Goal: Task Accomplishment & Management: Use online tool/utility

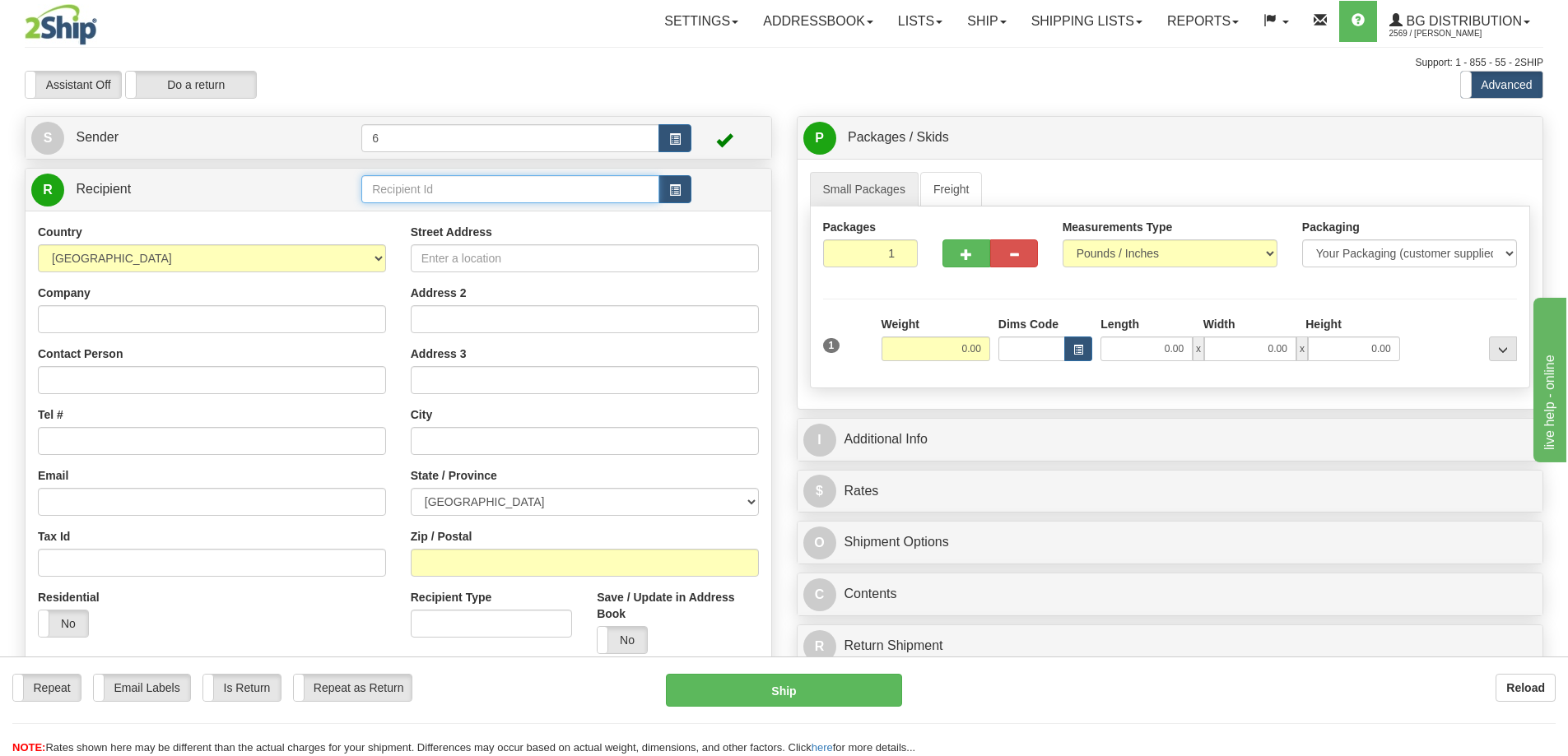
click at [395, 190] on input "text" at bounding box center [511, 189] width 298 height 28
click at [387, 219] on div "41082" at bounding box center [508, 215] width 282 height 18
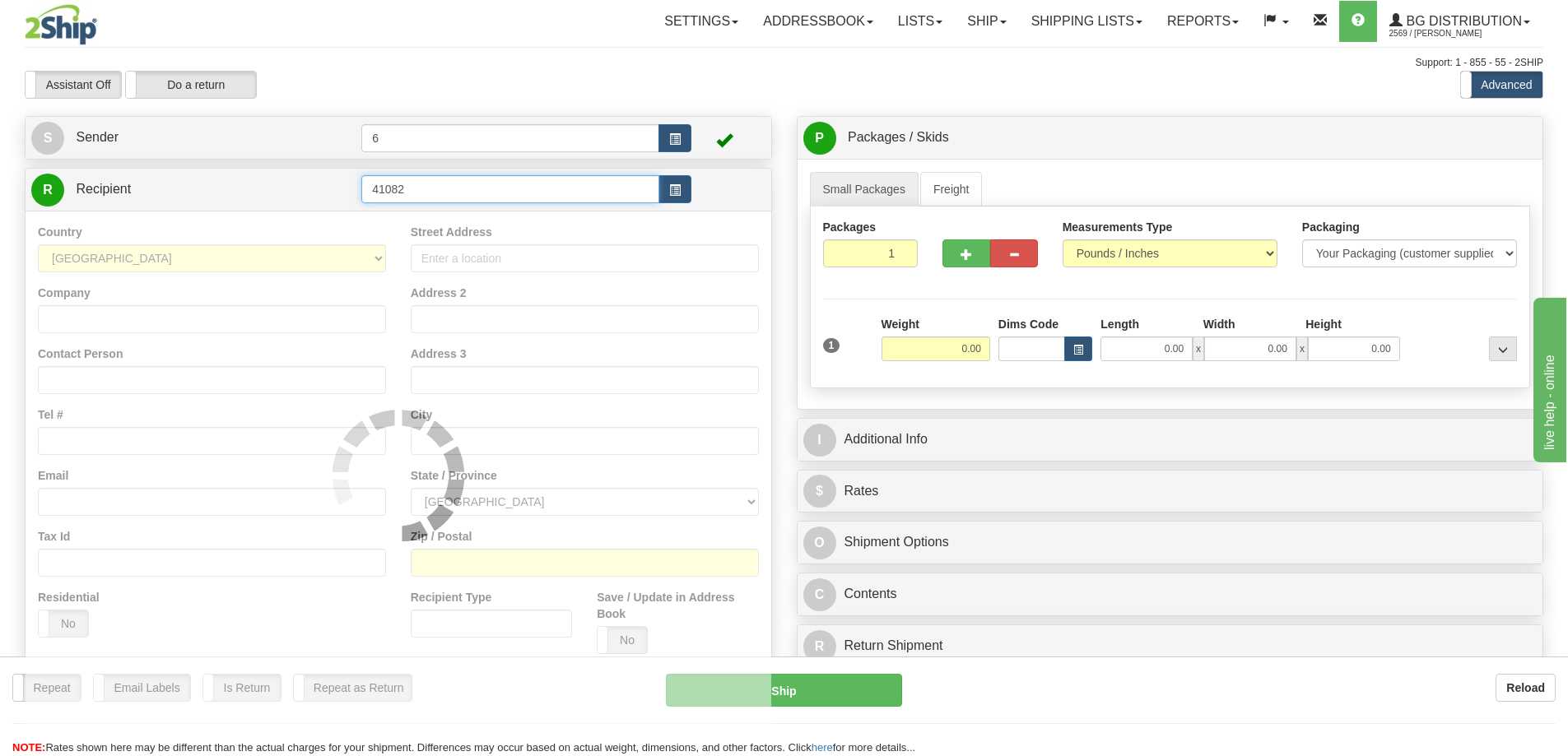
type input "41082"
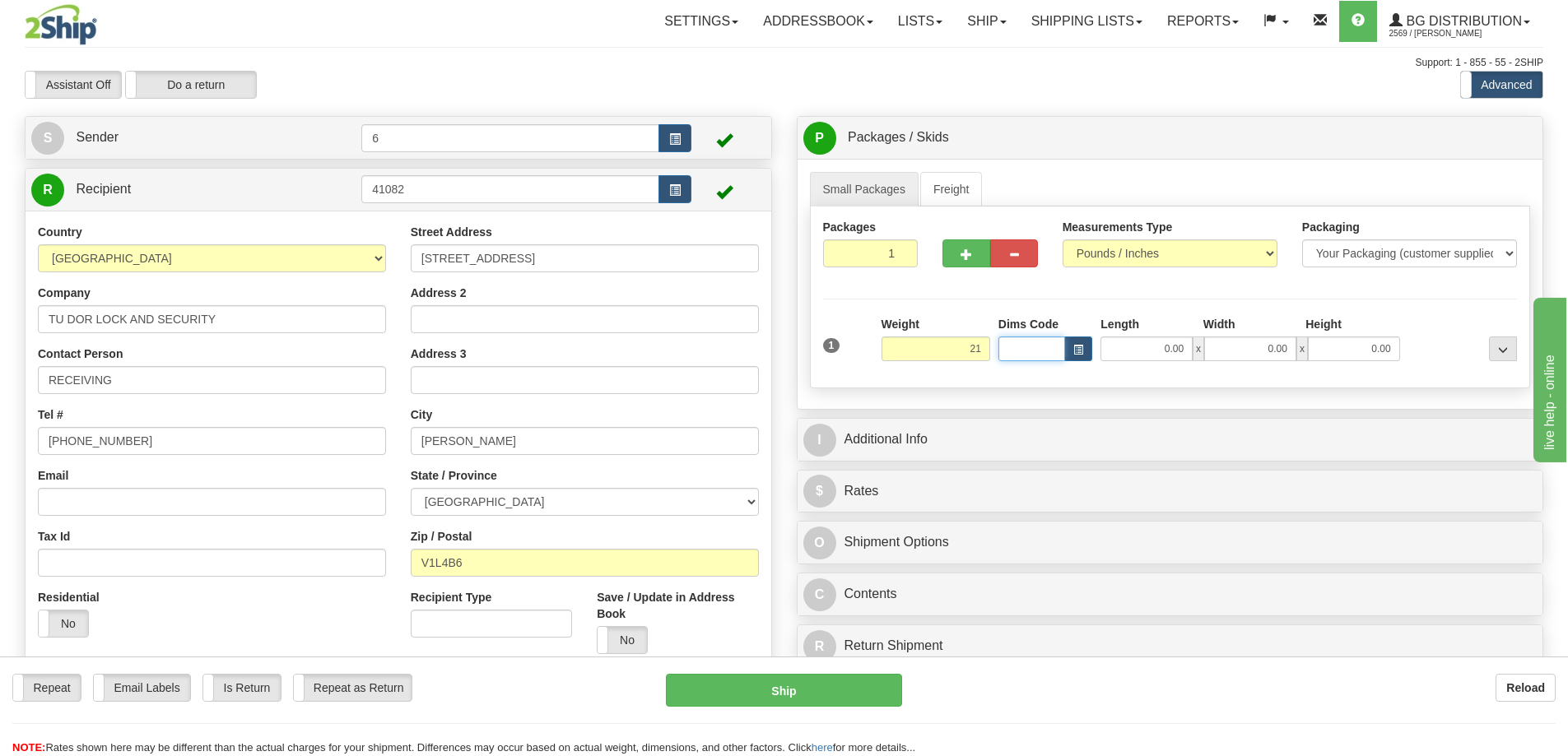
type input "21.00"
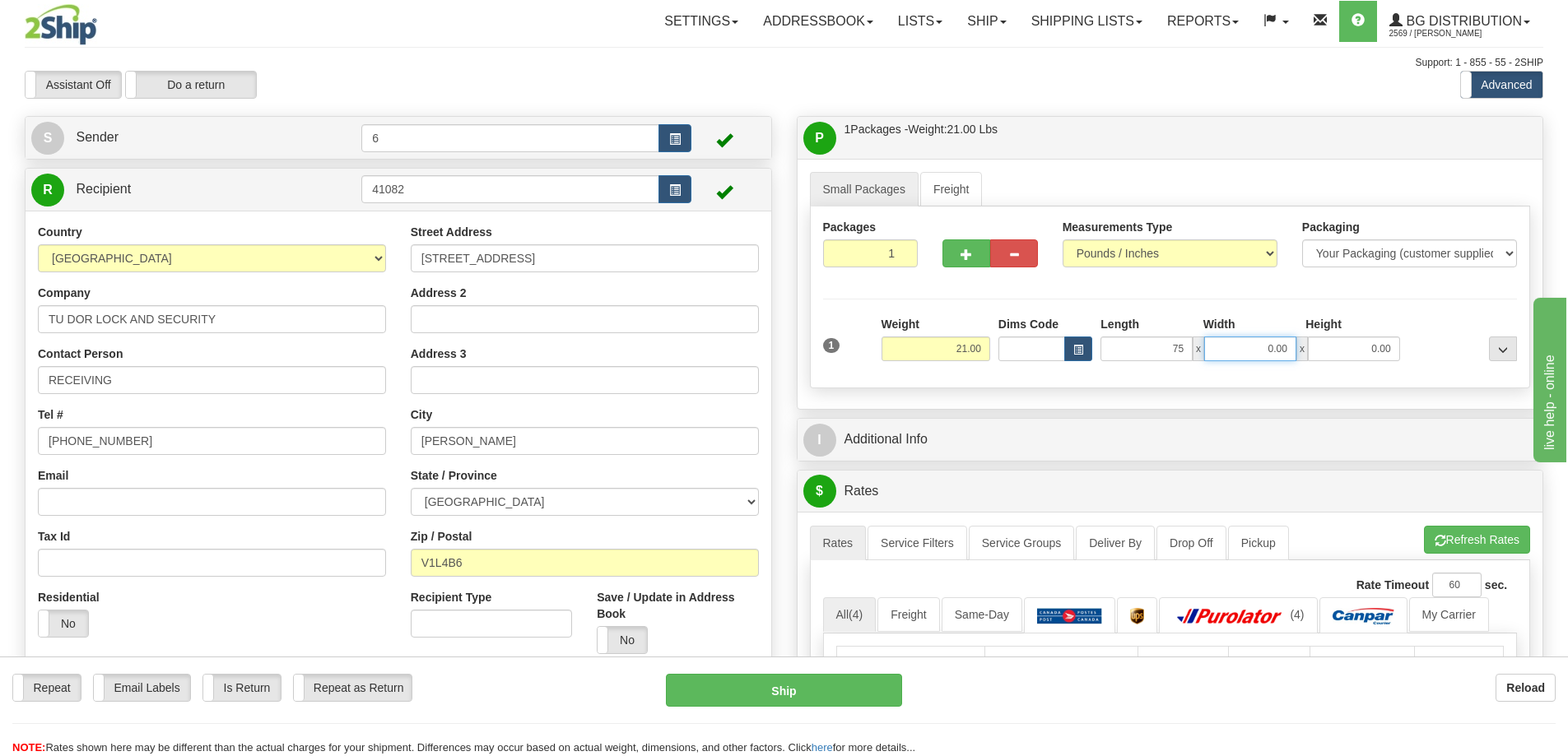
type input "75.00"
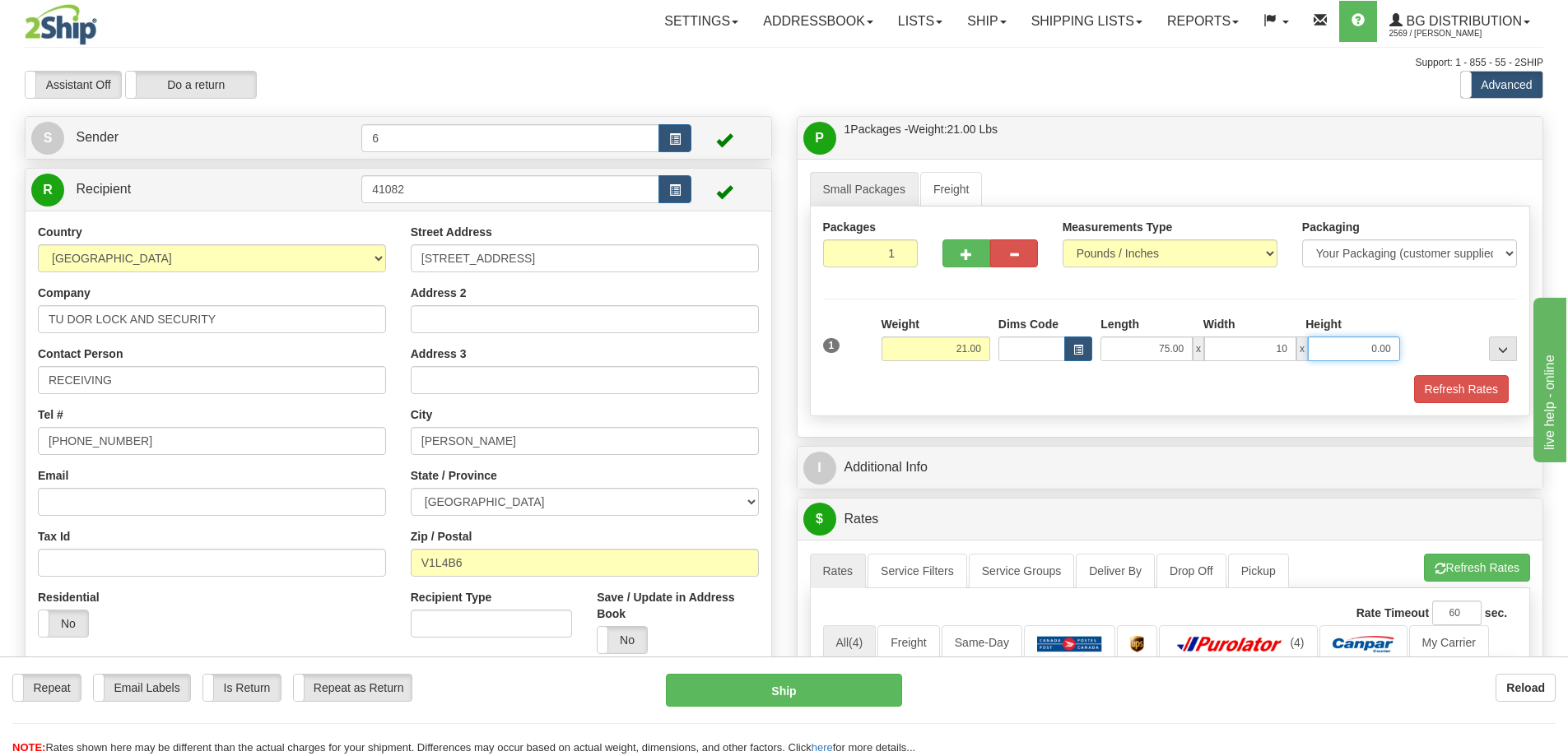
type input "10.00"
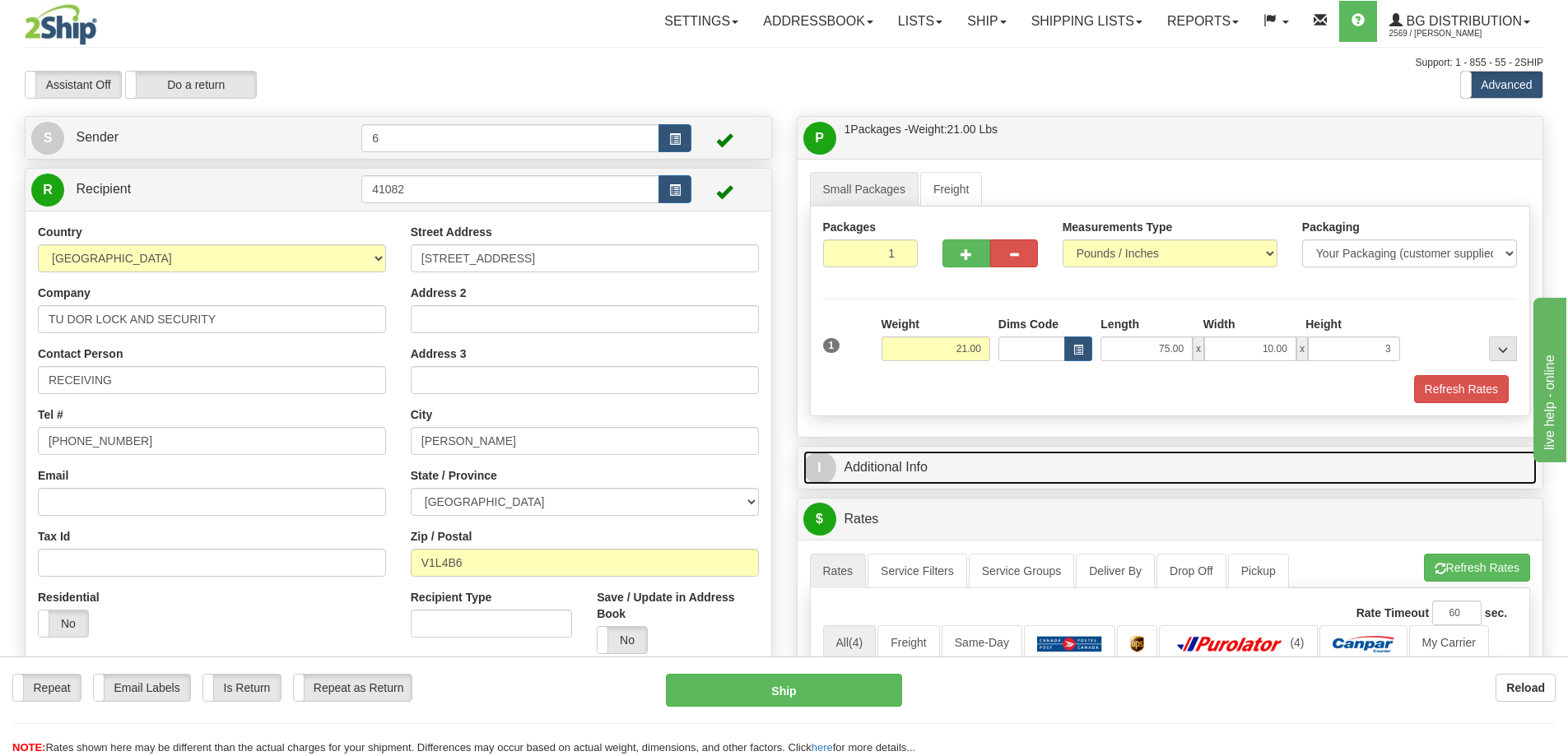
type input "3.00"
click at [962, 472] on link "I Additional Info" at bounding box center [1170, 468] width 734 height 34
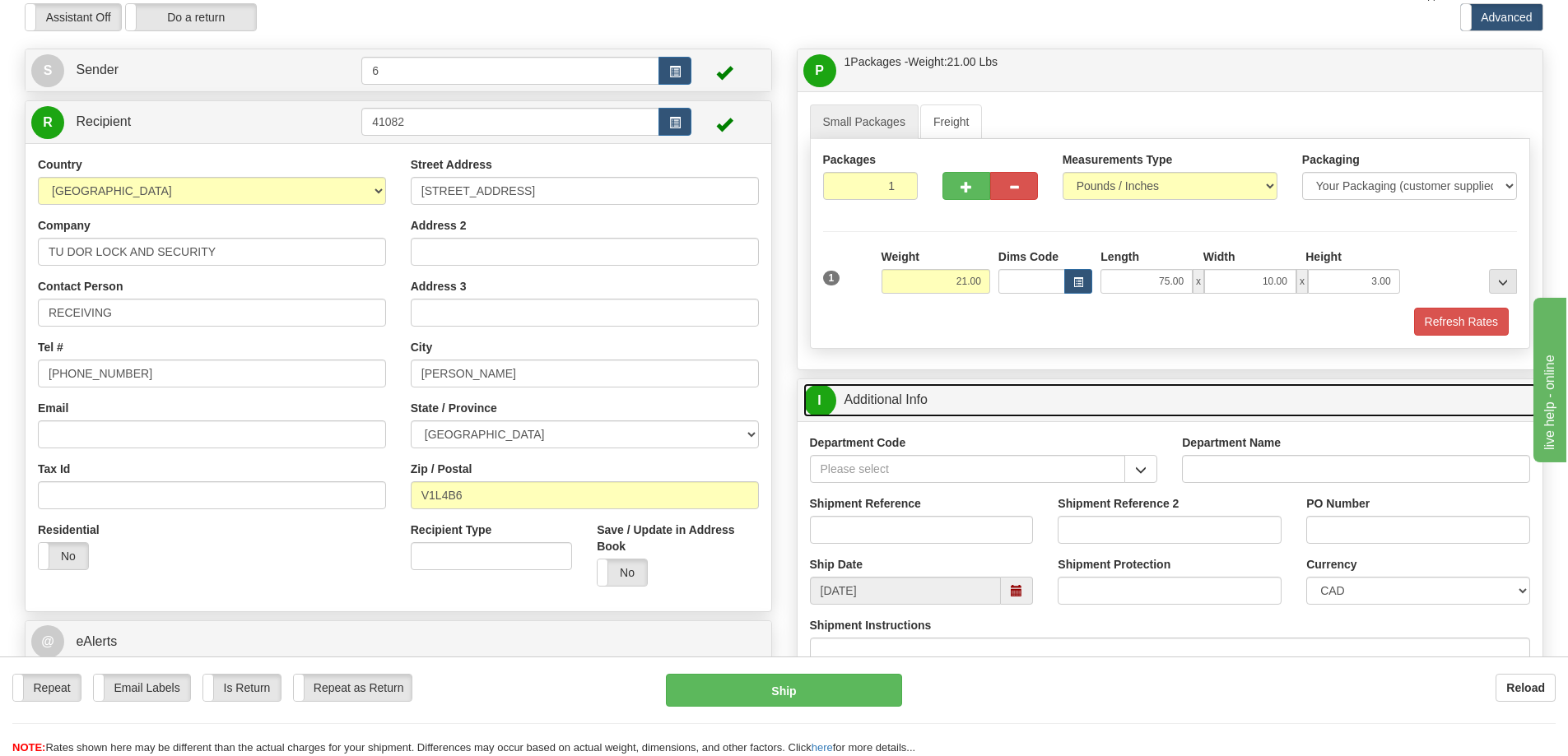
scroll to position [164, 0]
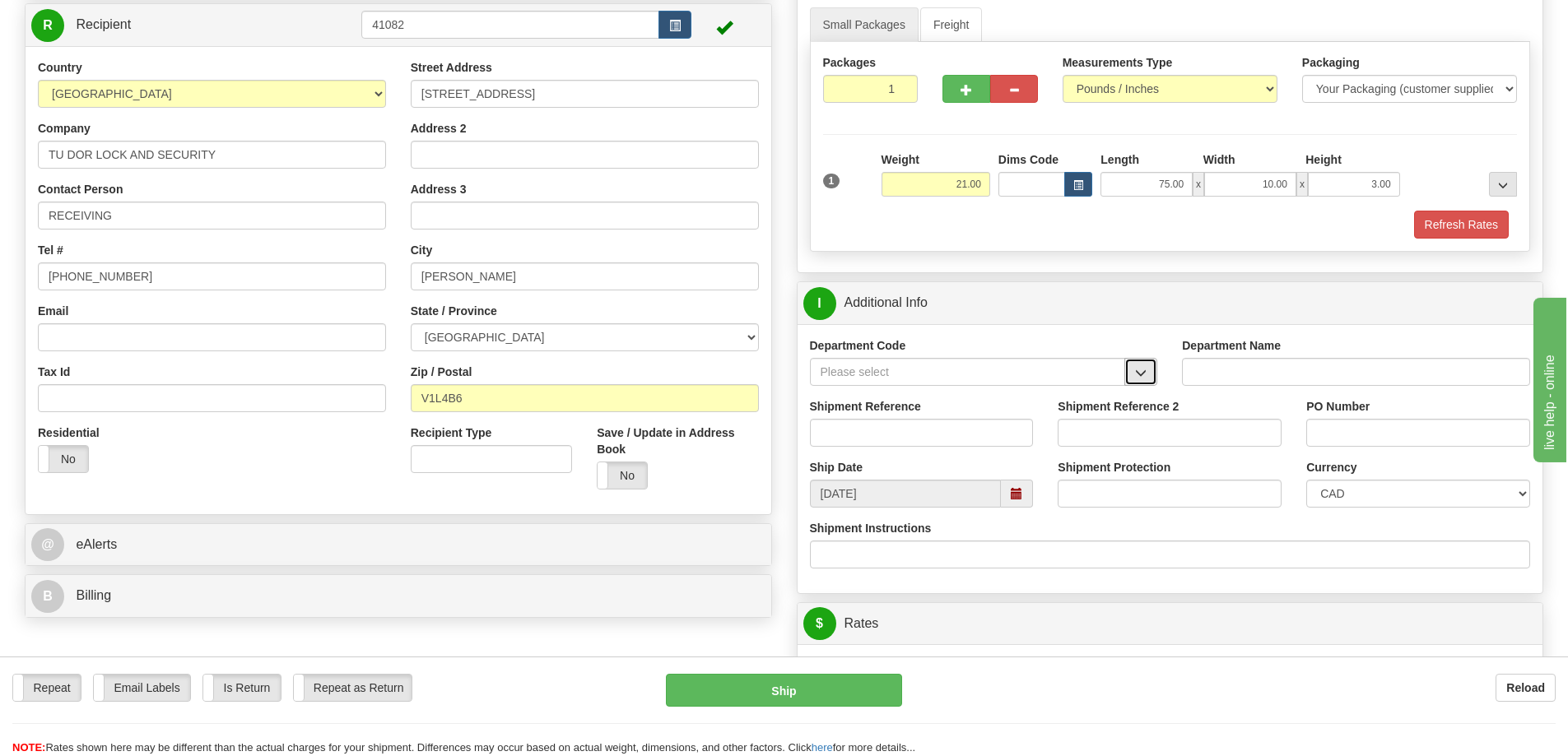
click at [1135, 374] on button "button" at bounding box center [1140, 372] width 33 height 28
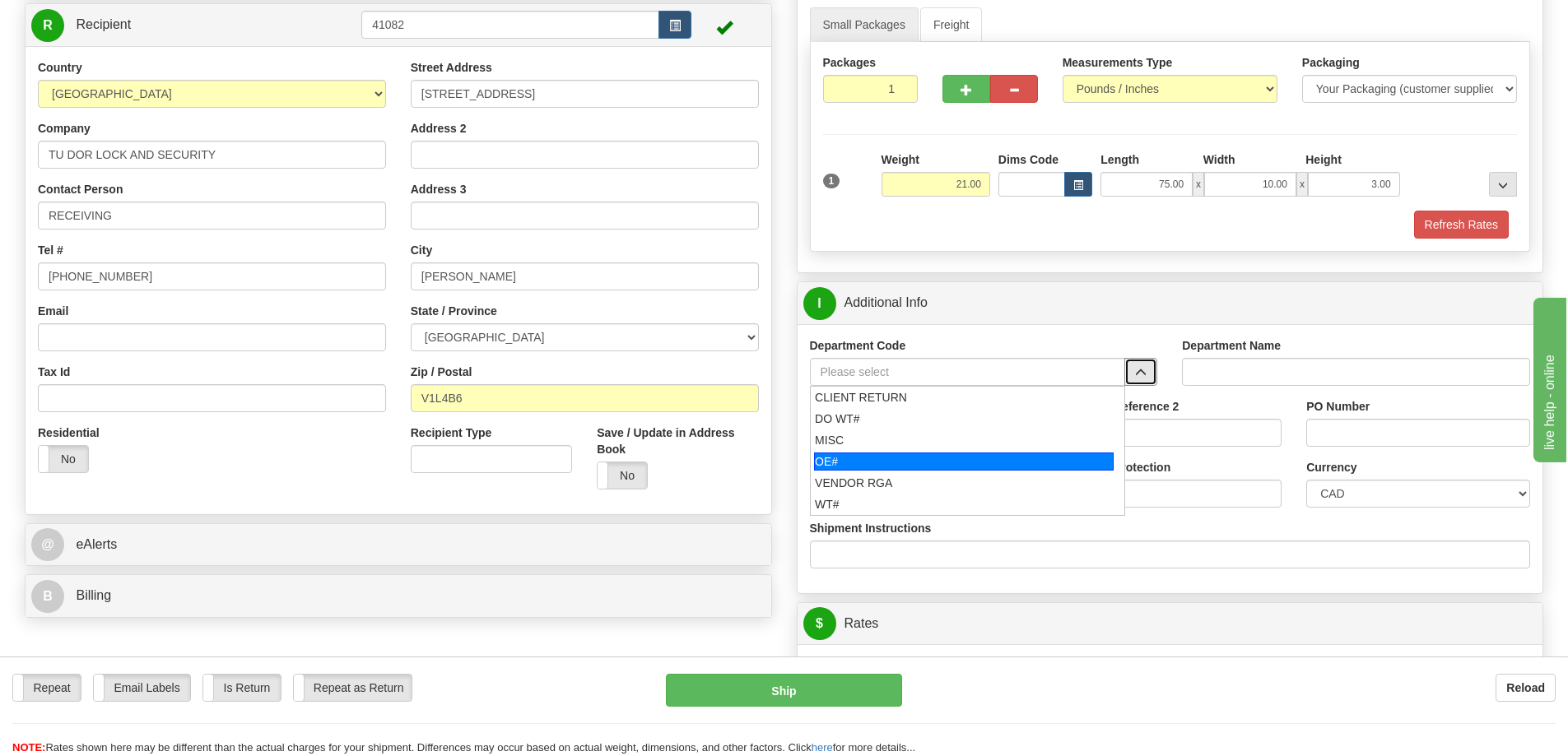
click at [984, 465] on div "OE#" at bounding box center [963, 461] width 299 height 18
type input "OE#"
type input "ORDERS"
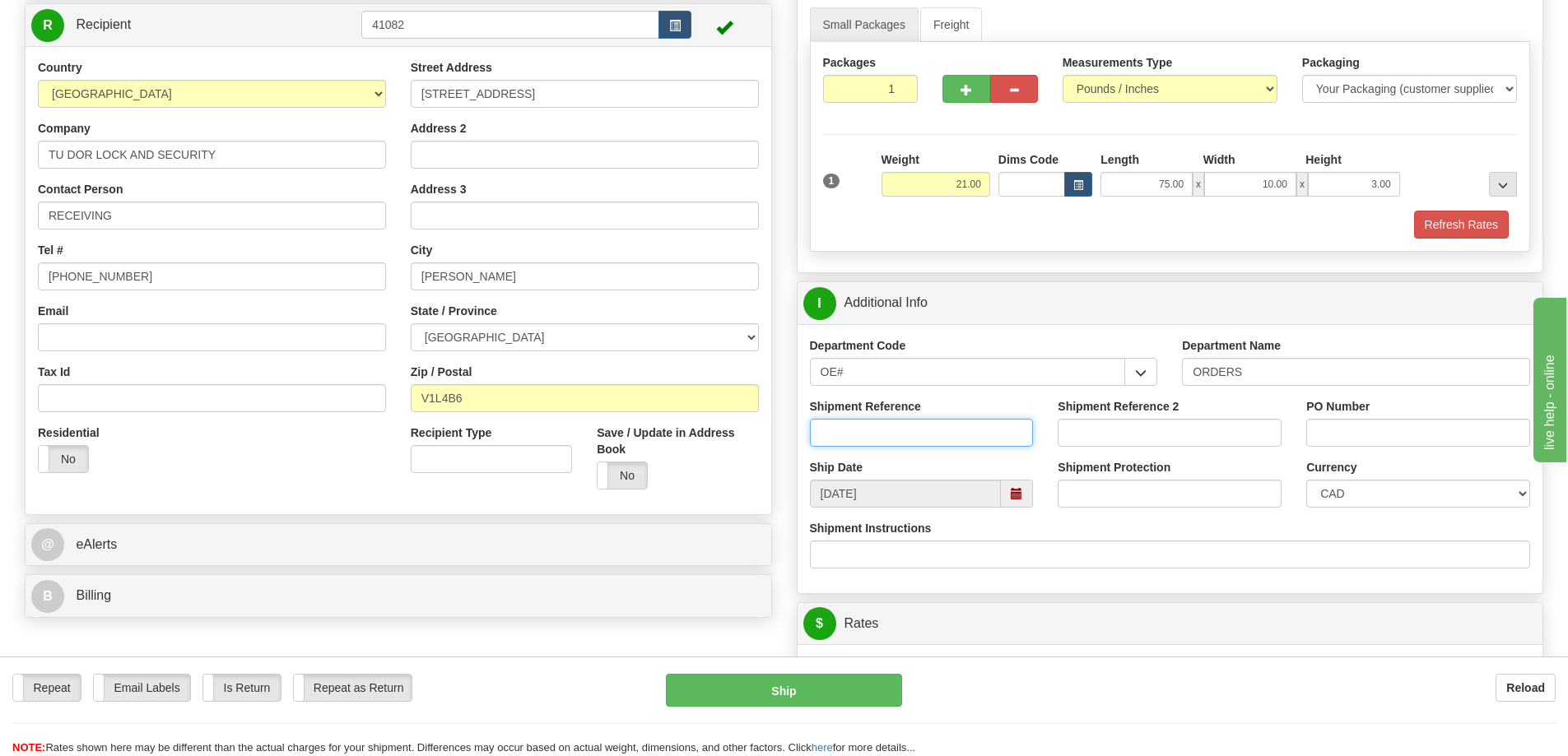
click at [995, 432] on input "Shipment Reference" at bounding box center [922, 433] width 224 height 28
type input "60031855-00"
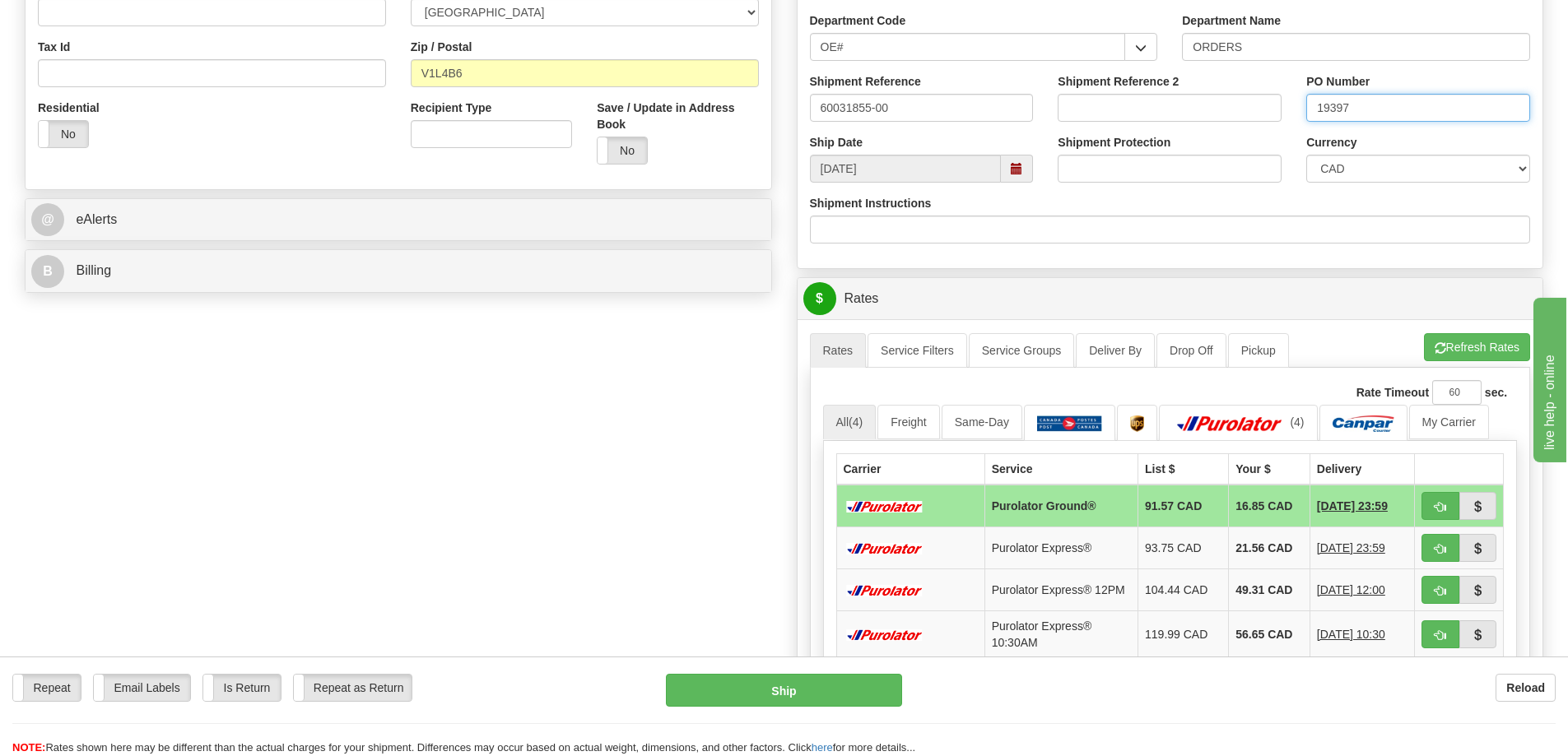
scroll to position [493, 0]
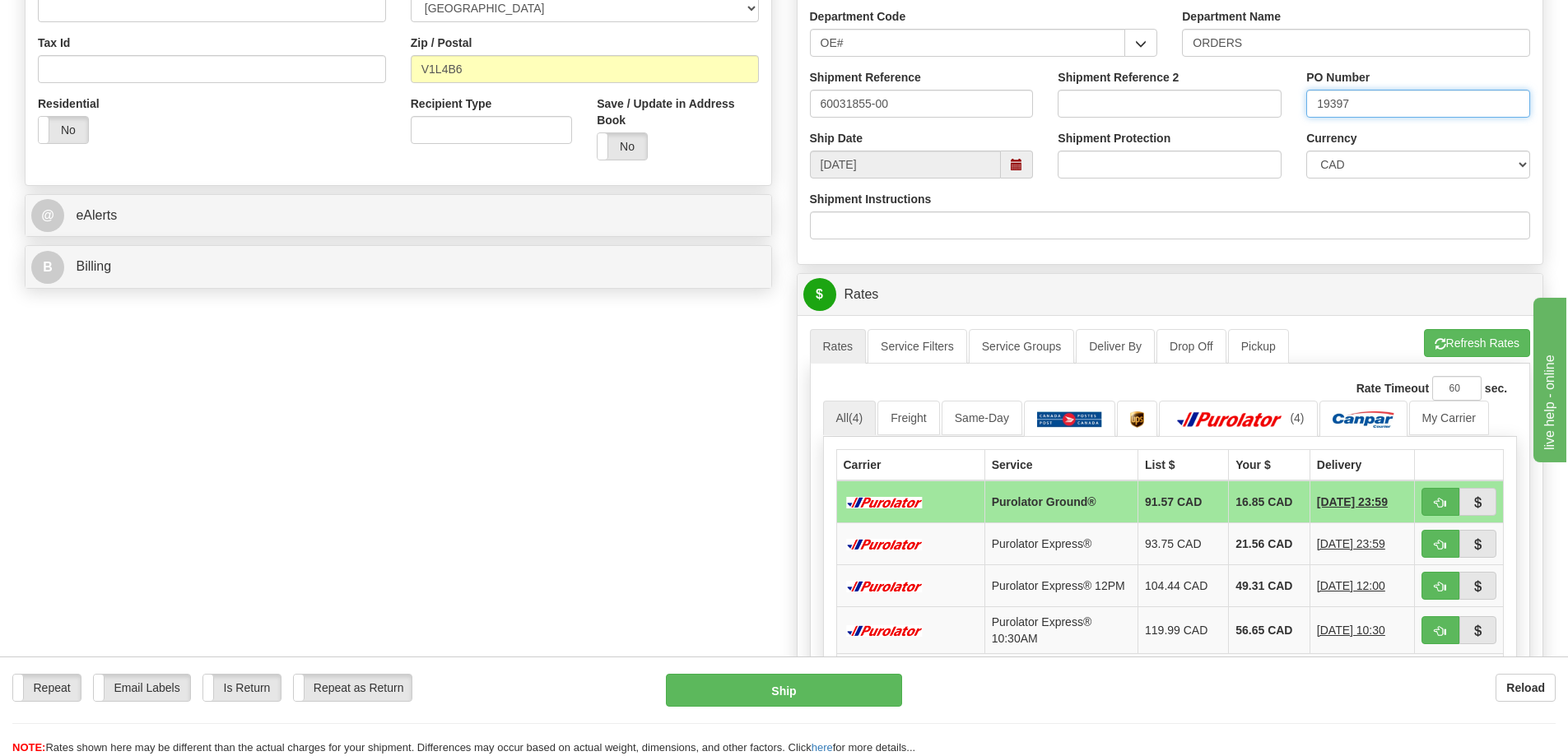
type input "19397"
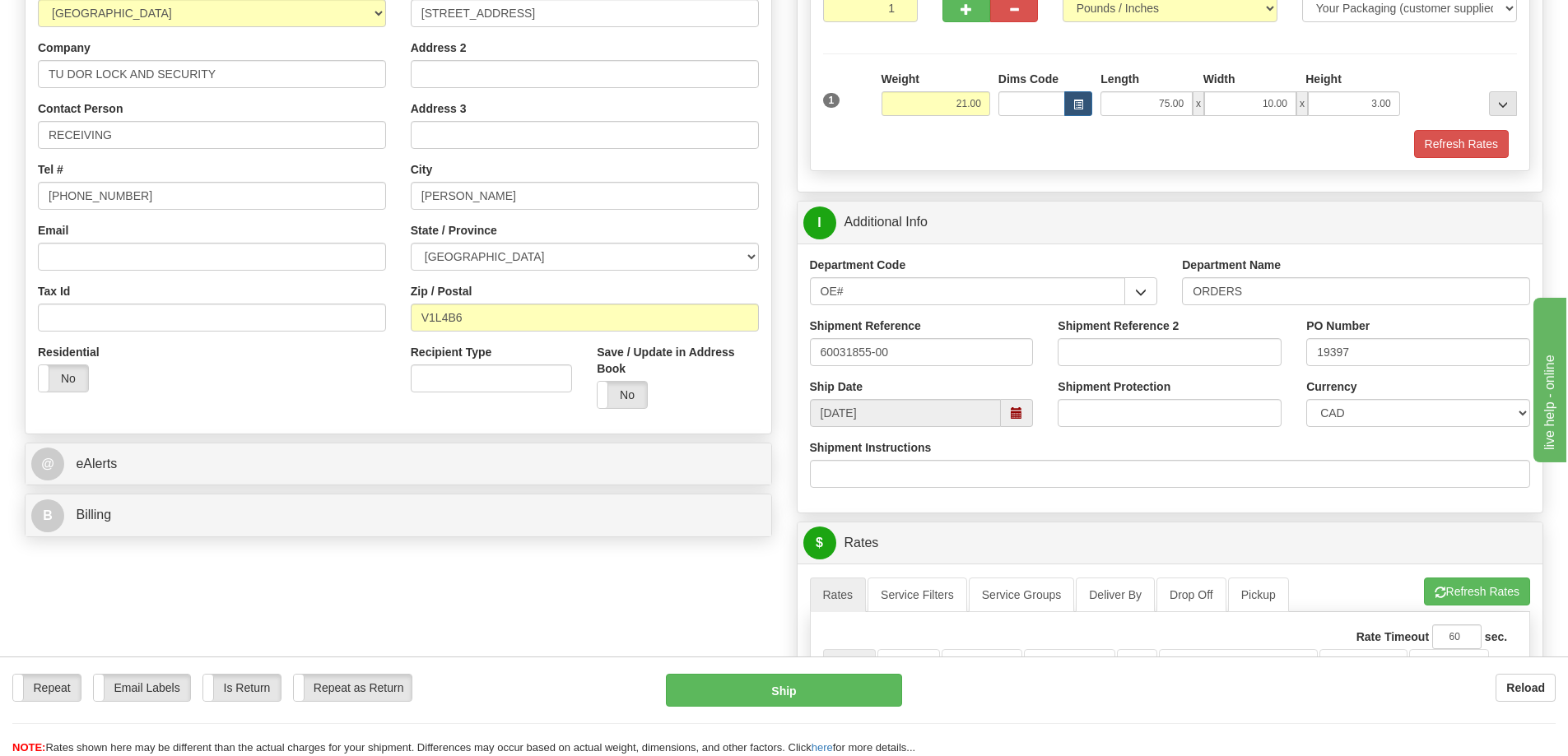
scroll to position [247, 0]
click at [1460, 153] on button "Refresh Rates" at bounding box center [1461, 143] width 95 height 28
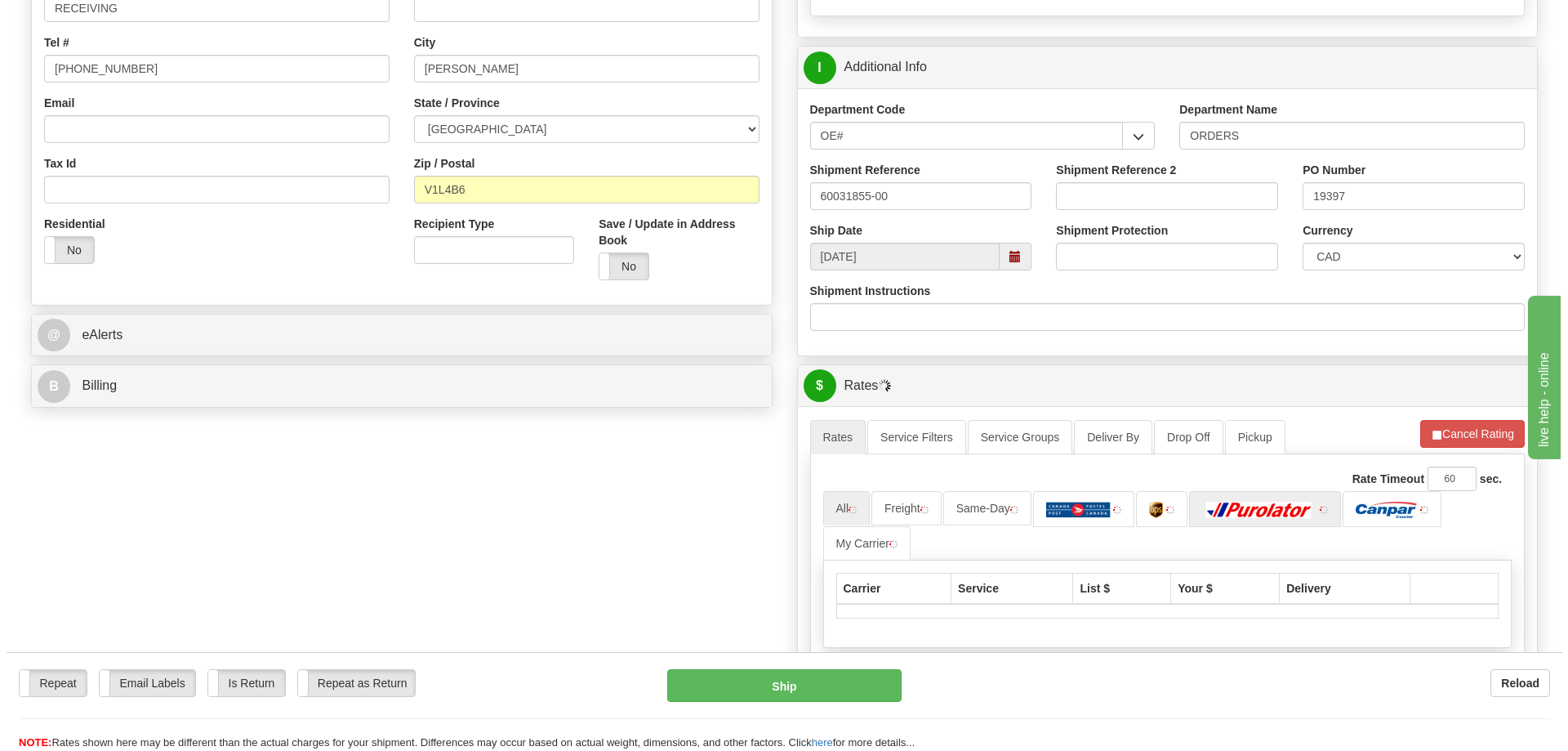
scroll to position [572, 0]
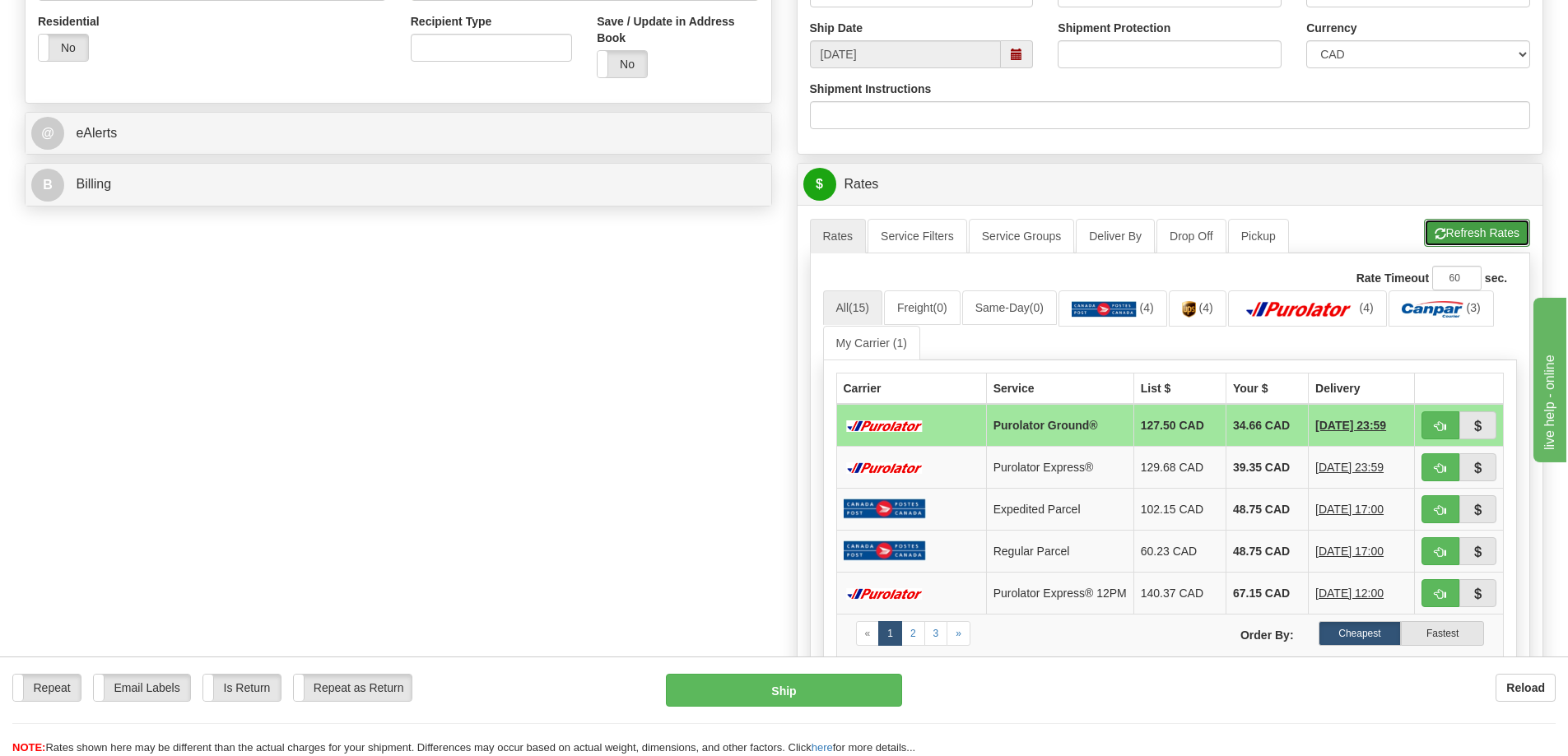
click at [1445, 225] on button "Refresh Rates" at bounding box center [1477, 233] width 107 height 28
click at [1476, 429] on span "button" at bounding box center [1477, 427] width 12 height 11
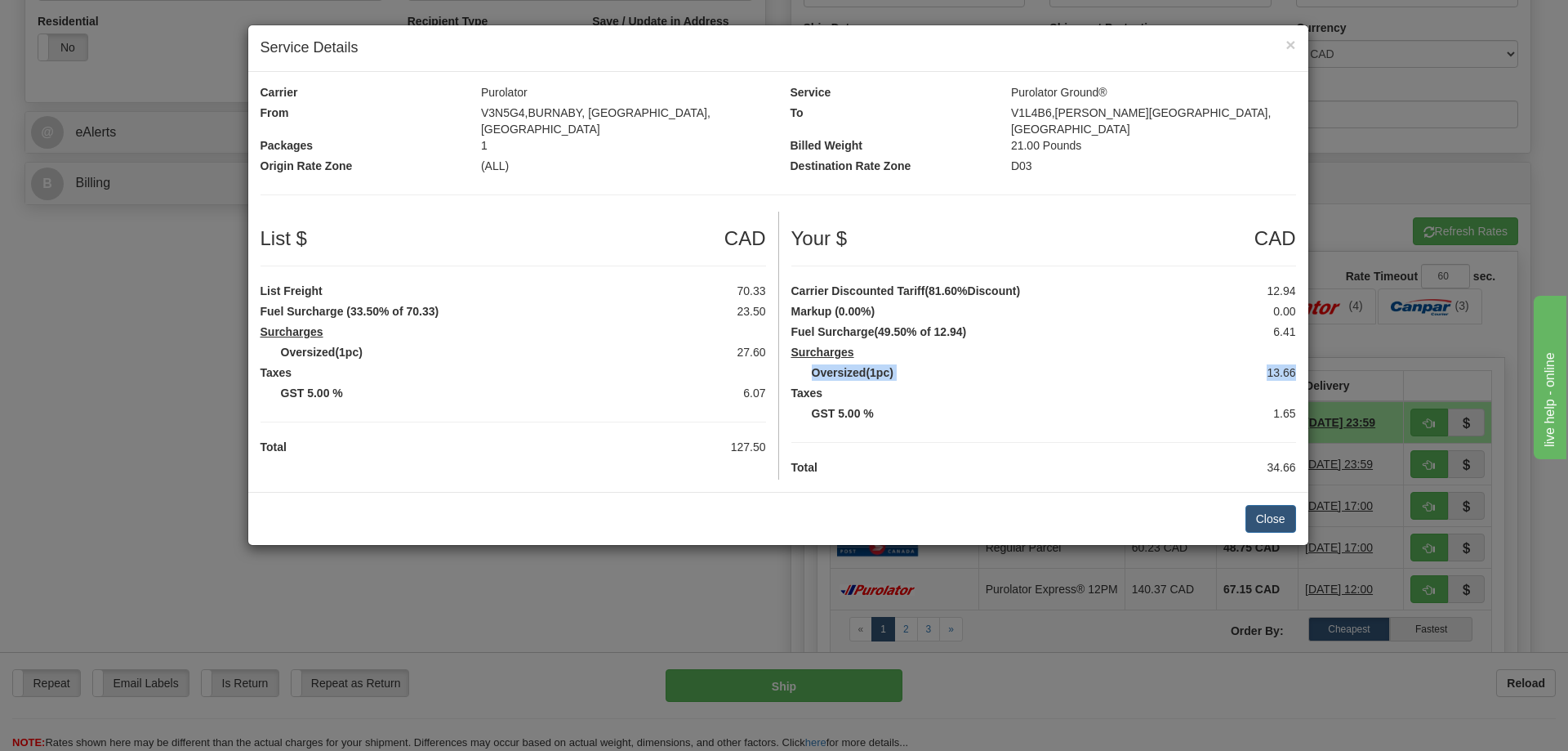
drag, startPoint x: 804, startPoint y: 363, endPoint x: 1298, endPoint y: 366, distance: 494.0
click at [1298, 366] on div "Oversized(1pc) 13.66" at bounding box center [1043, 375] width 529 height 20
click at [1270, 505] on button "Close" at bounding box center [1270, 519] width 50 height 28
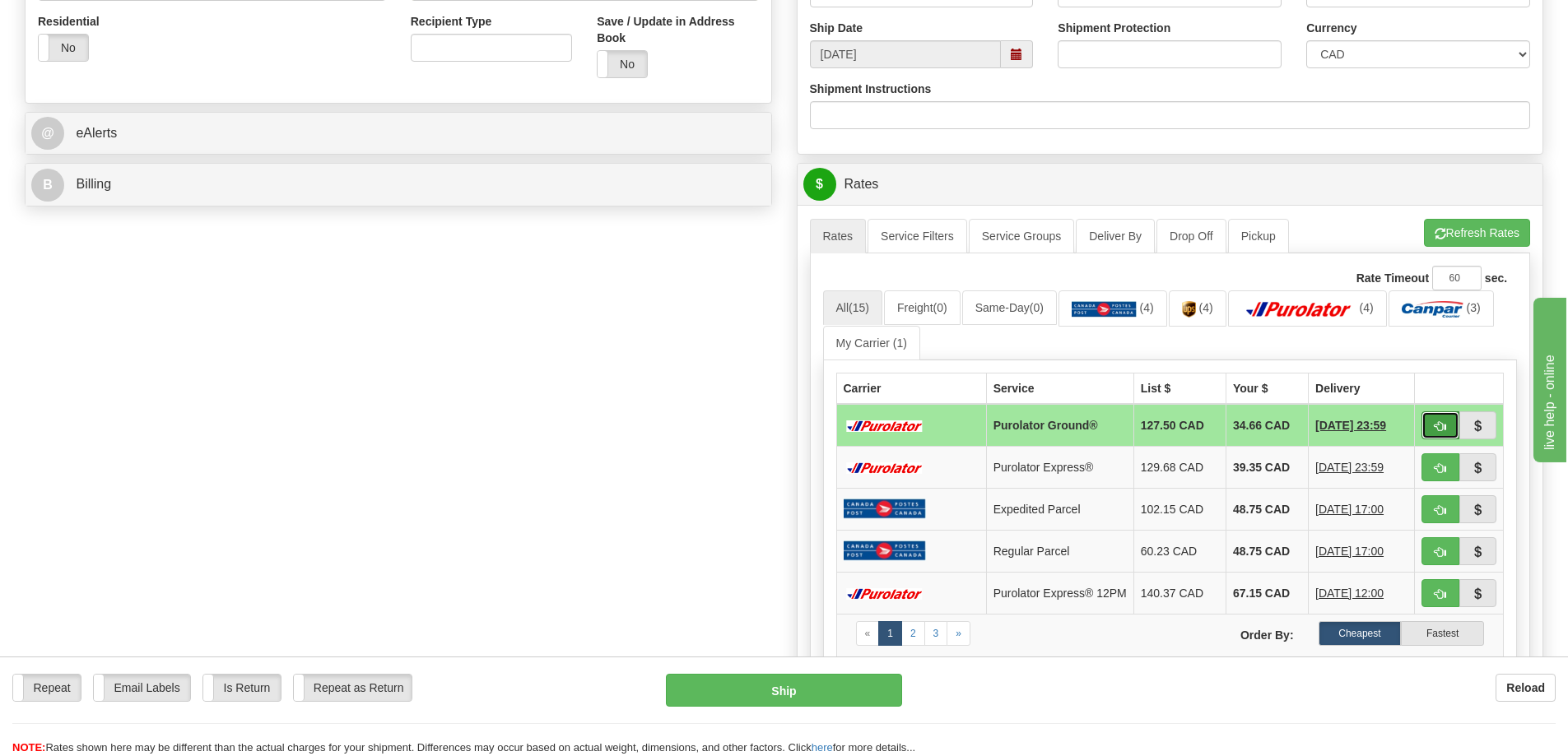
click at [1443, 429] on span "button" at bounding box center [1440, 427] width 12 height 11
type input "260"
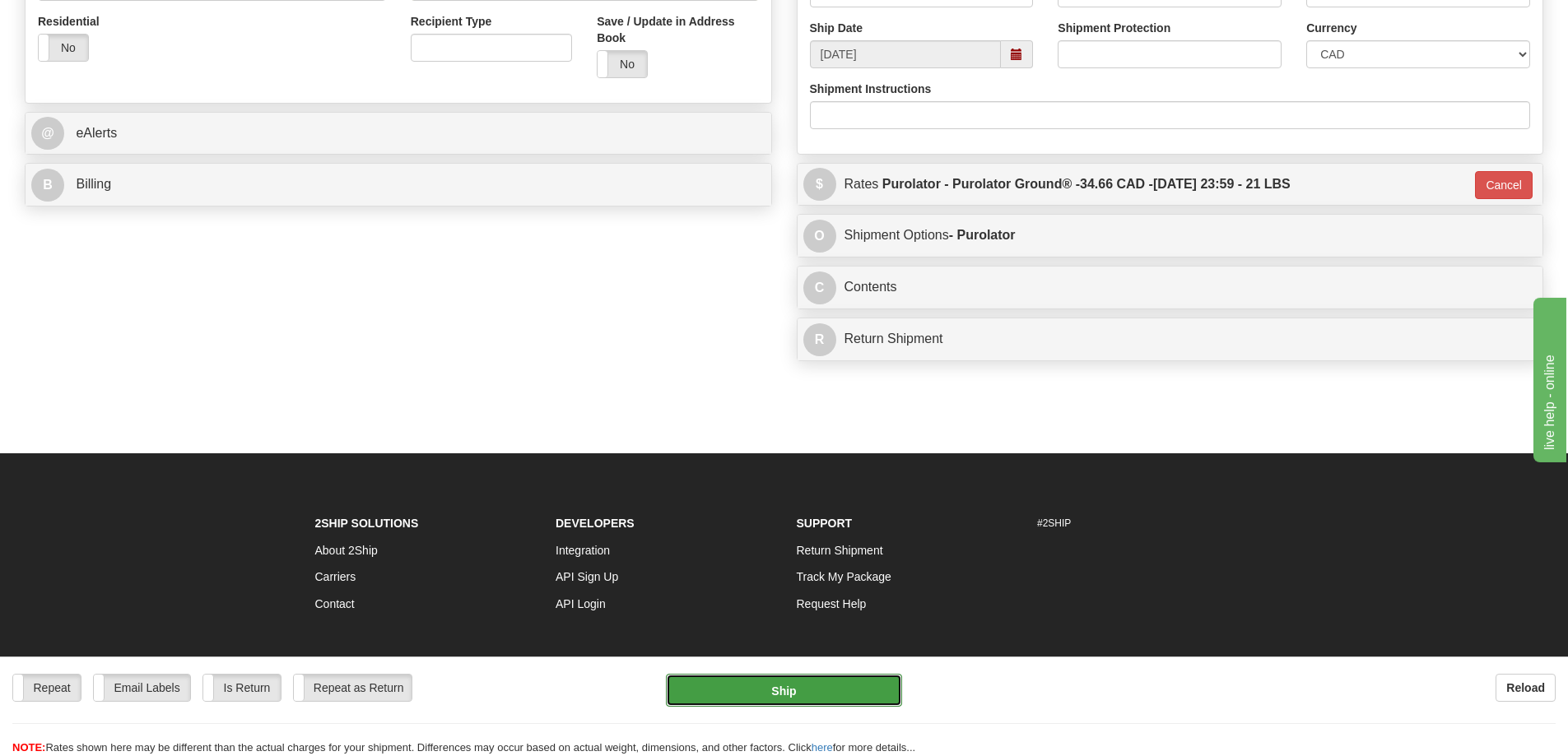
click at [792, 689] on button "Ship" at bounding box center [784, 689] width 236 height 33
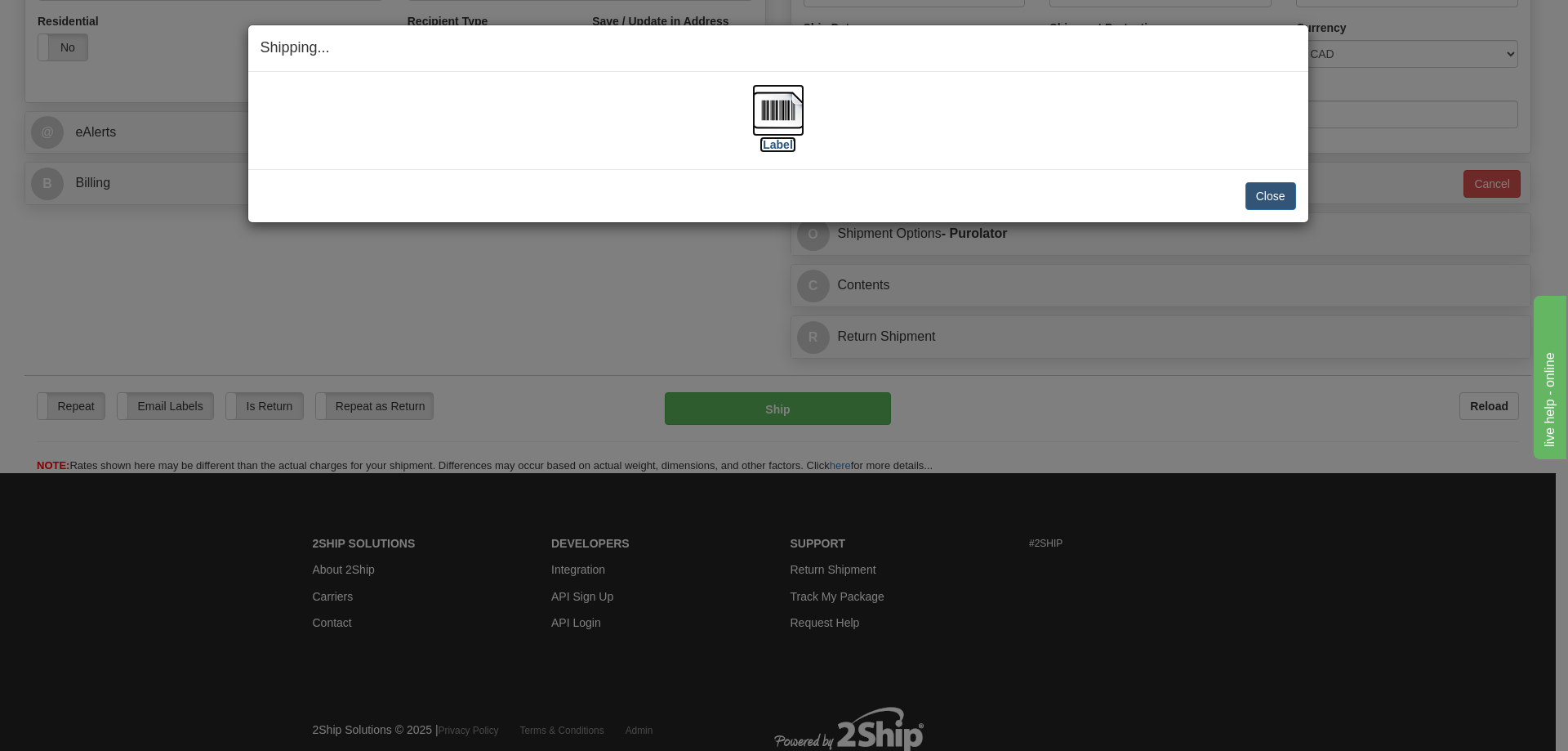
click at [782, 114] on img at bounding box center [778, 109] width 52 height 52
click at [1289, 198] on button "Close" at bounding box center [1270, 197] width 50 height 28
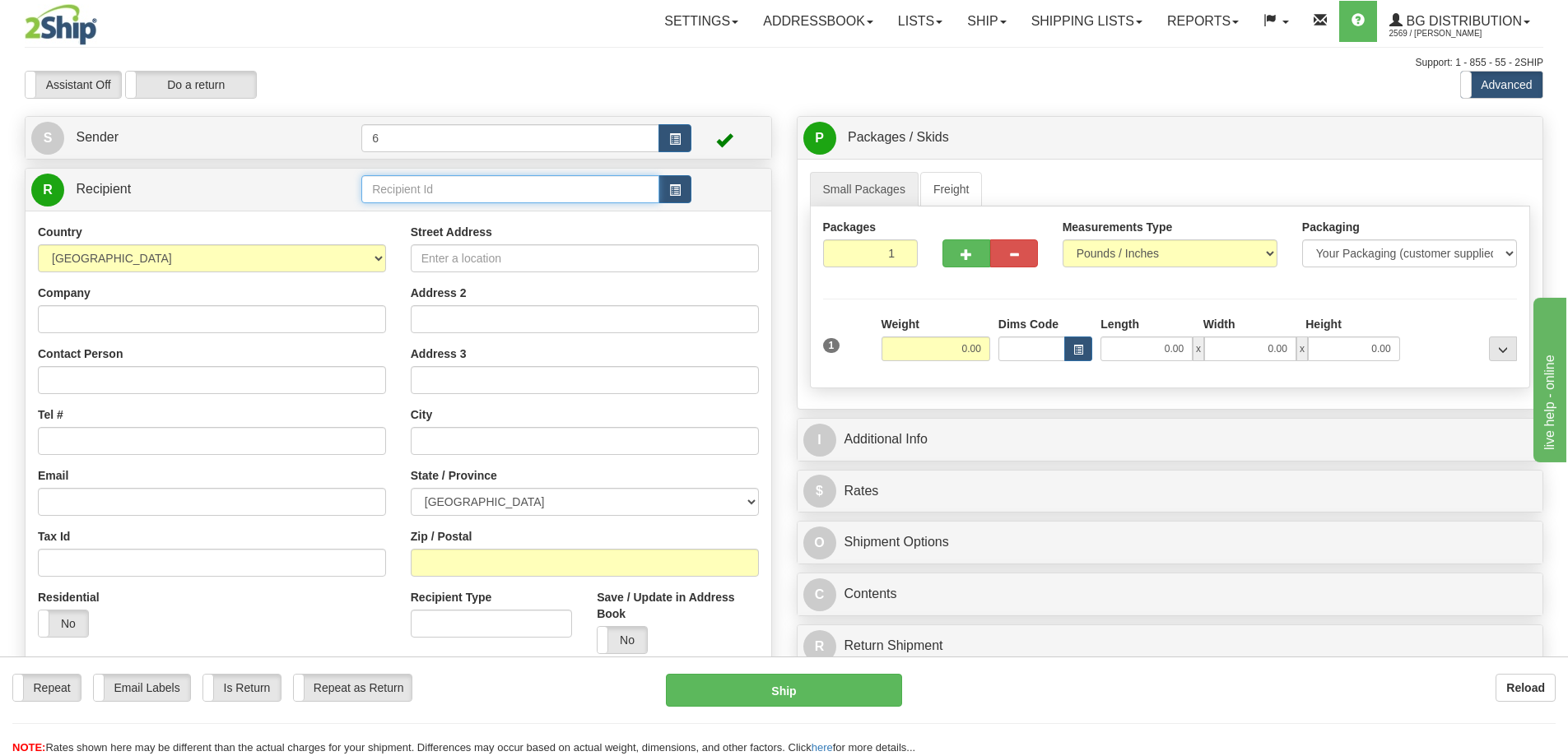
click at [406, 192] on input "text" at bounding box center [511, 189] width 298 height 28
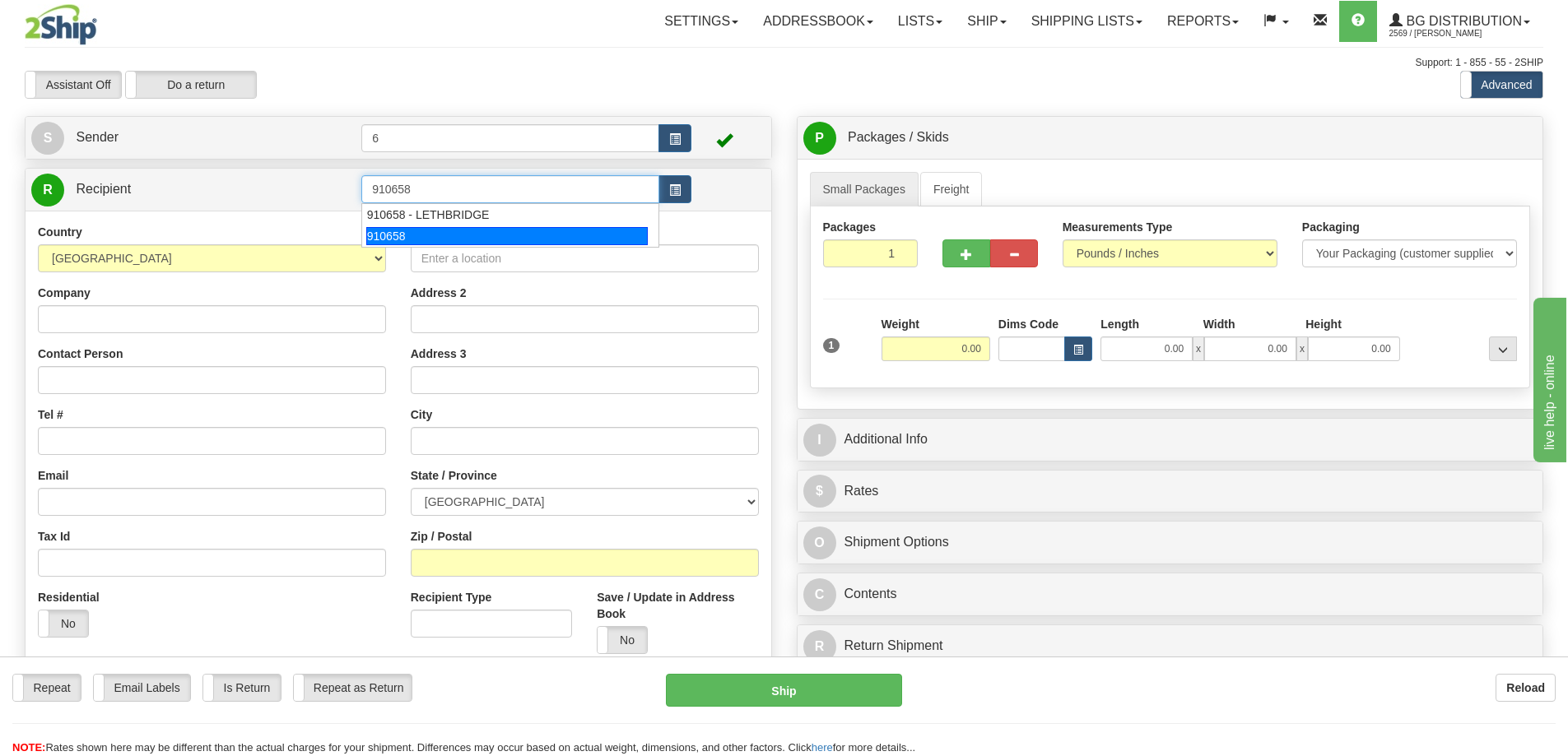
click at [393, 233] on div "910658" at bounding box center [508, 236] width 282 height 18
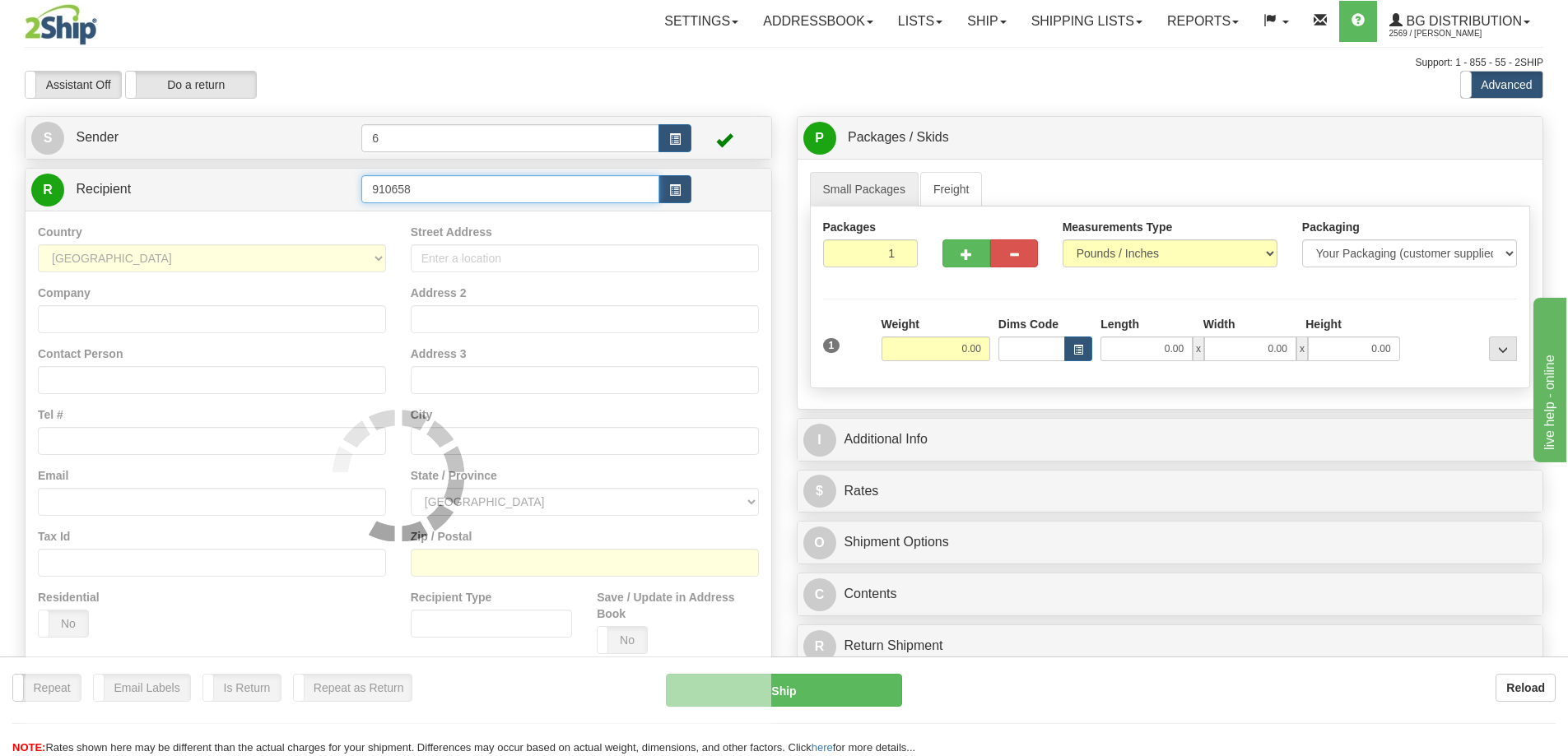
type input "910658"
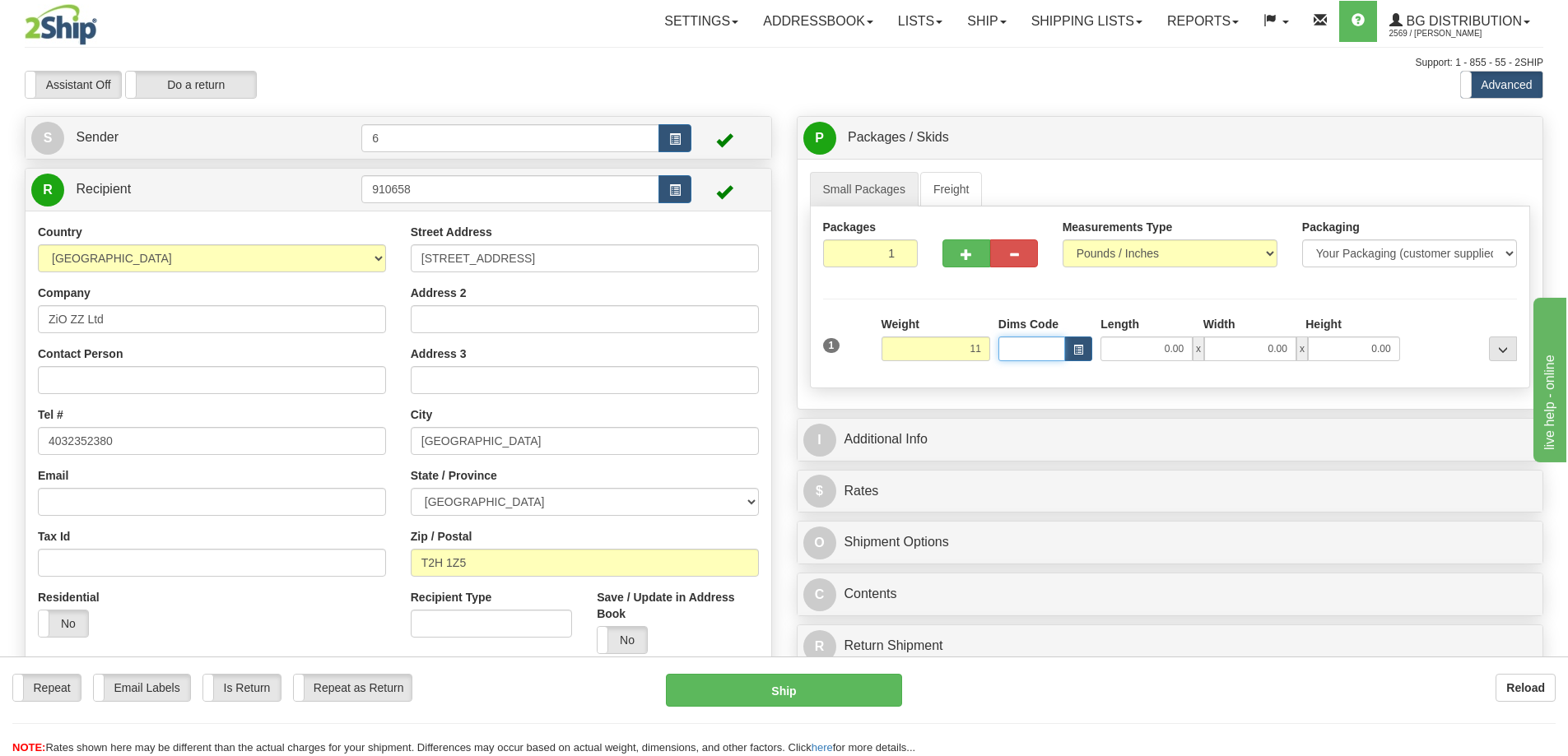
type input "11.00"
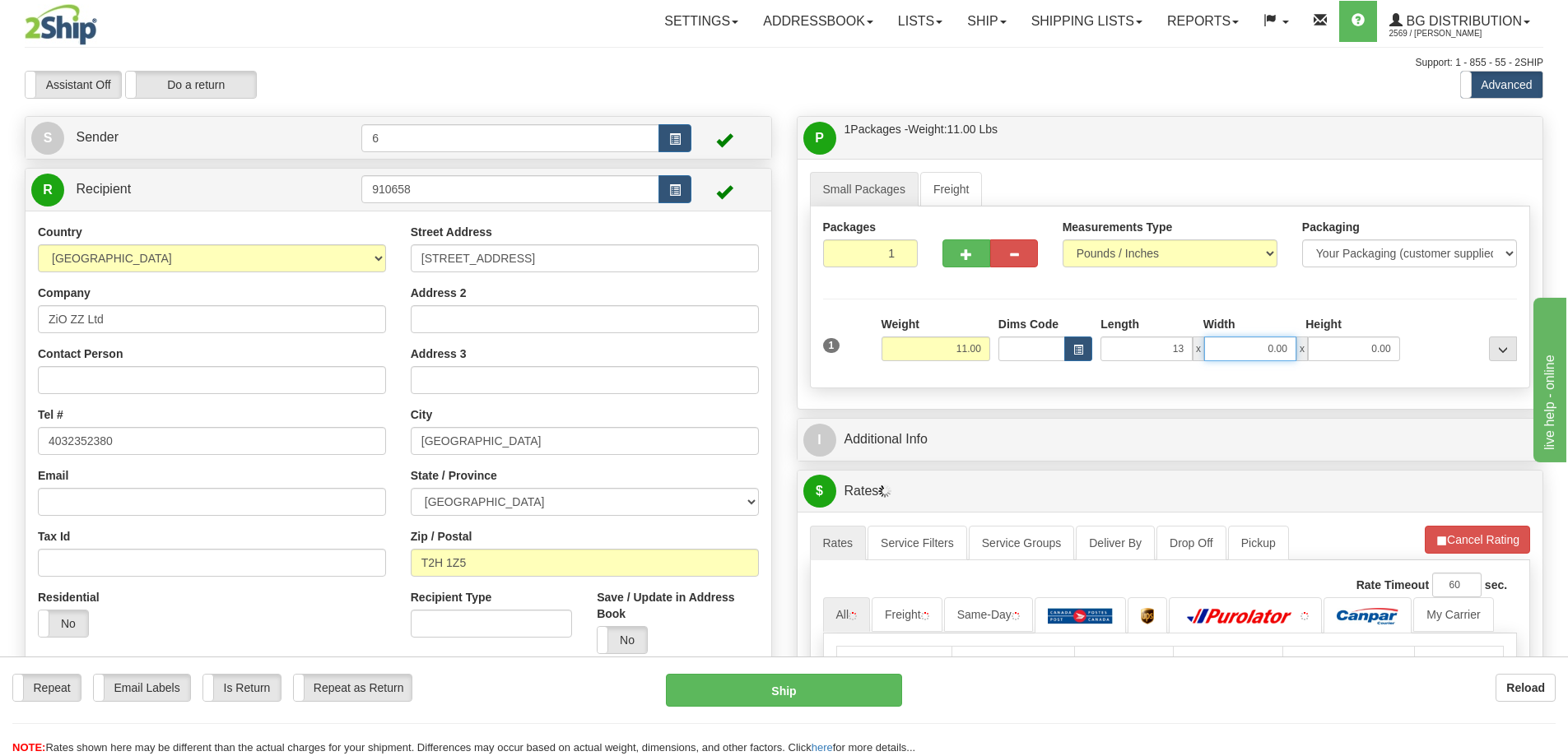
type input "13.00"
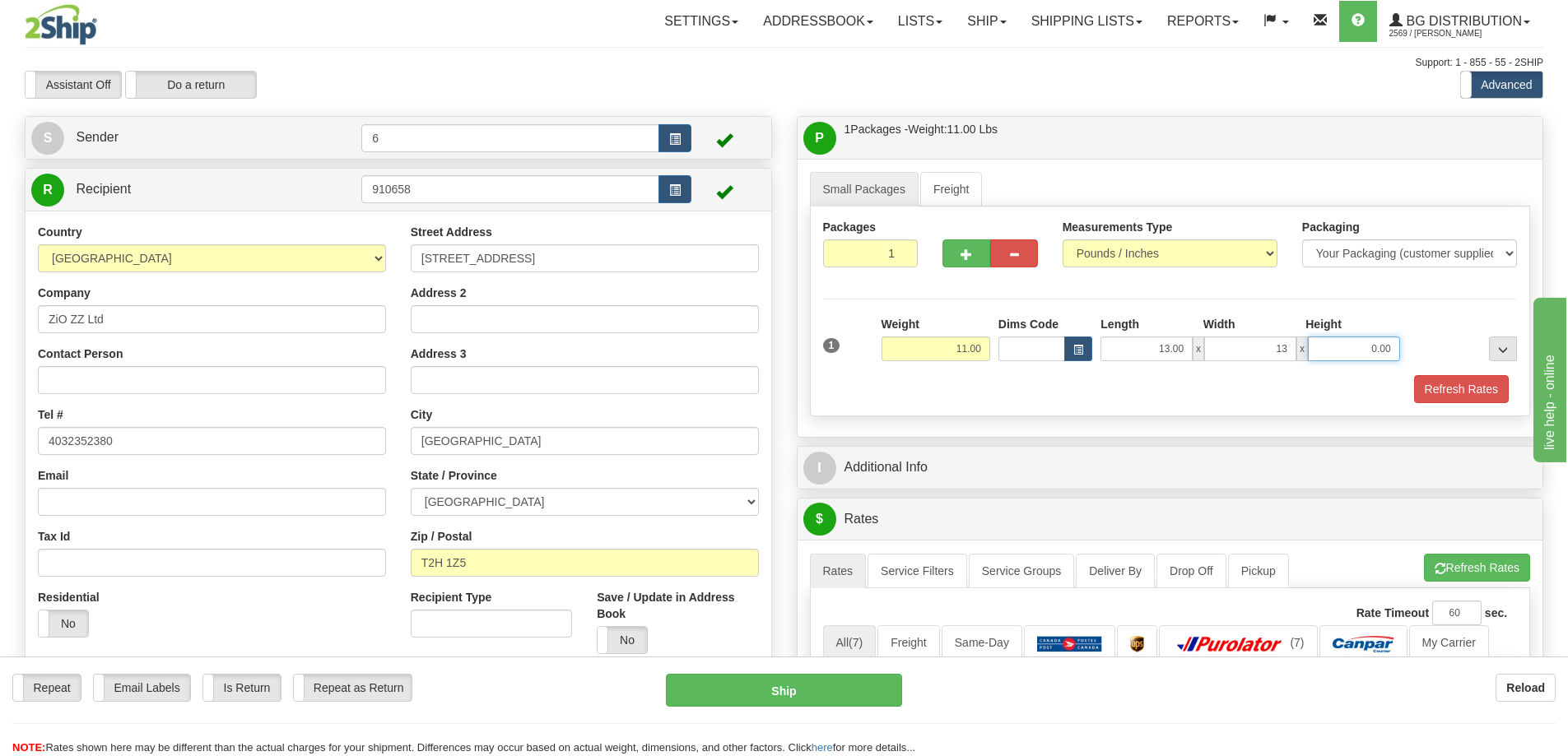
type input "13.00"
type input "9.00"
click at [959, 259] on button "button" at bounding box center [967, 254] width 48 height 28
radio input "true"
type input "2"
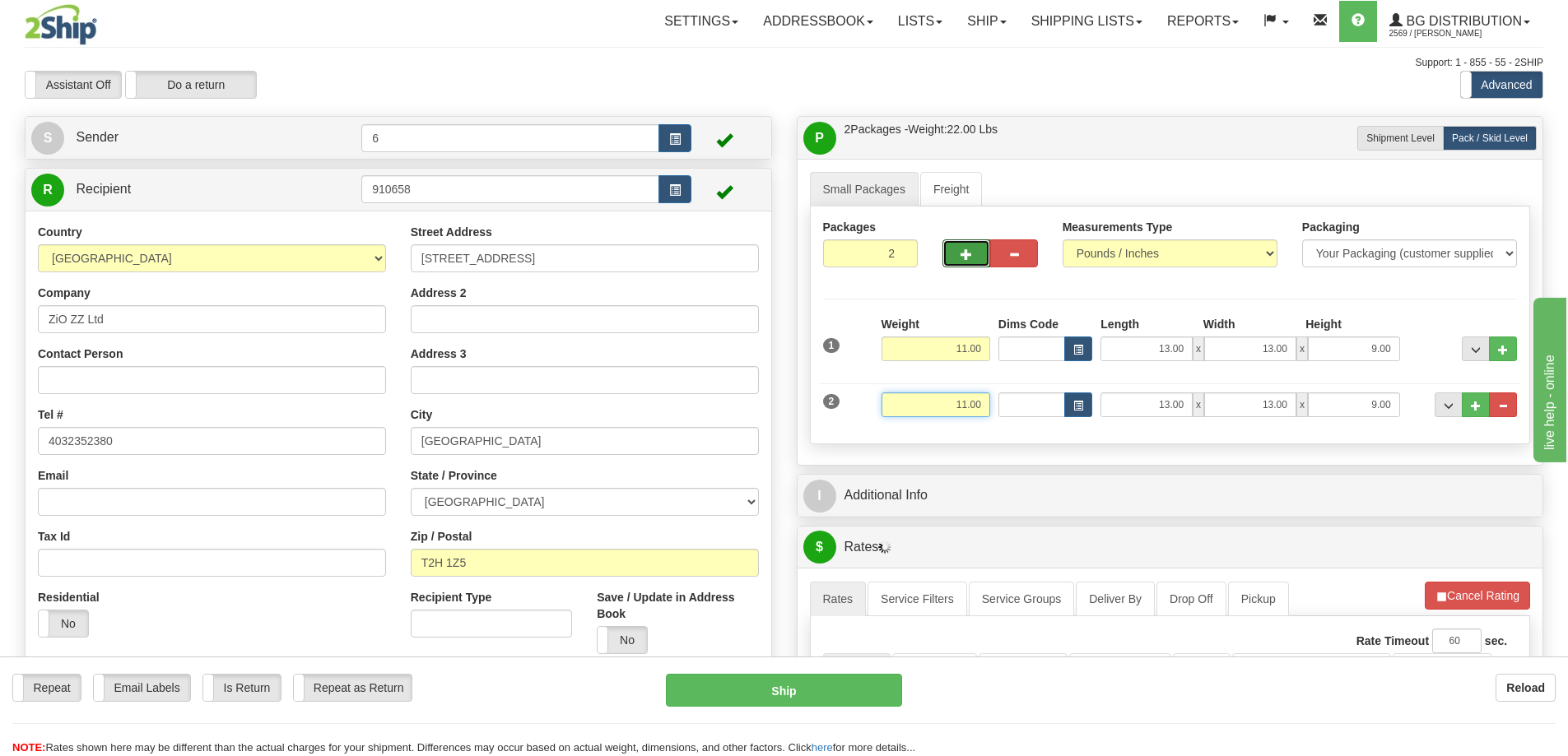
click at [985, 402] on input "11.00" at bounding box center [936, 405] width 108 height 25
type input "32.00"
type input "4"
type input "2"
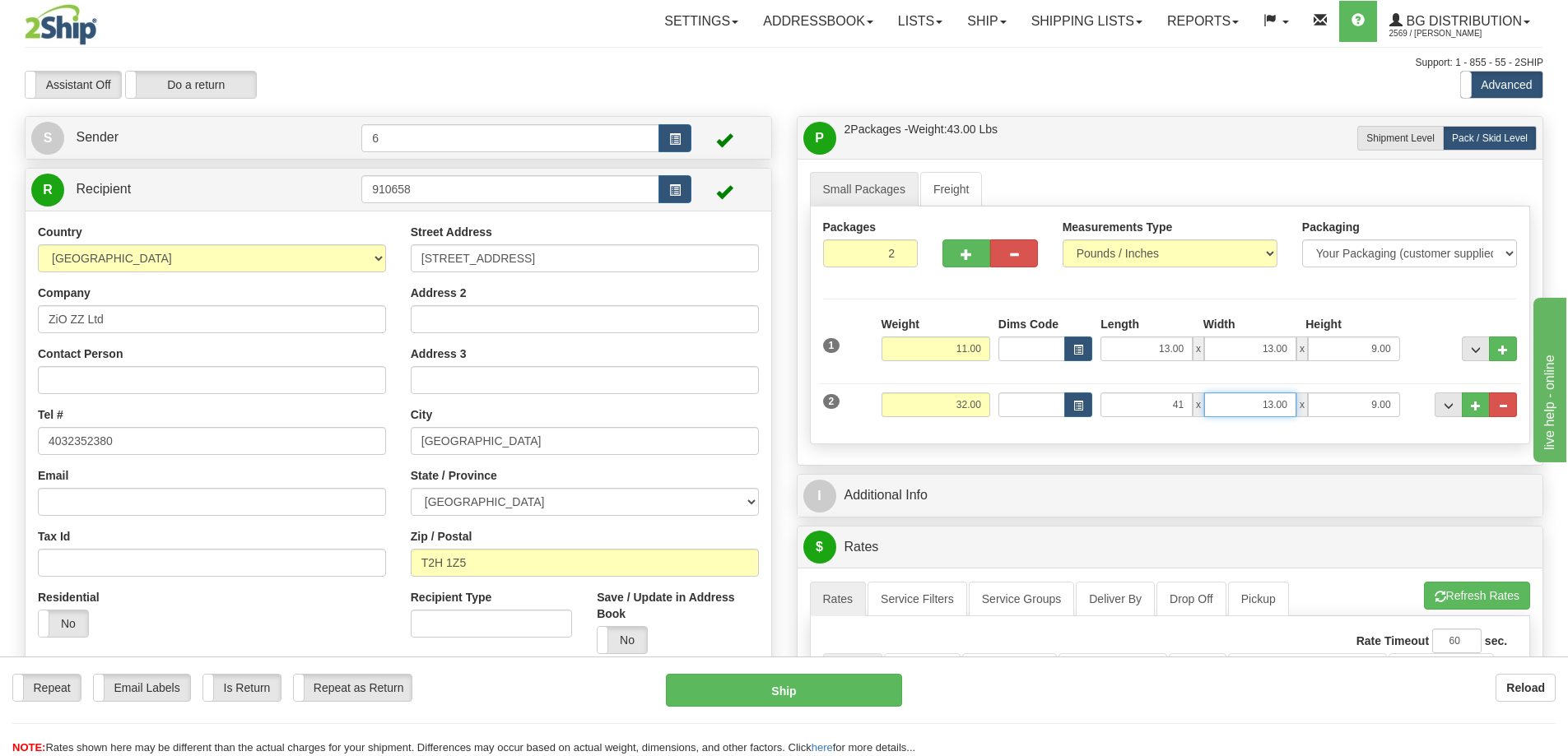
type input "41.00"
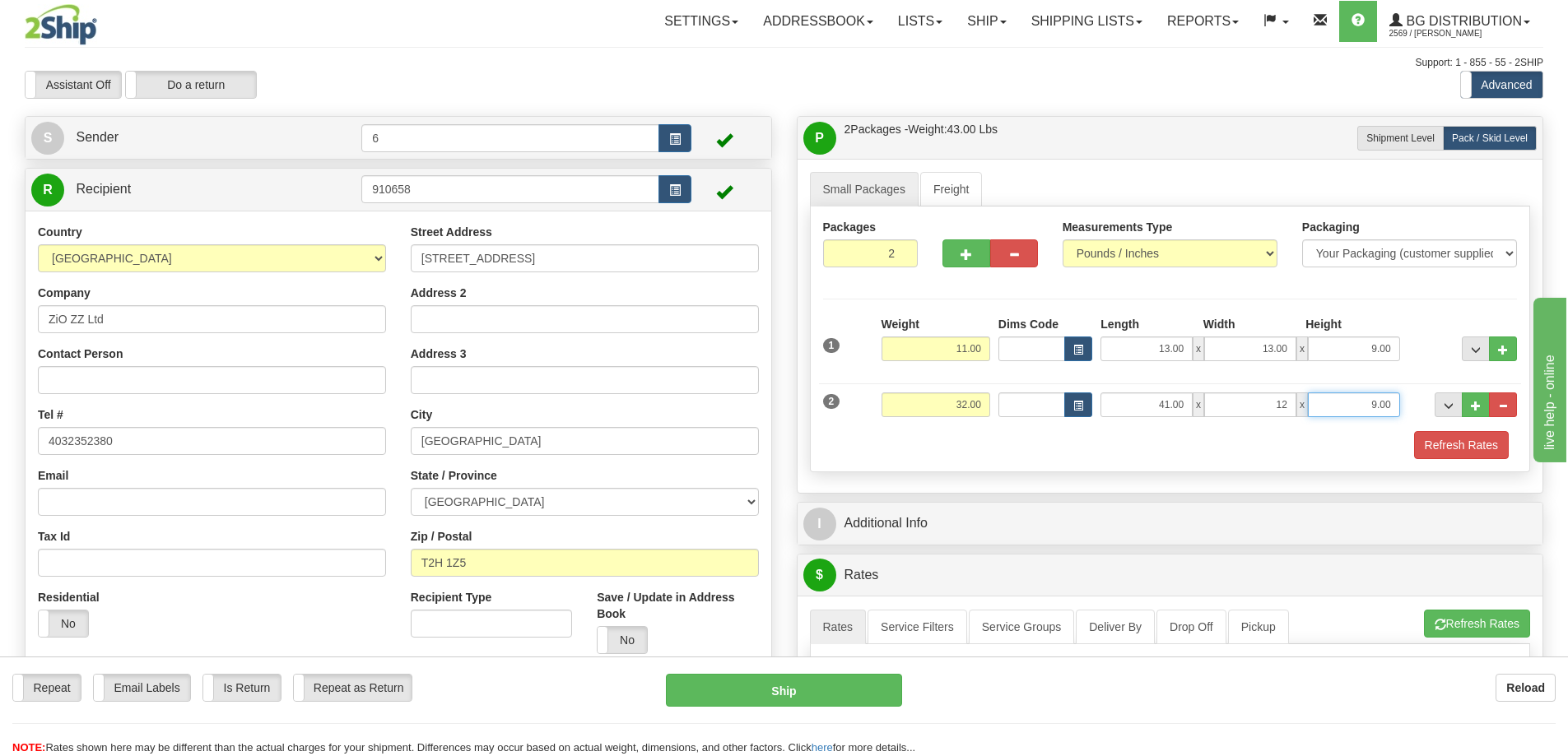
type input "12.00"
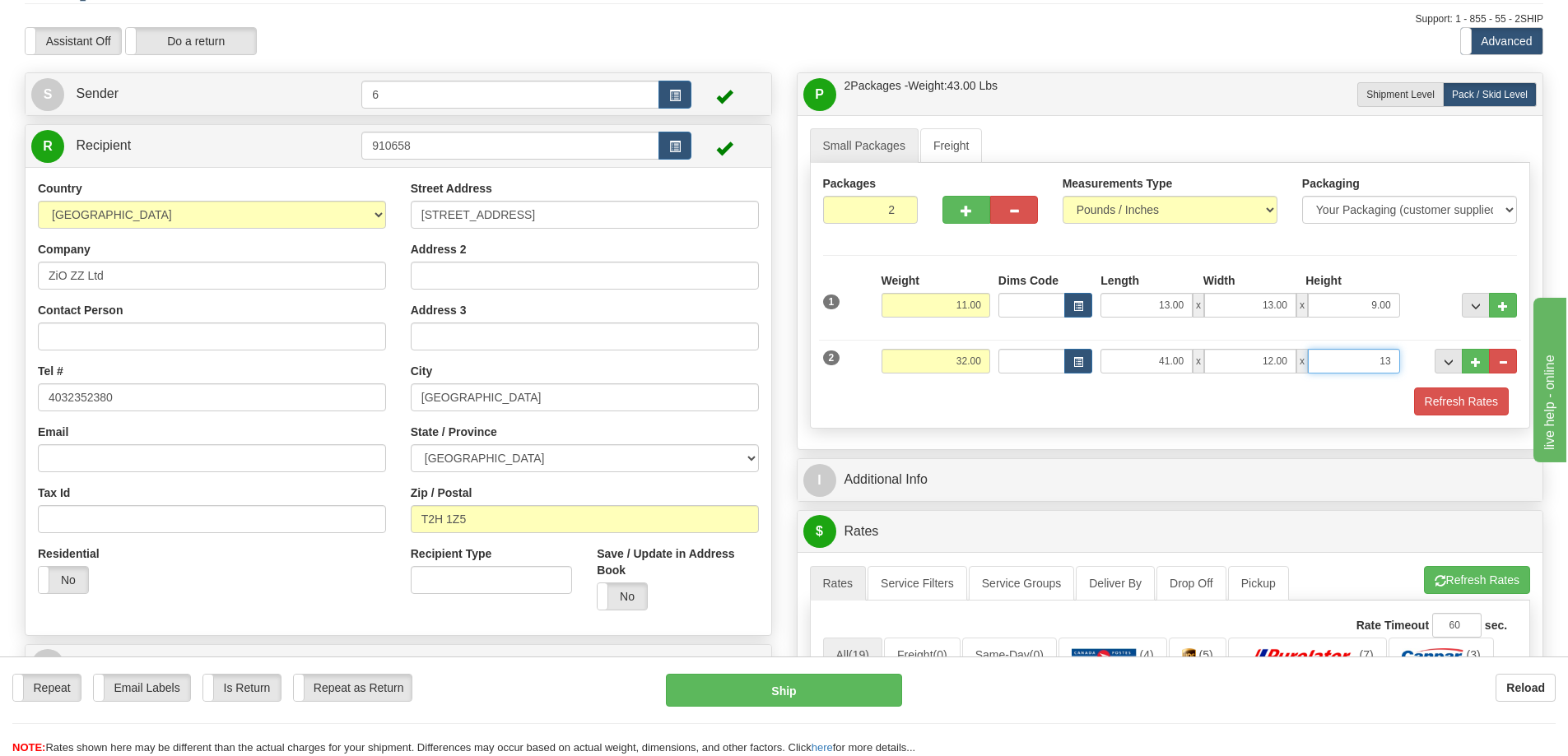
scroll to position [83, 0]
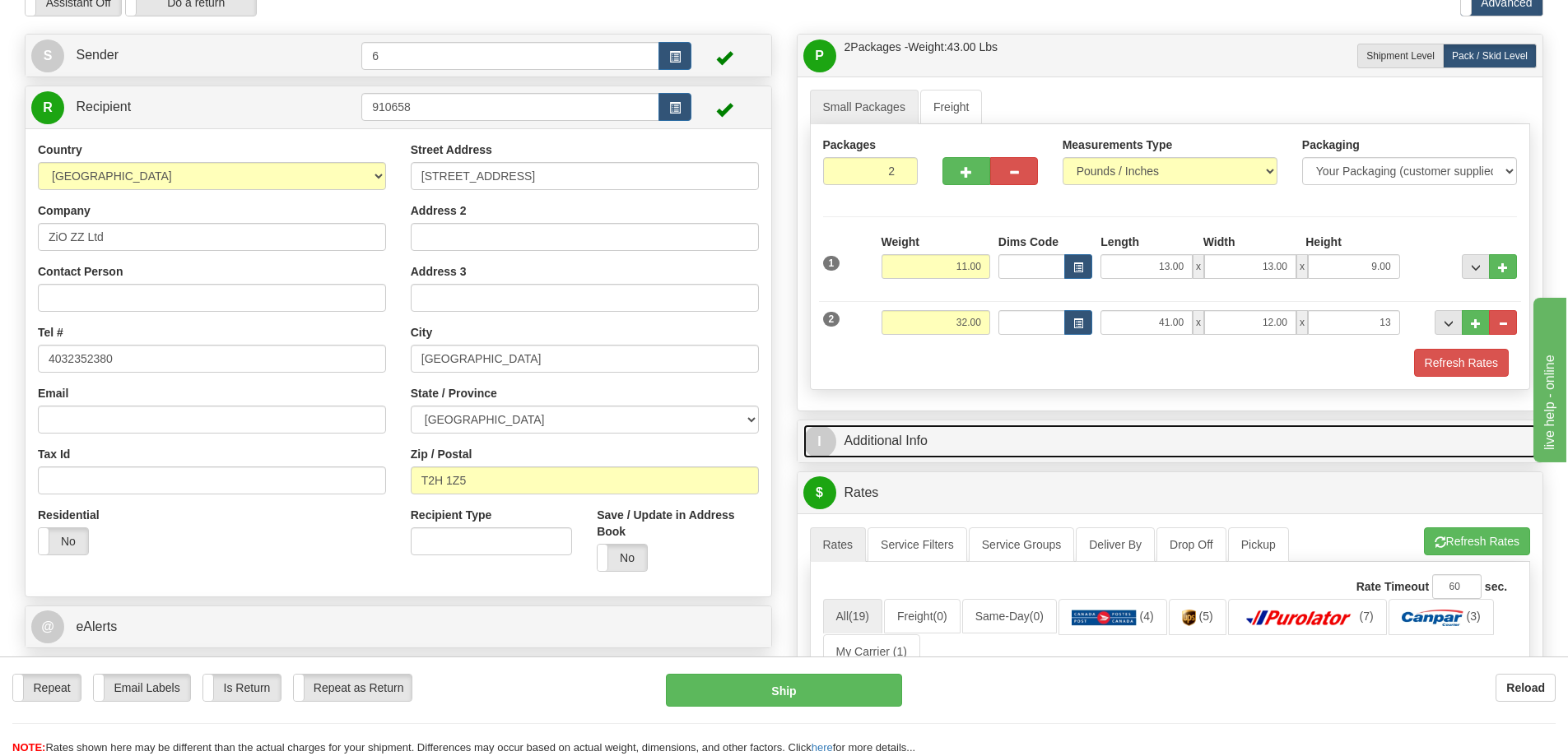
type input "13.00"
click at [927, 446] on link "I Additional Info" at bounding box center [1170, 441] width 734 height 34
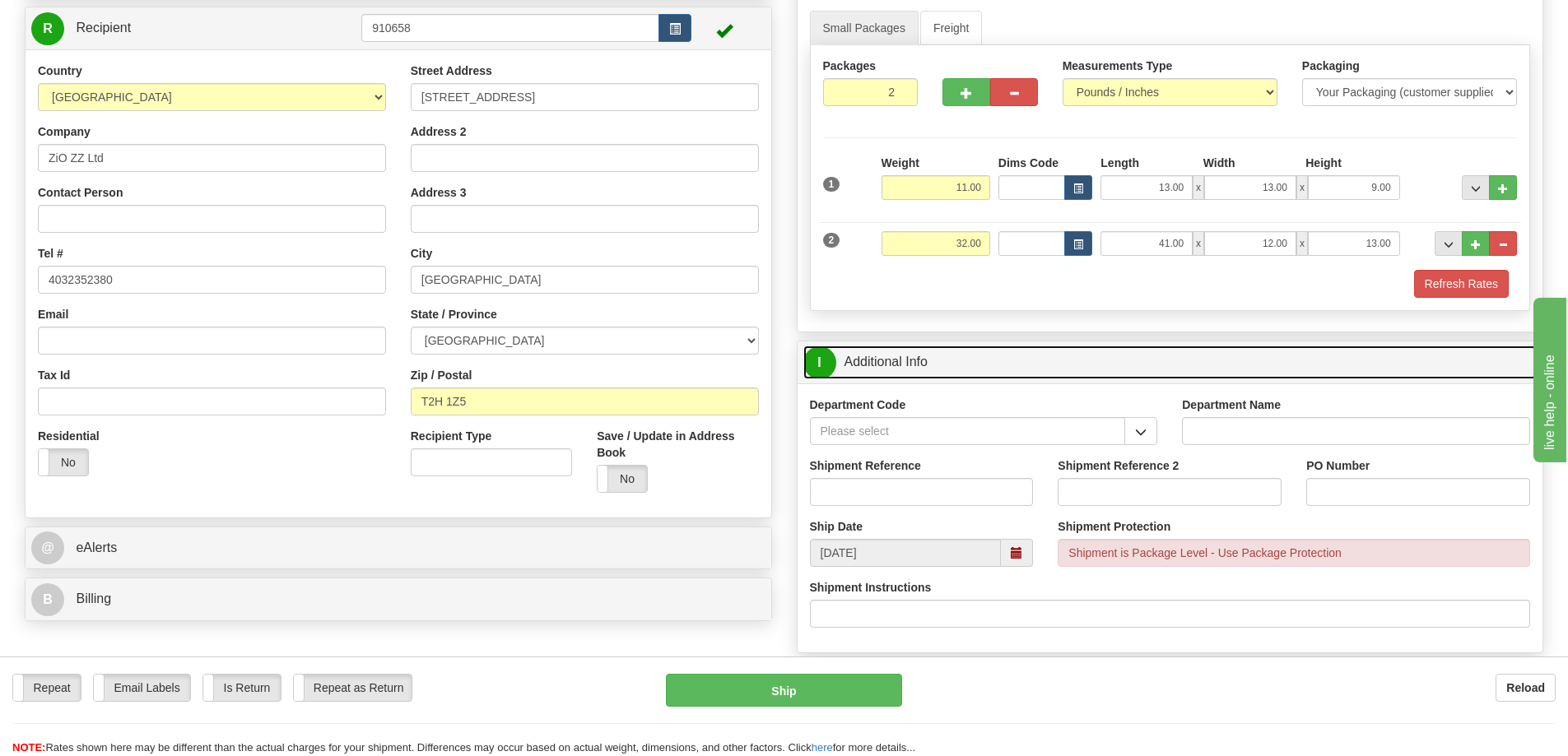
scroll to position [164, 0]
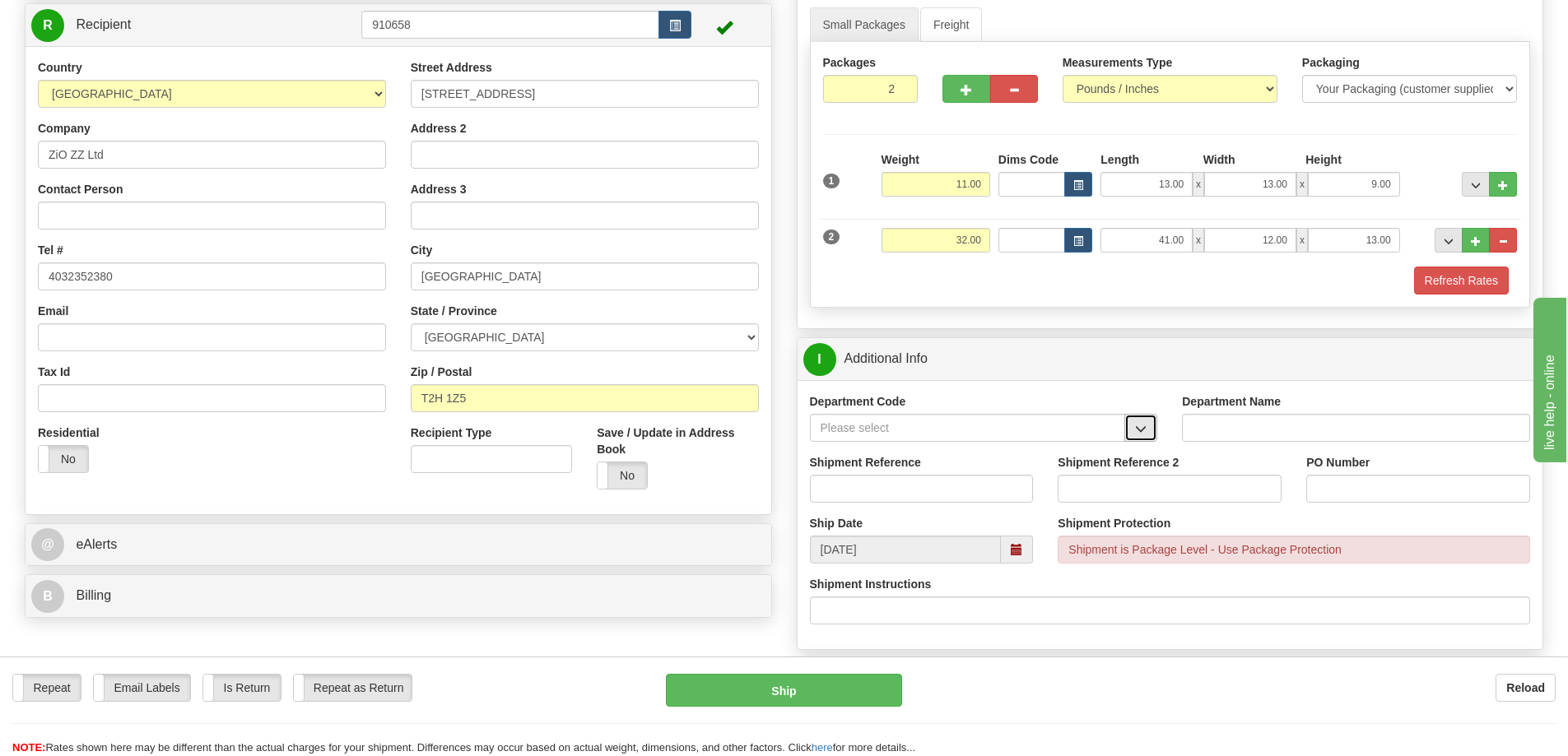
click at [1151, 429] on button "button" at bounding box center [1140, 428] width 33 height 28
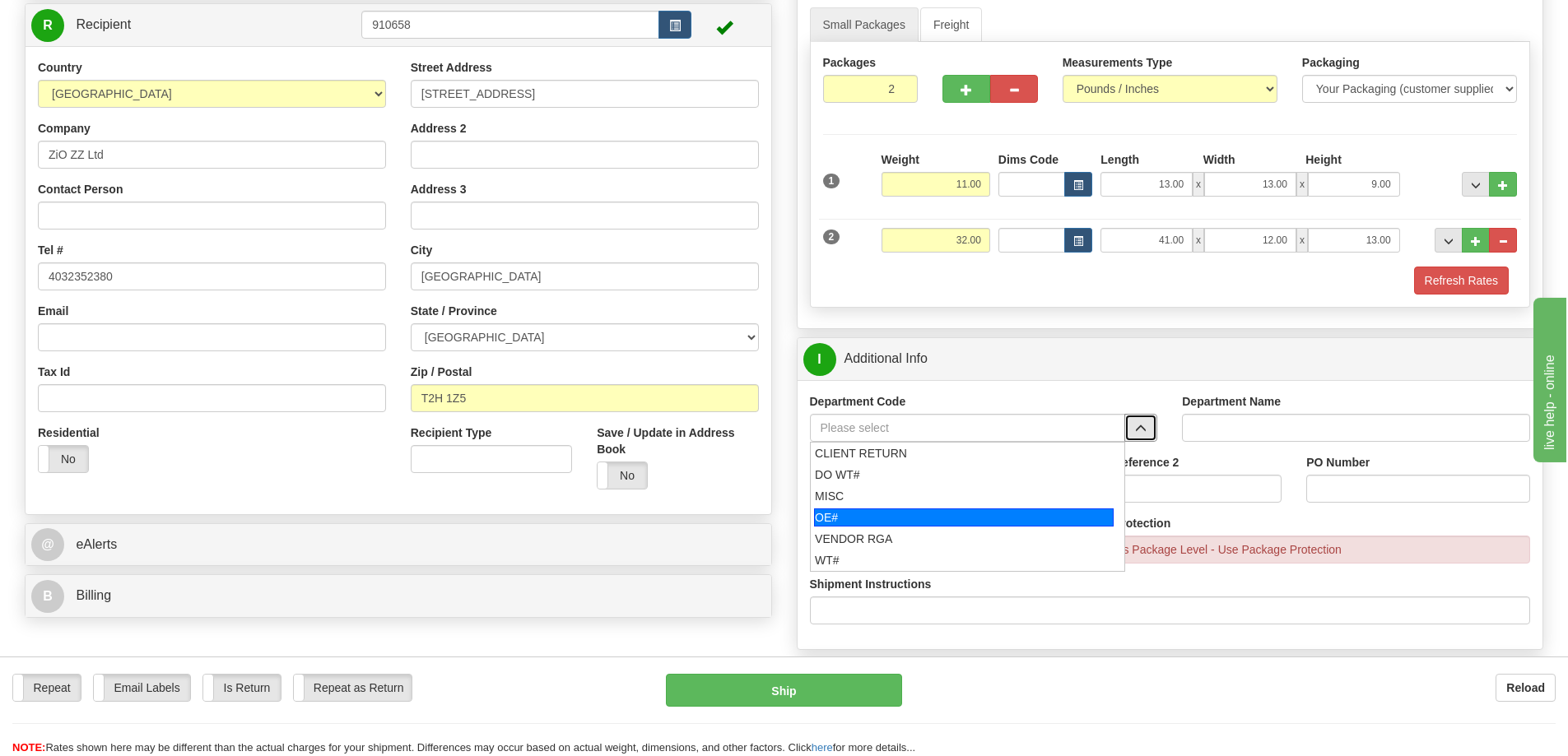
click at [922, 515] on div "OE#" at bounding box center [963, 517] width 299 height 18
type input "OE#"
type input "ORDERS"
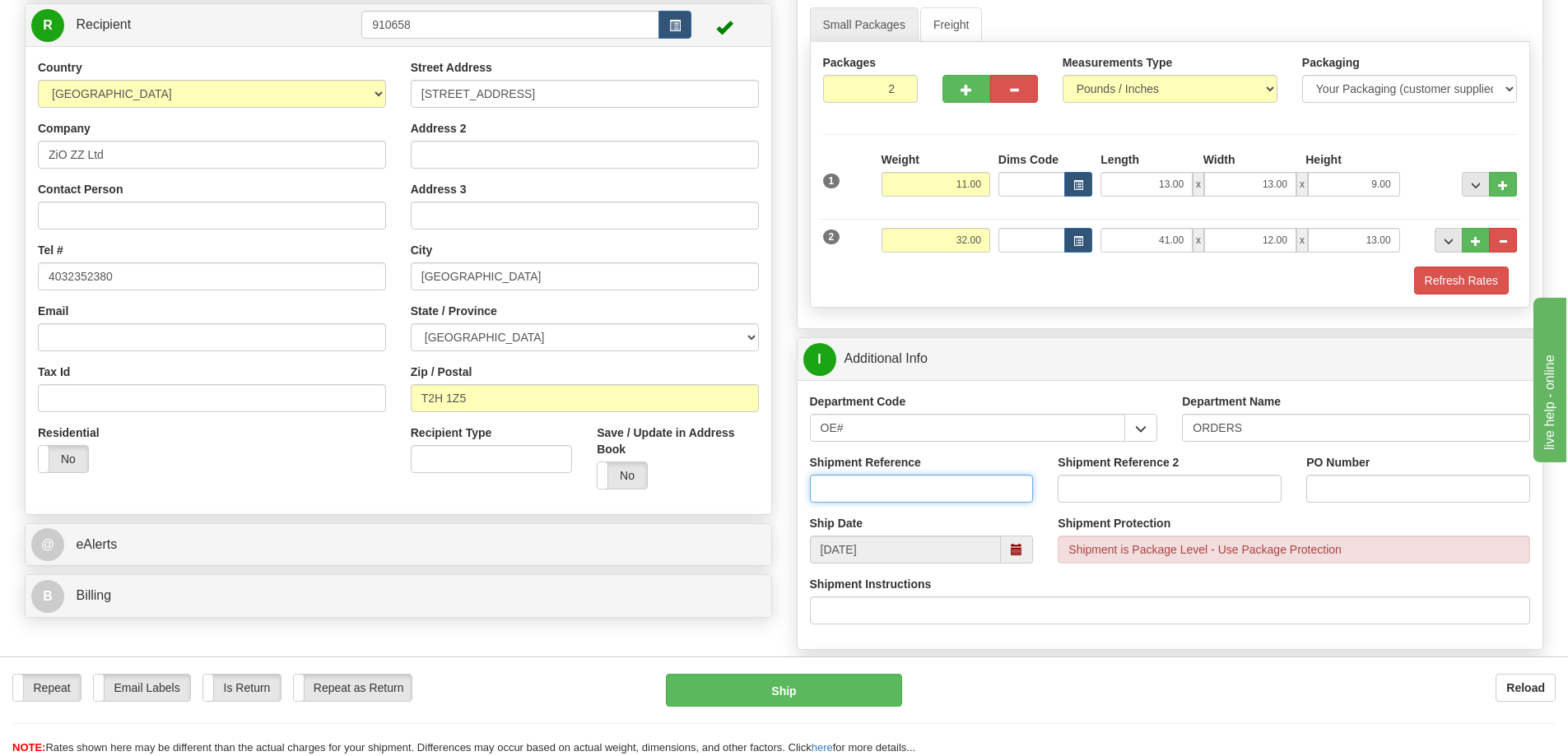
click at [946, 486] on input "Shipment Reference" at bounding box center [922, 489] width 224 height 28
type input "60033289-00"
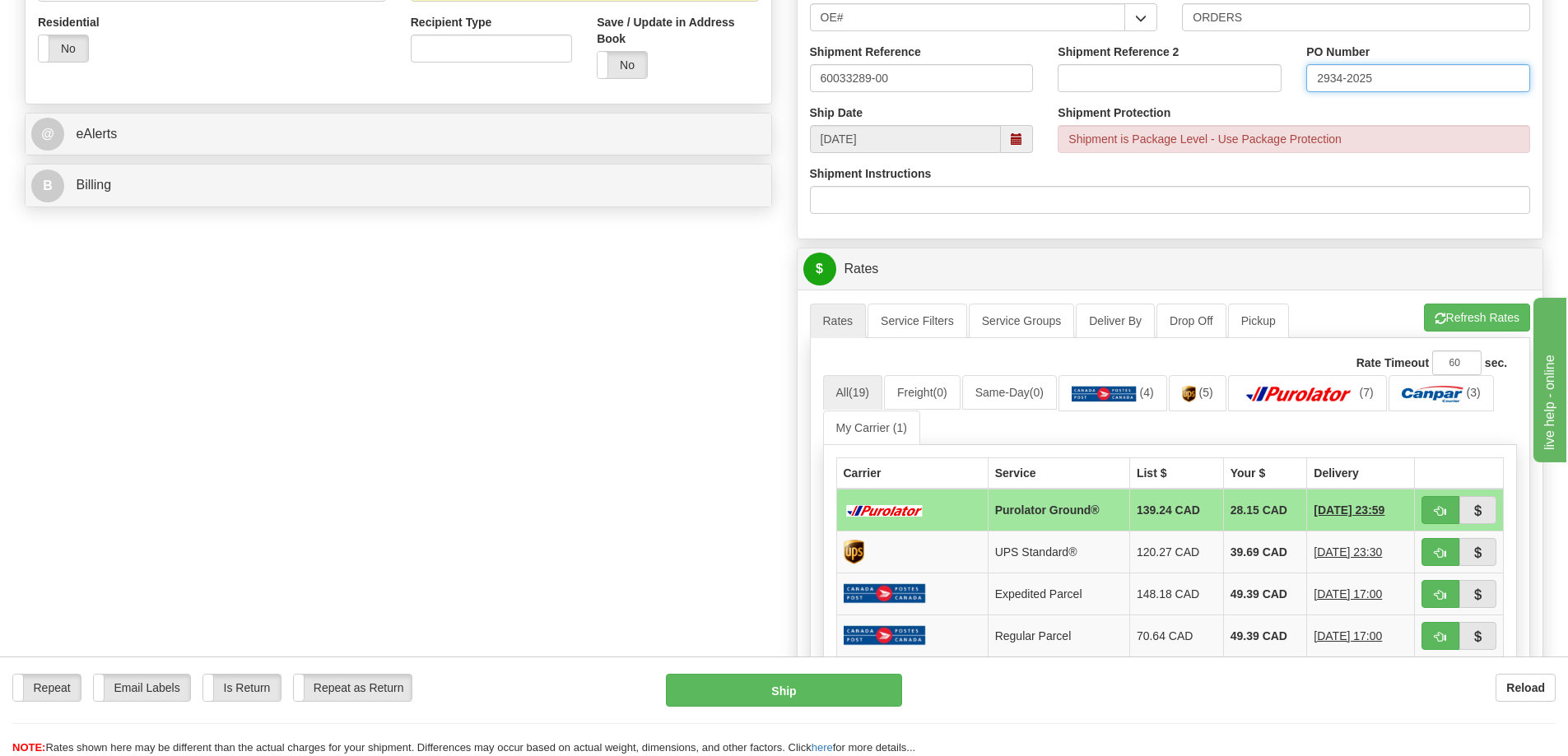
scroll to position [576, 0]
type input "2934-2025"
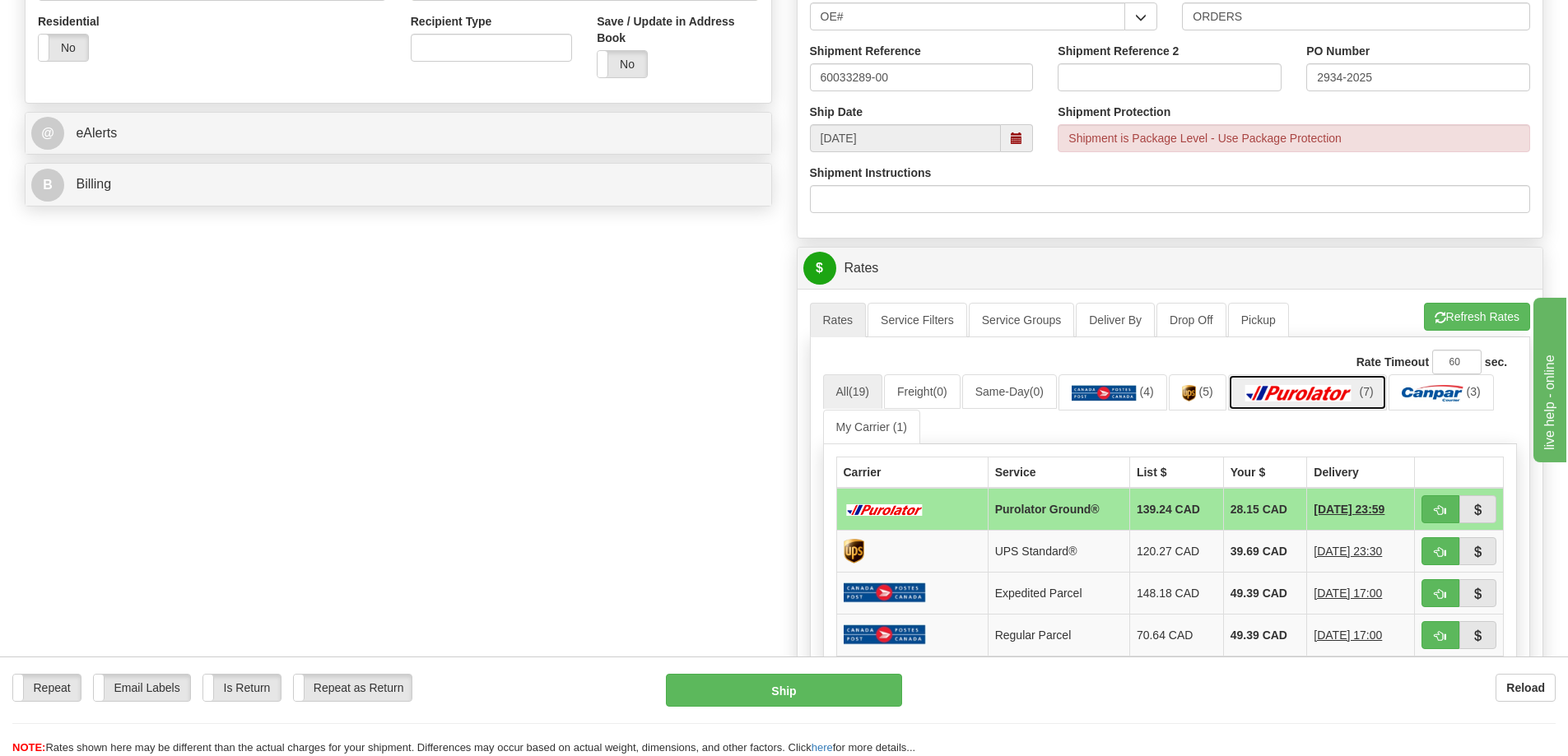
click at [1303, 389] on img at bounding box center [1299, 393] width 115 height 17
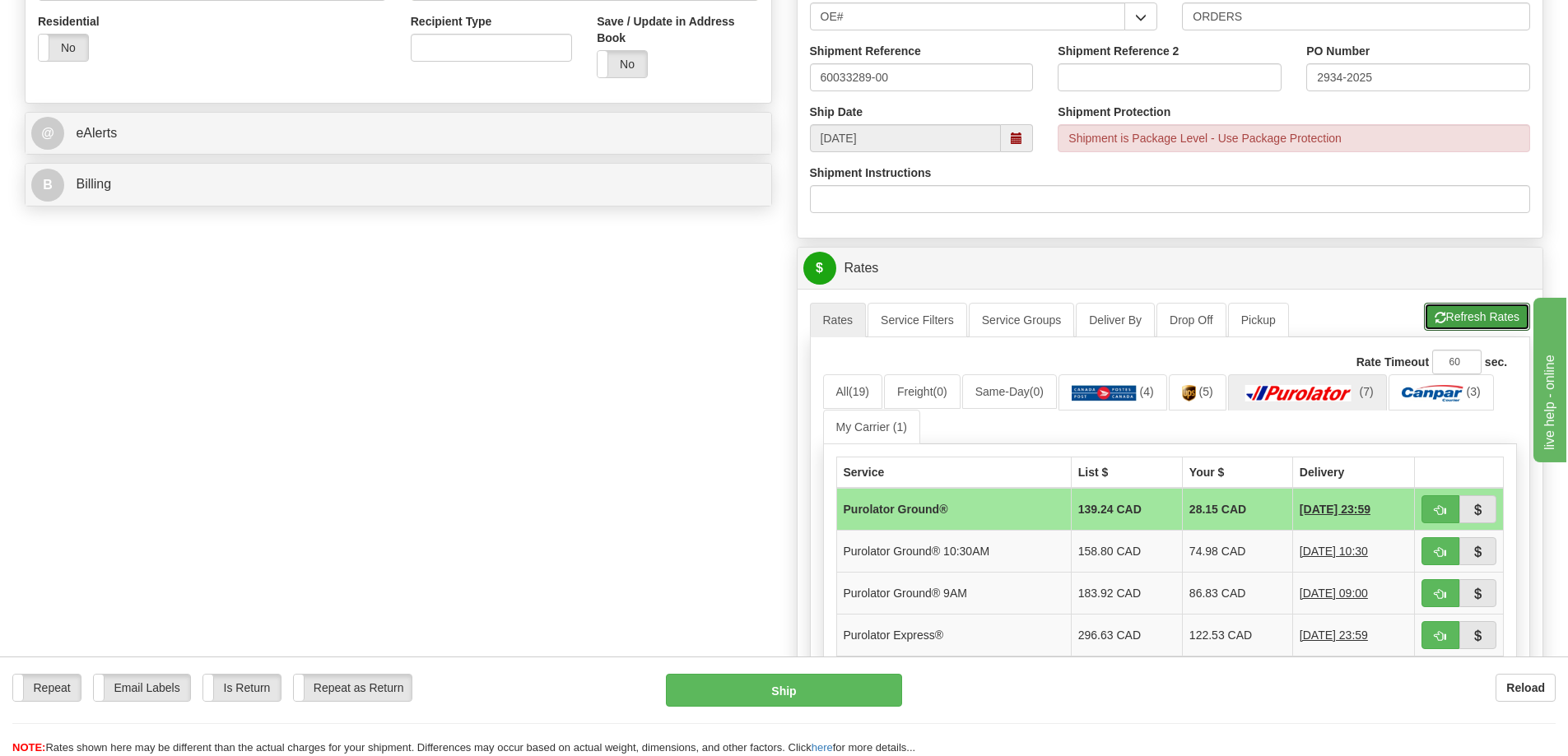
click at [1466, 312] on button "Refresh Rates" at bounding box center [1477, 317] width 107 height 28
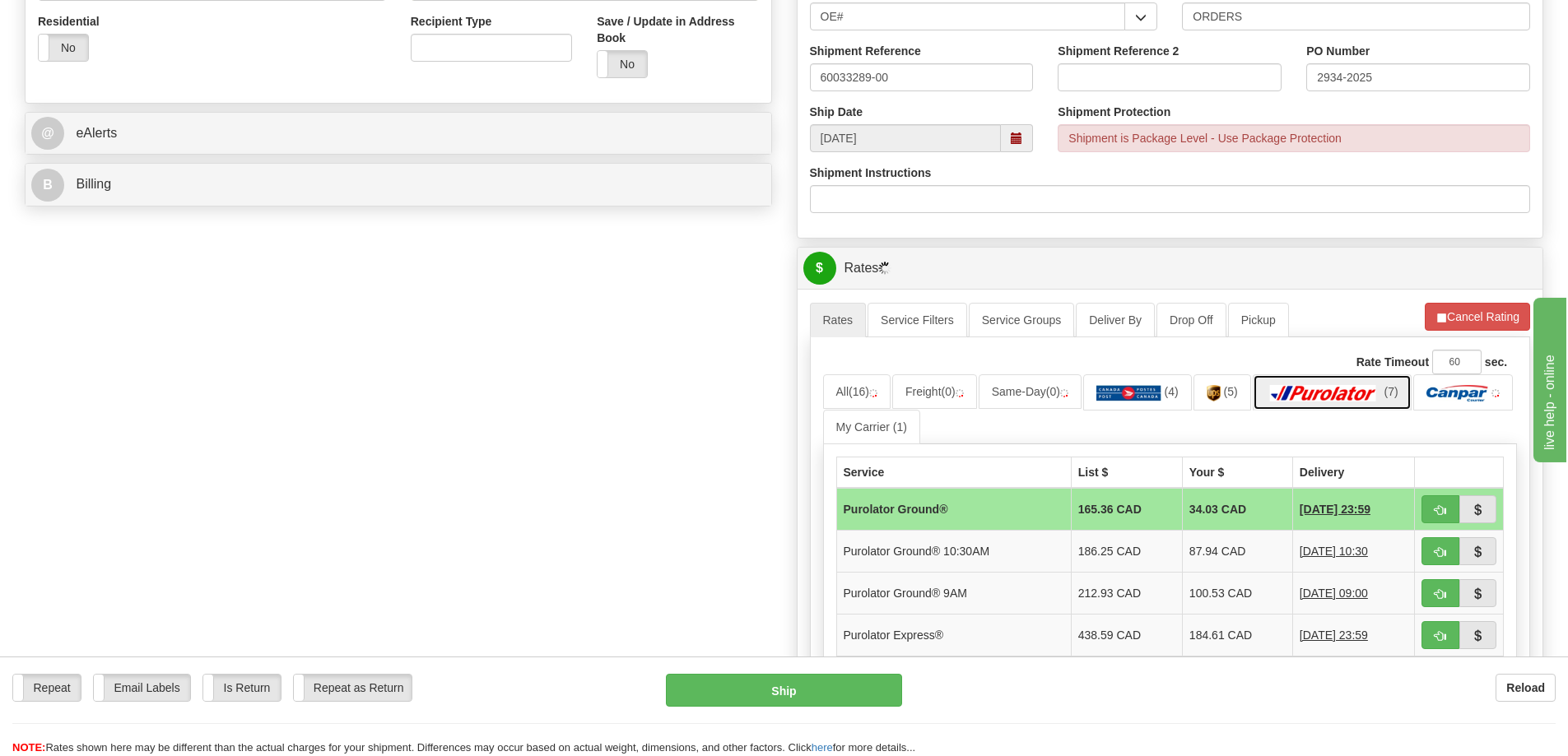
click at [1321, 389] on img at bounding box center [1324, 393] width 115 height 17
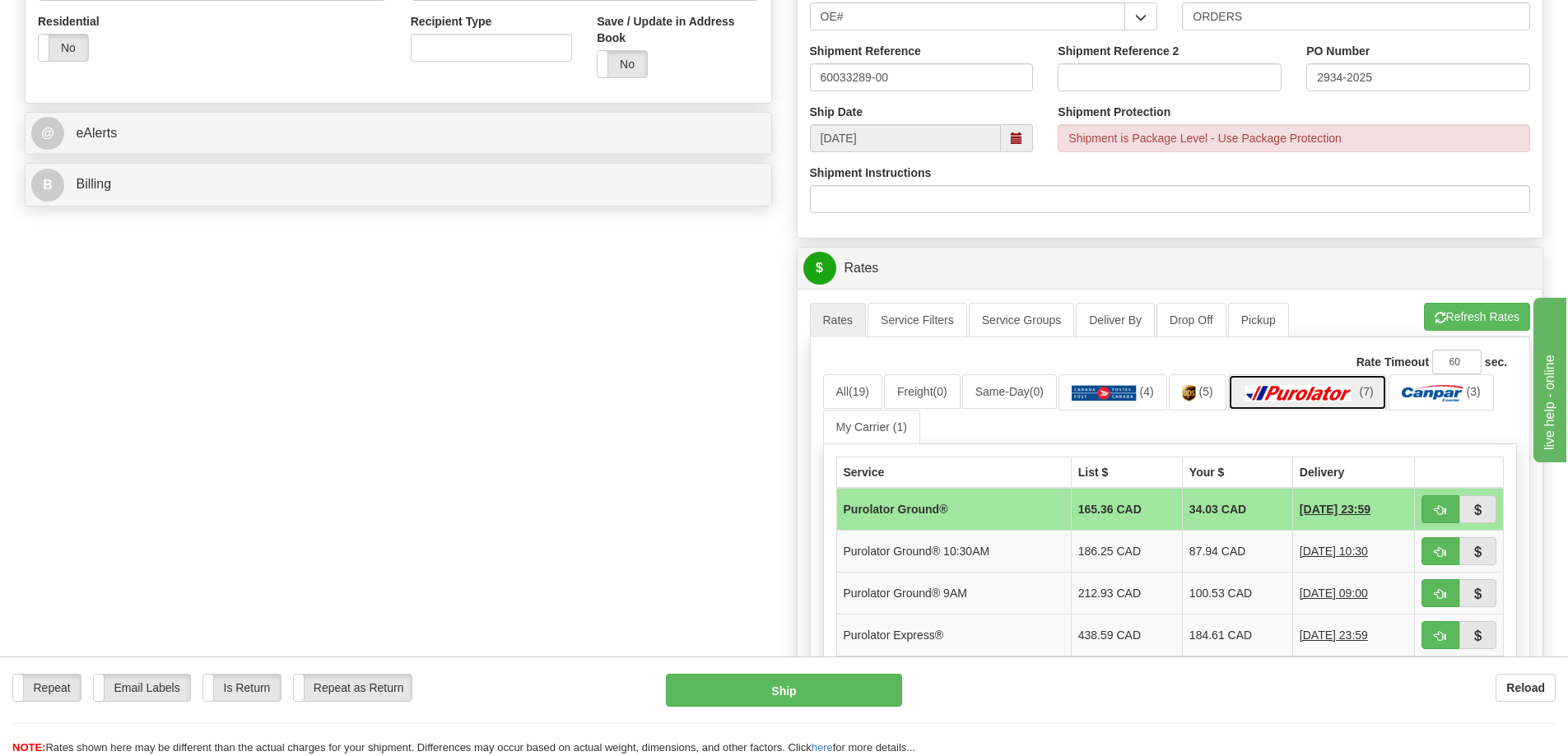
click at [1326, 396] on img at bounding box center [1299, 393] width 115 height 17
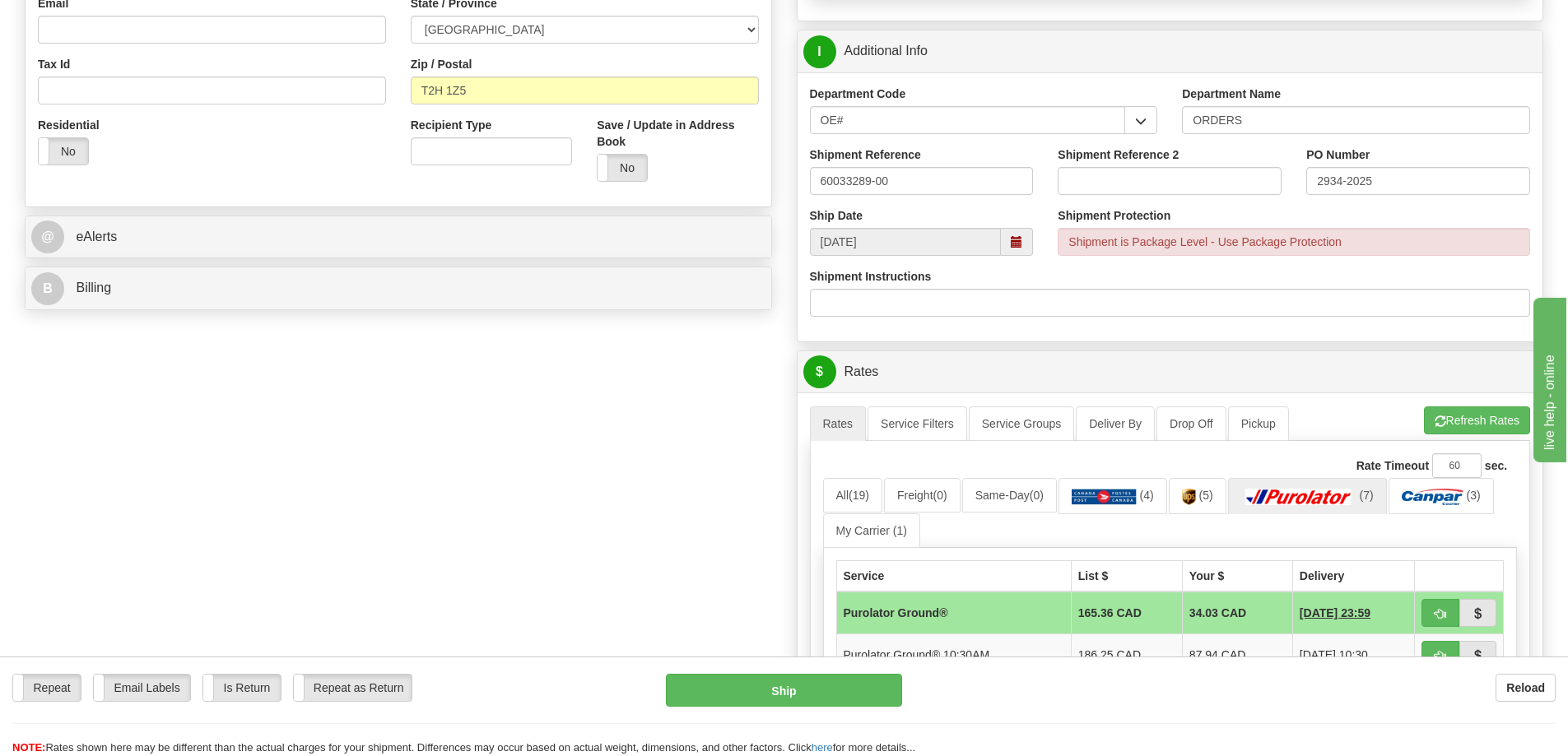
scroll to position [412, 0]
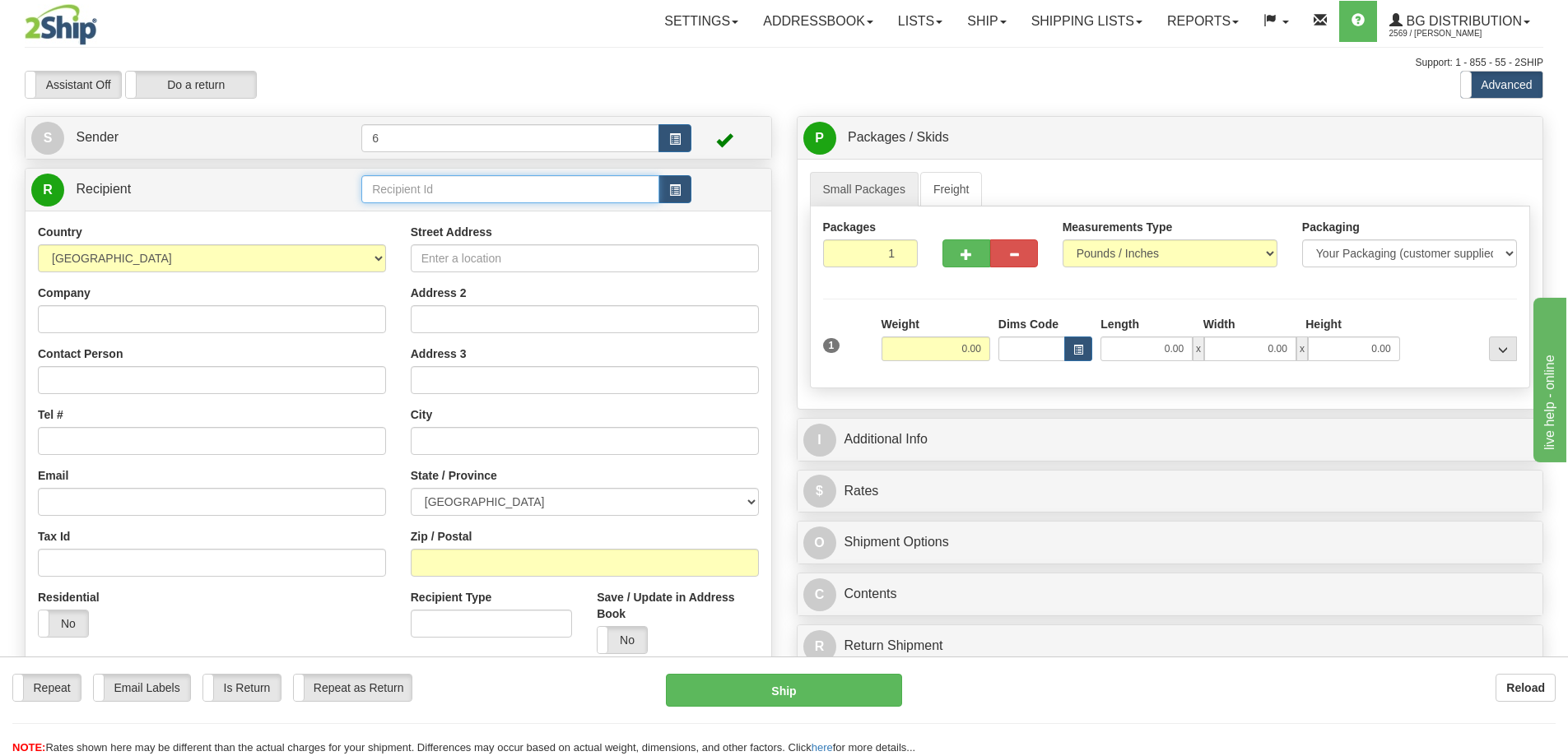
click at [434, 186] on input "text" at bounding box center [511, 189] width 298 height 28
type input "53000"
click button "Delete" at bounding box center [0, 0] width 0 height 0
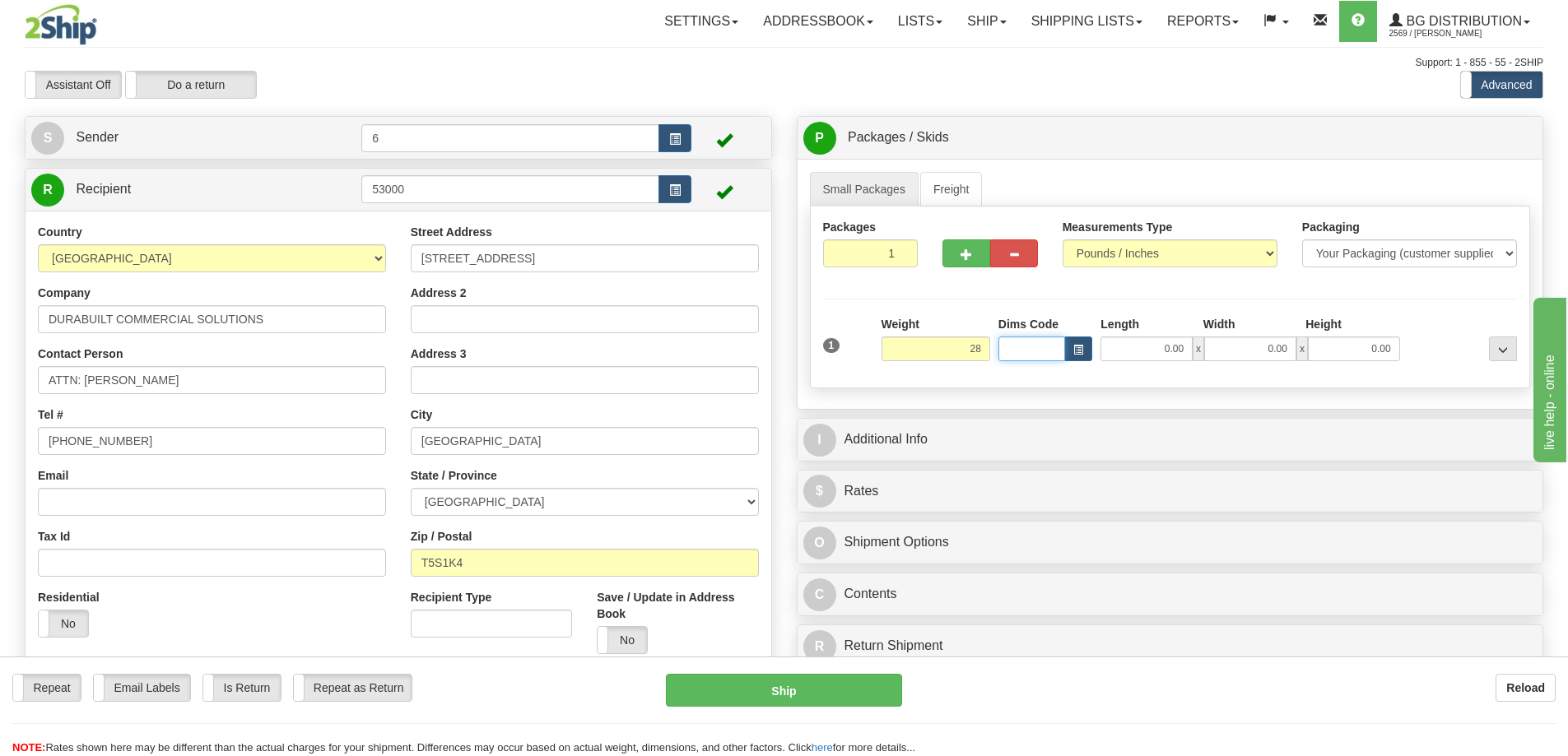
type input "28.00"
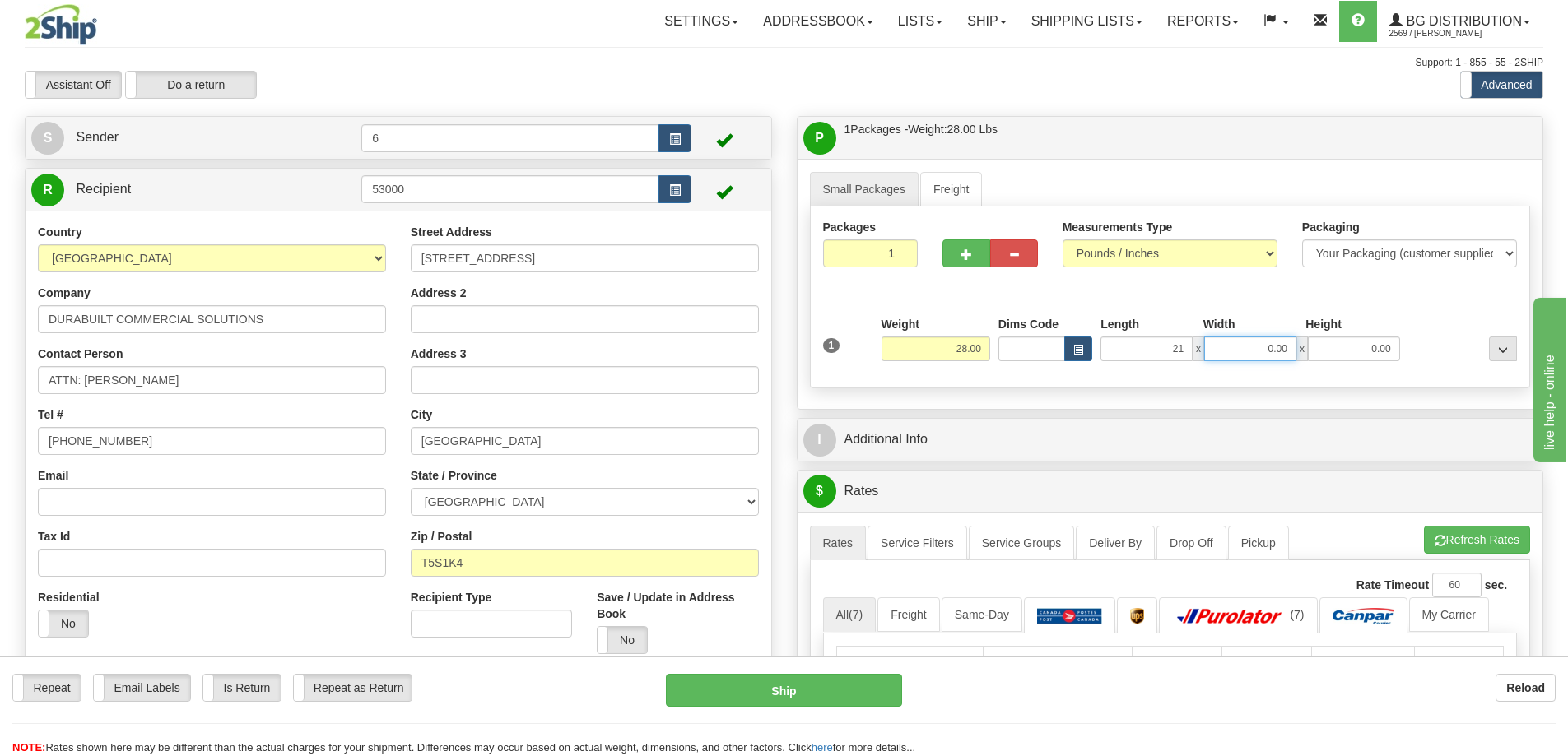
type input "21.00"
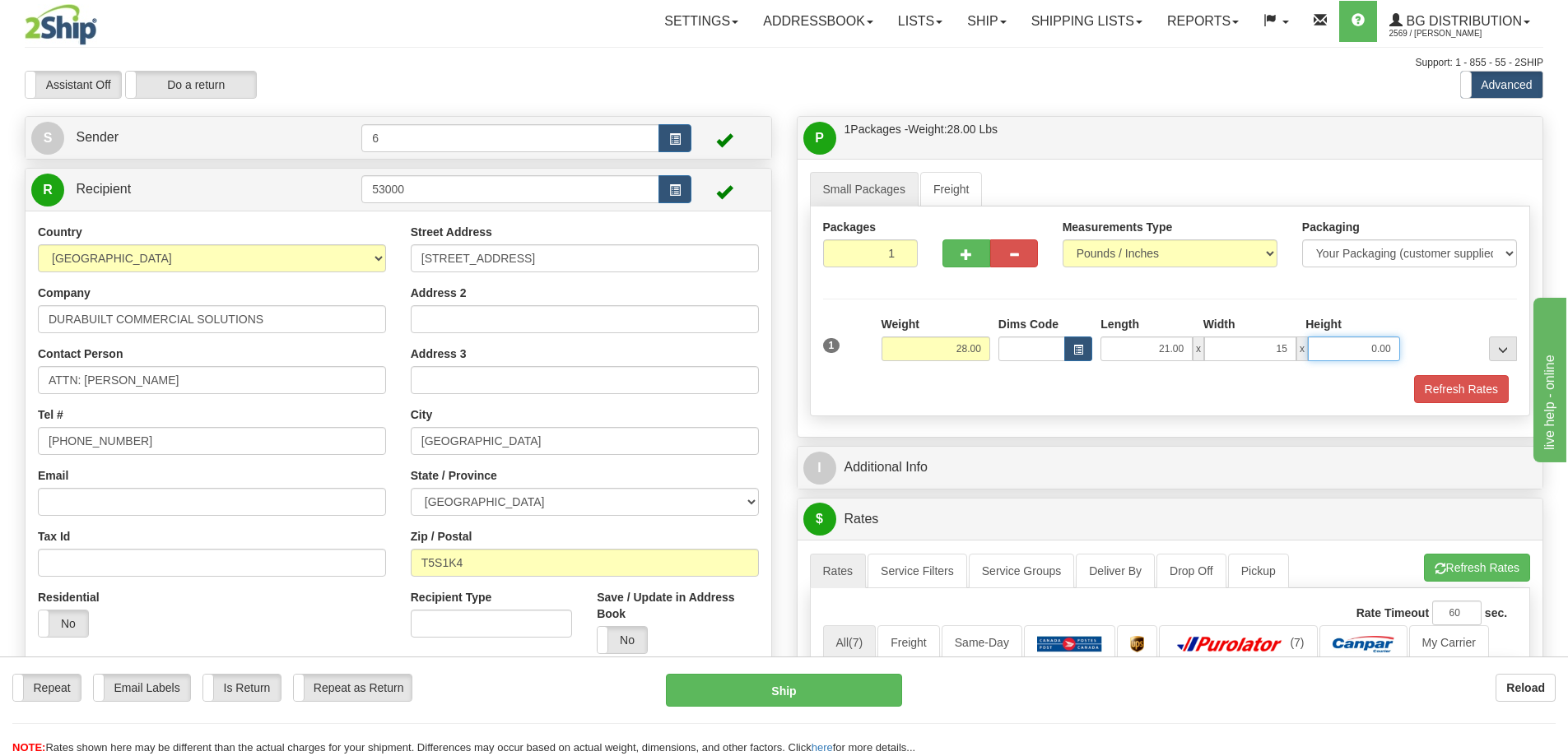
type input "15.00"
type input "9.00"
click at [1149, 394] on div "Refresh Rates" at bounding box center [1171, 390] width 703 height 28
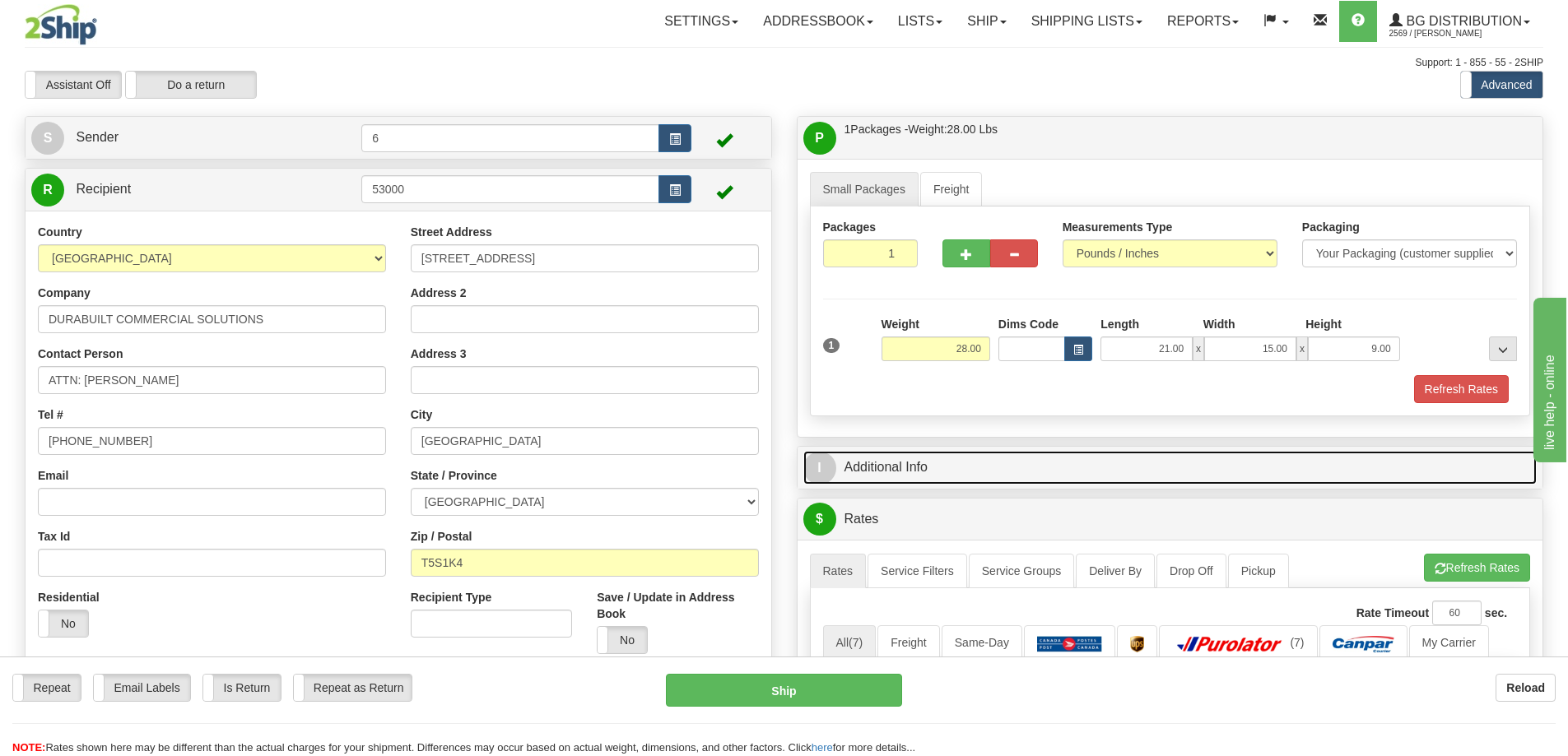
click at [835, 469] on span "I" at bounding box center [820, 468] width 33 height 33
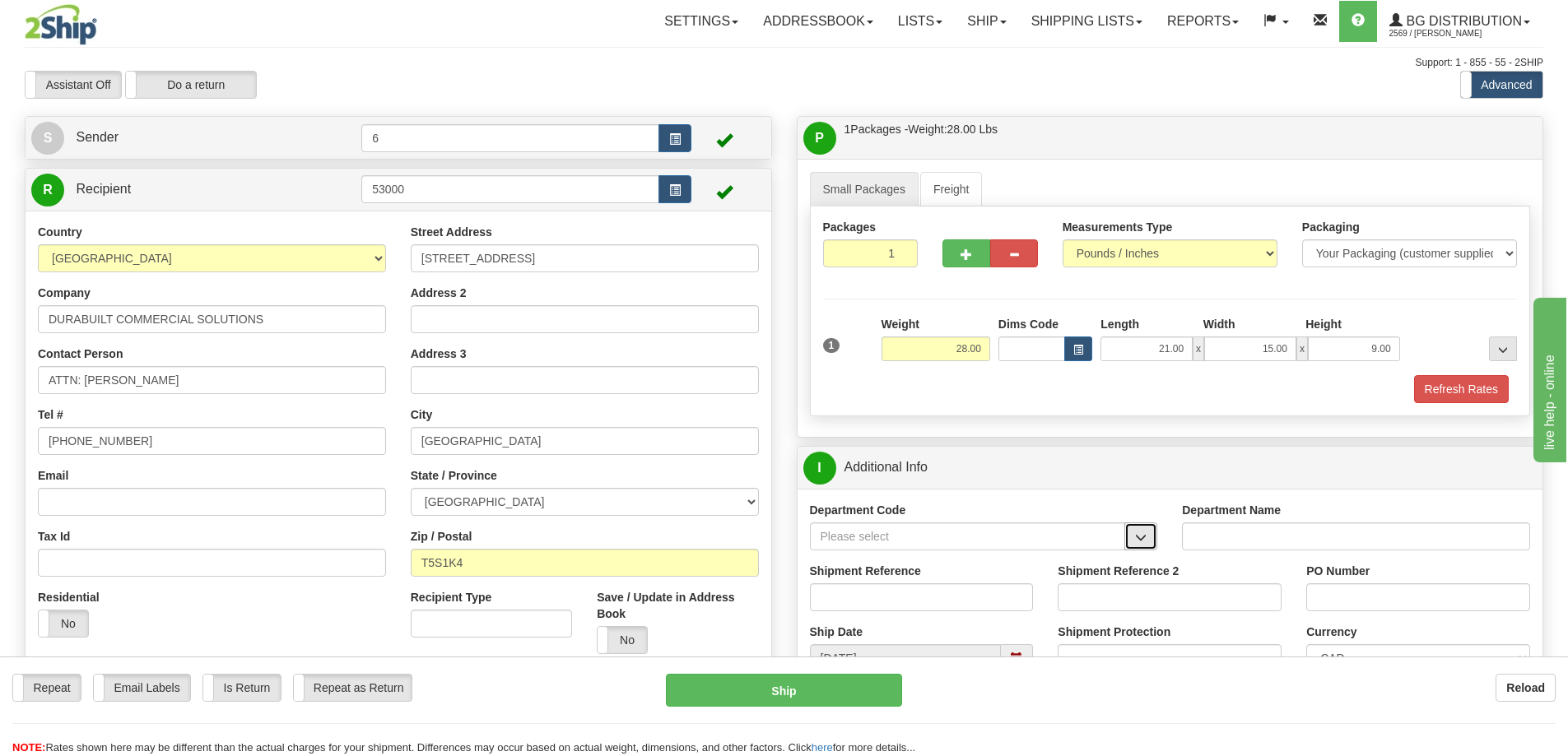
click at [1133, 537] on button "button" at bounding box center [1140, 537] width 33 height 28
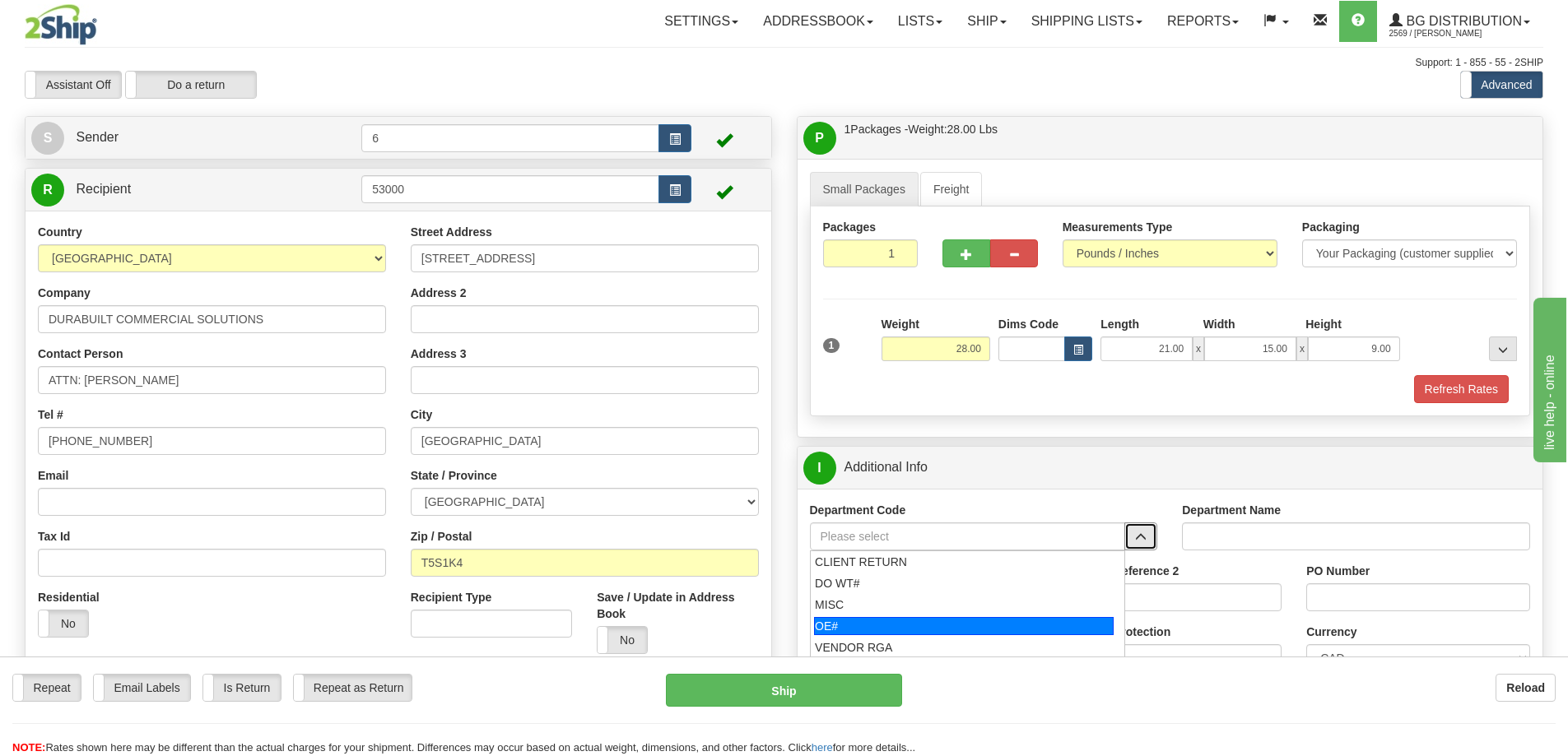
click at [892, 623] on div "OE#" at bounding box center [963, 626] width 299 height 18
type input "OE#"
type input "ORDERS"
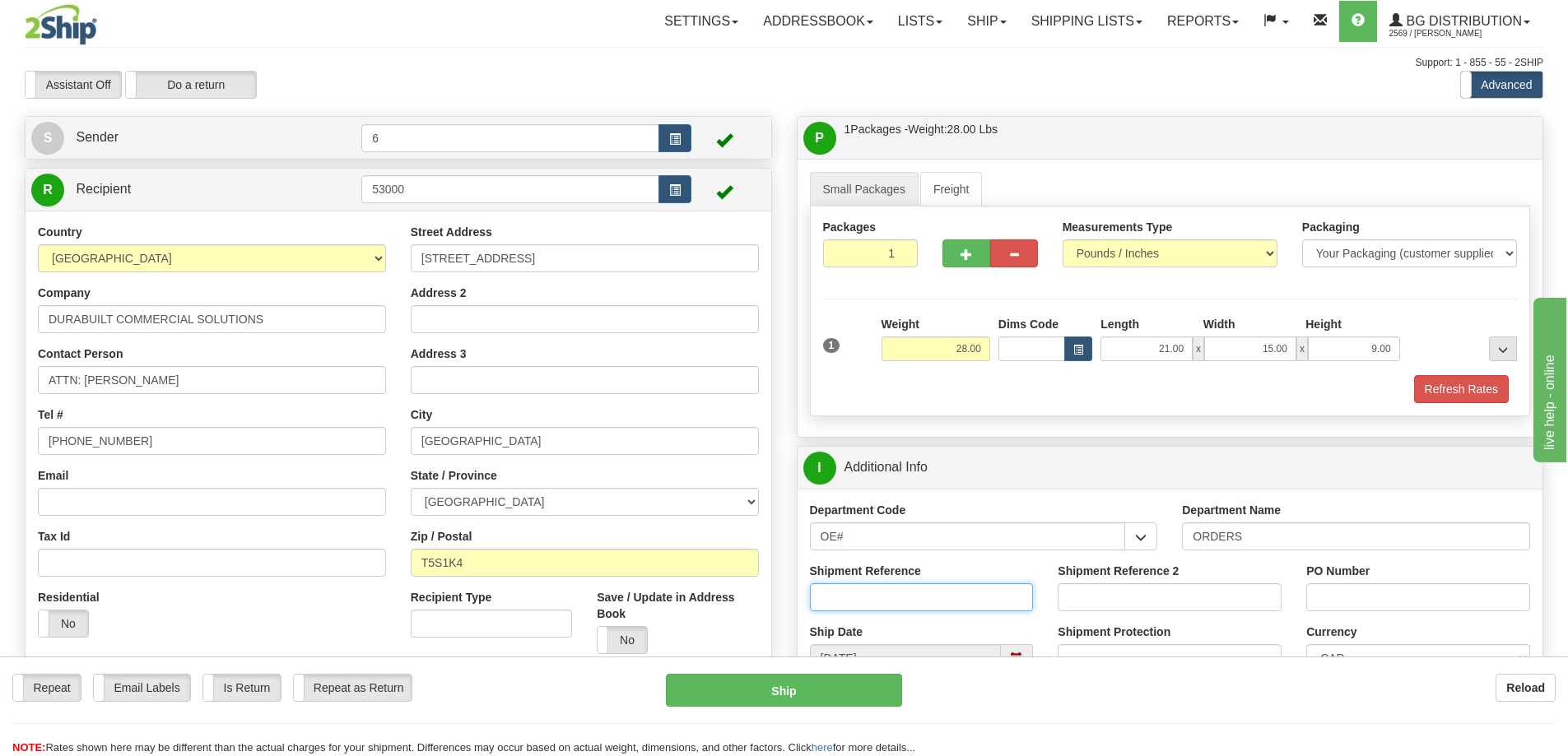
click at [897, 592] on input "Shipment Reference" at bounding box center [922, 597] width 224 height 28
type input "60033301-00"
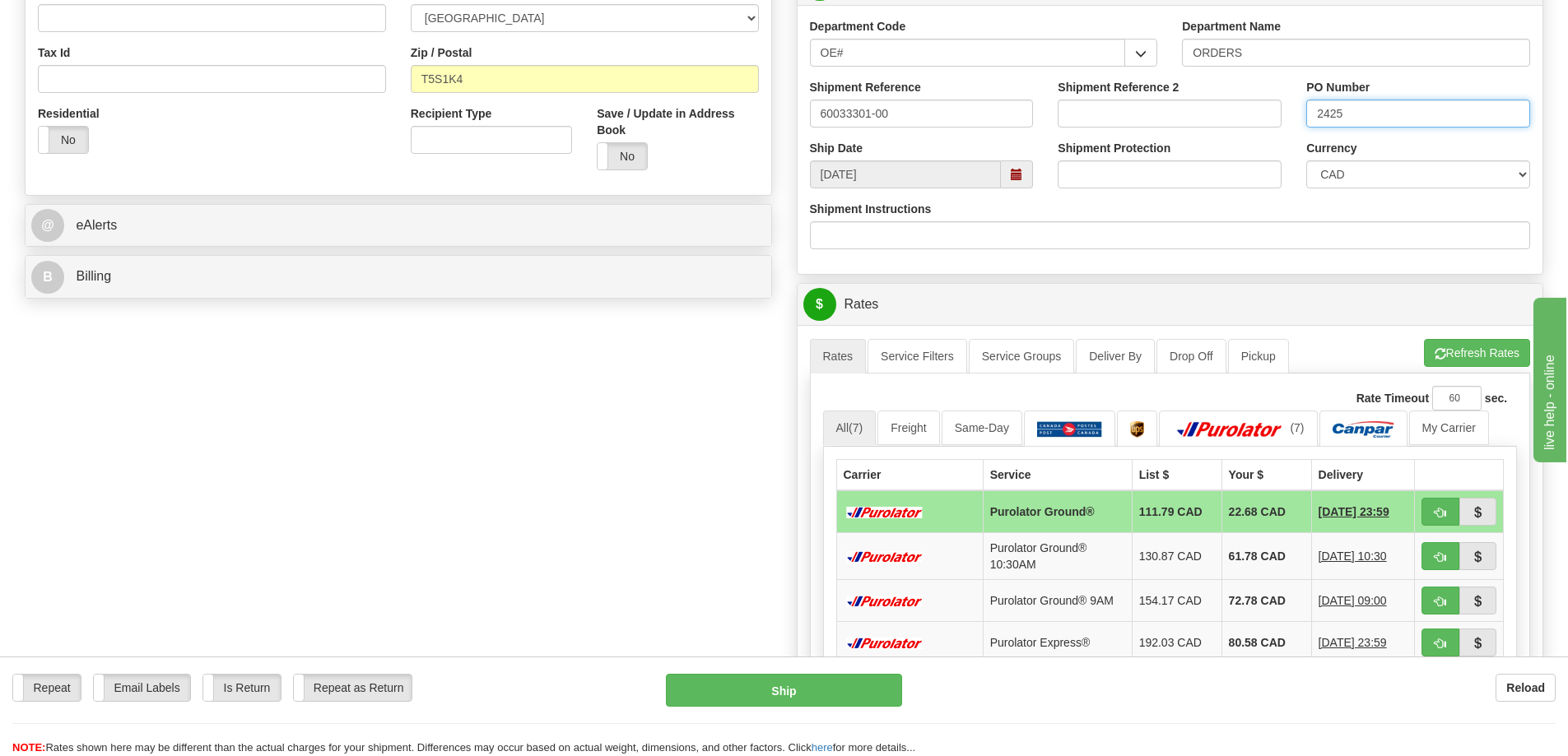
scroll to position [576, 0]
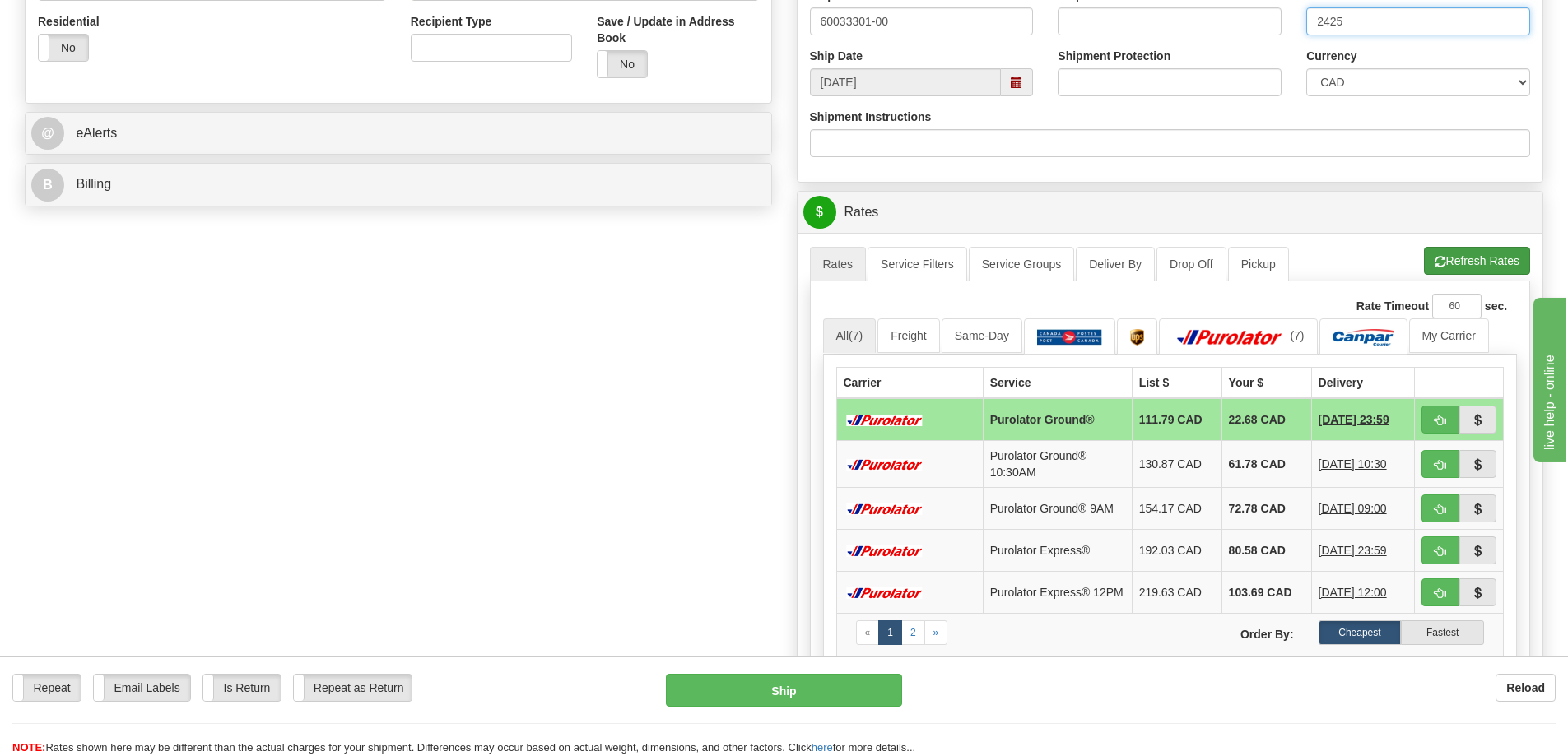
type input "2425"
click at [1460, 258] on button "Refresh Rates" at bounding box center [1477, 261] width 107 height 28
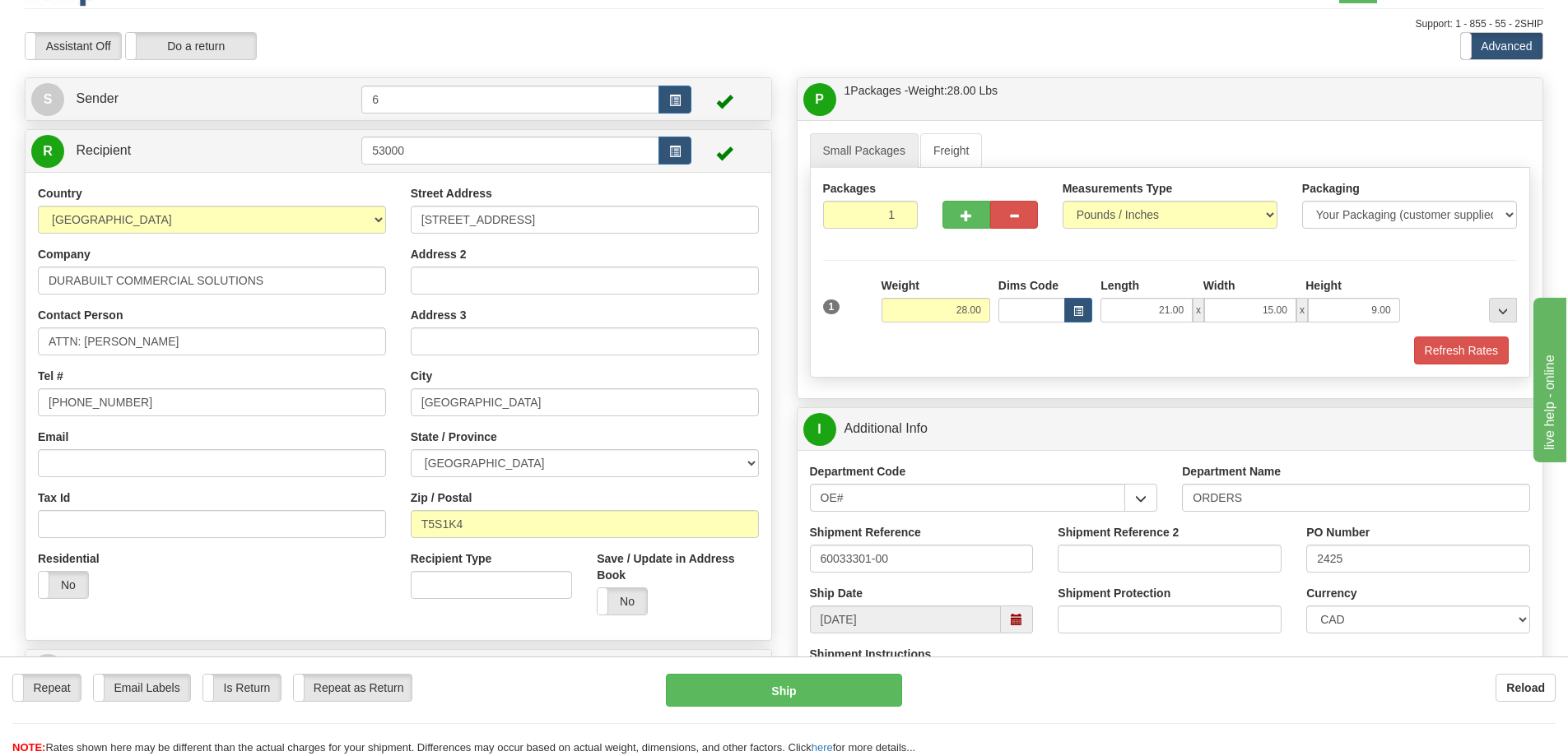
scroll to position [0, 0]
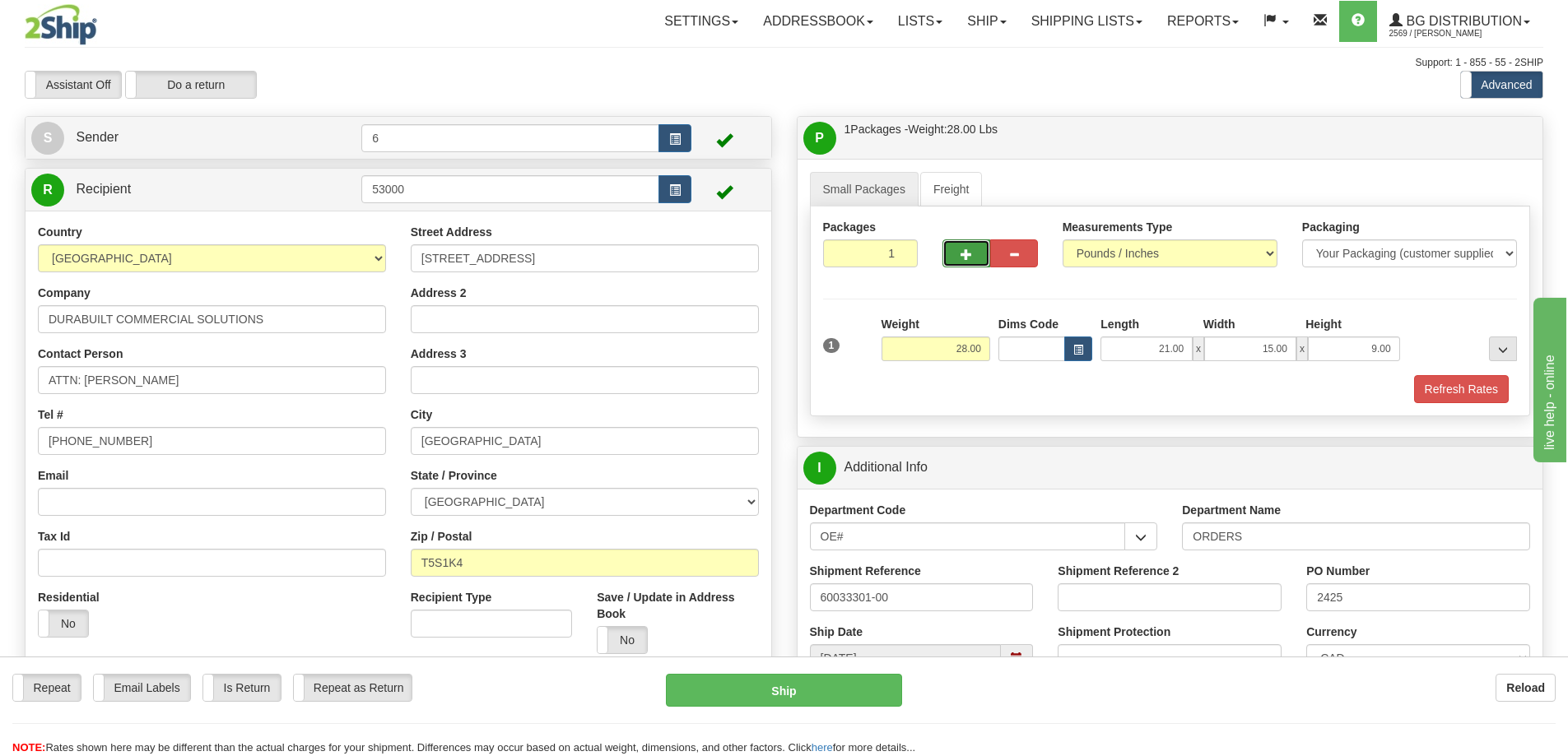
click at [968, 252] on span "button" at bounding box center [966, 255] width 12 height 11
radio input "true"
type input "2"
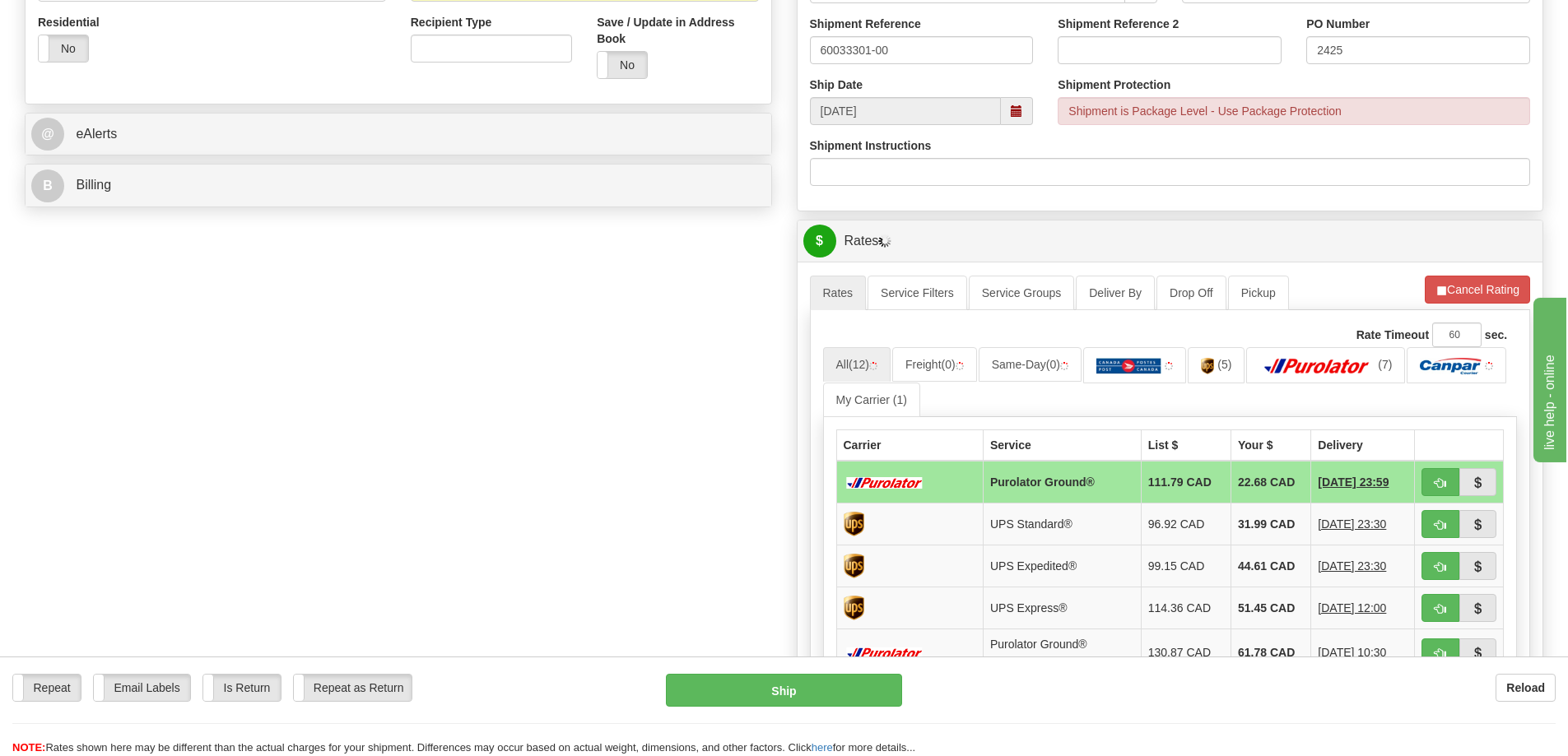
scroll to position [576, 0]
click at [1449, 298] on button "Cancel Rating" at bounding box center [1477, 289] width 106 height 28
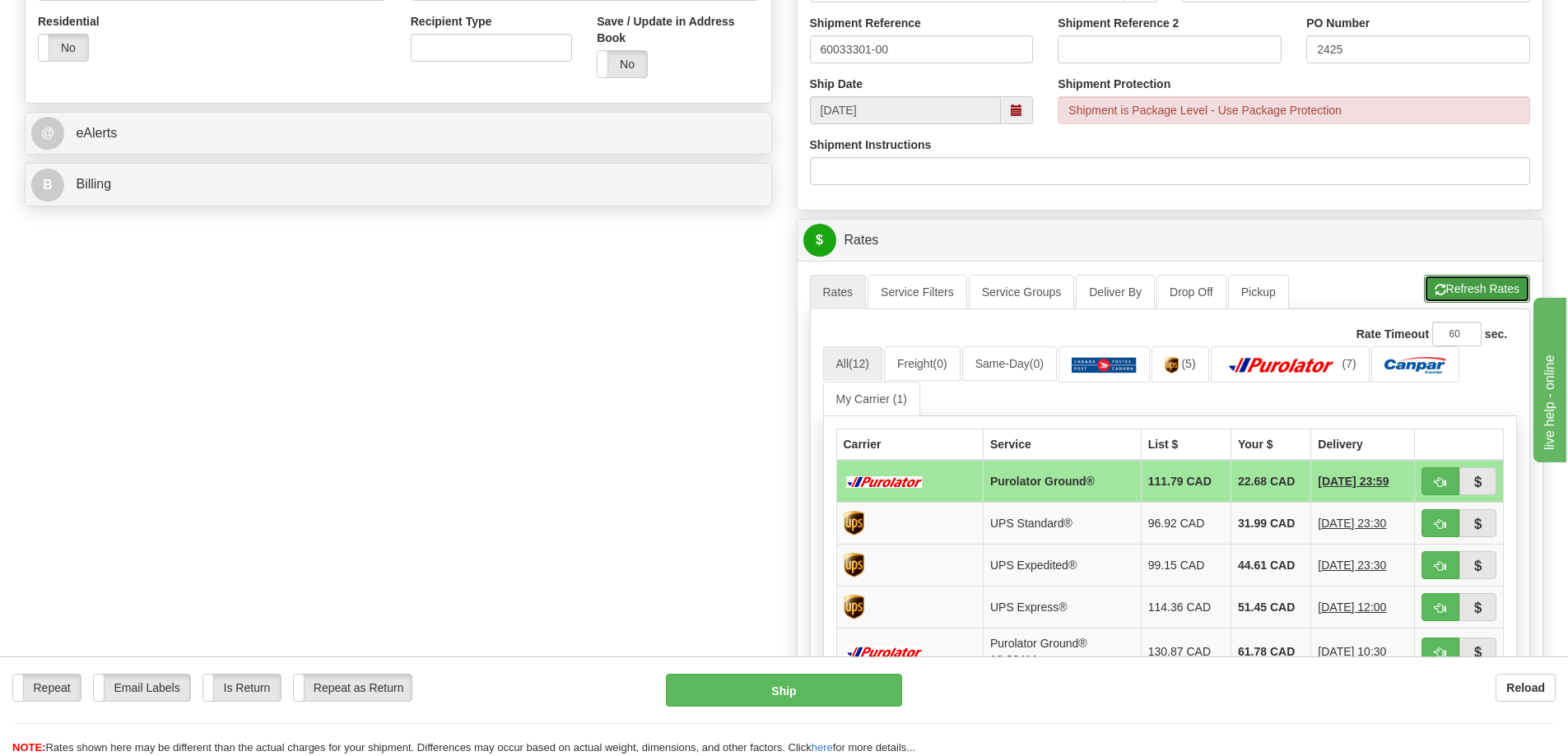
click at [1453, 287] on button "Refresh Rates" at bounding box center [1477, 289] width 107 height 28
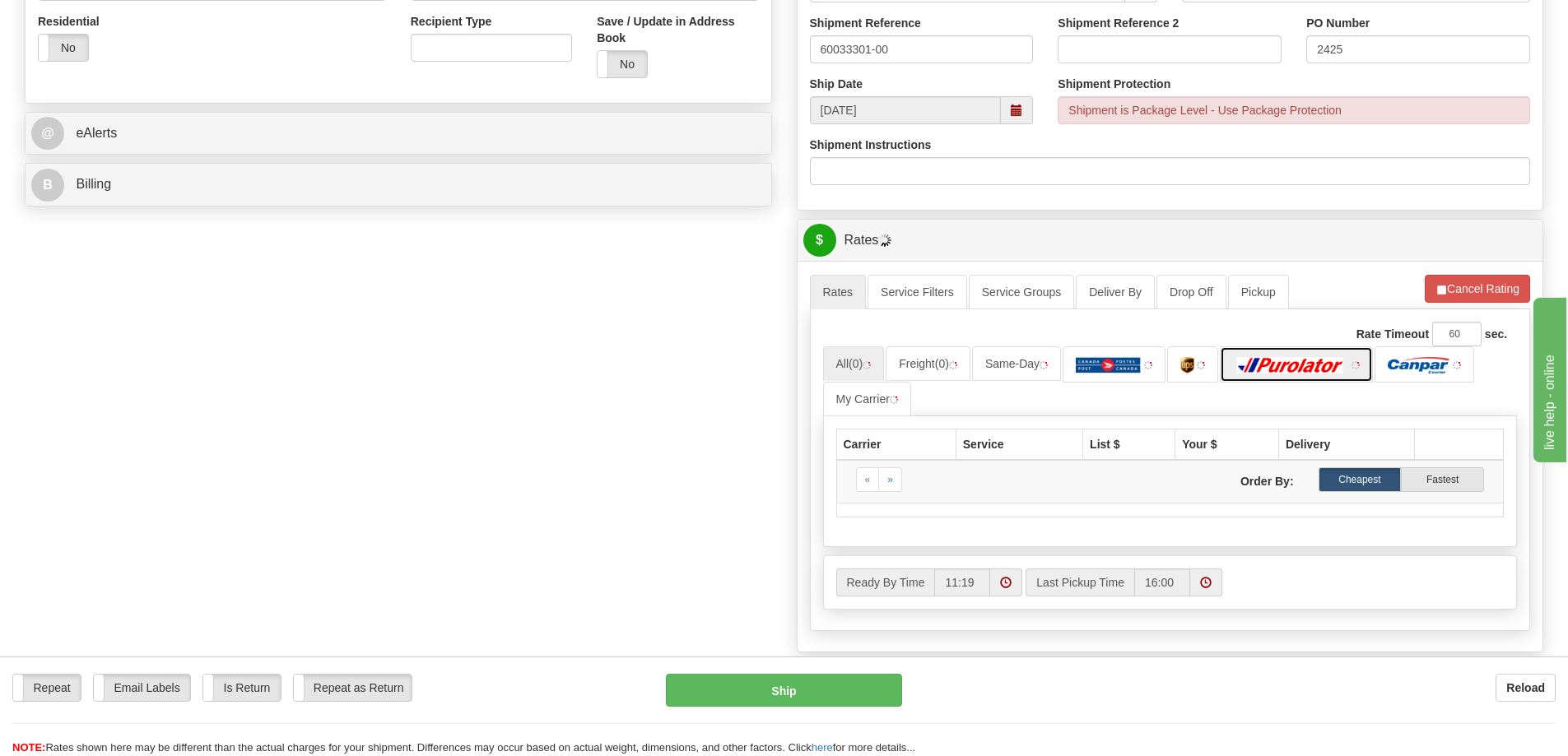
click at [1281, 359] on img at bounding box center [1291, 365] width 115 height 17
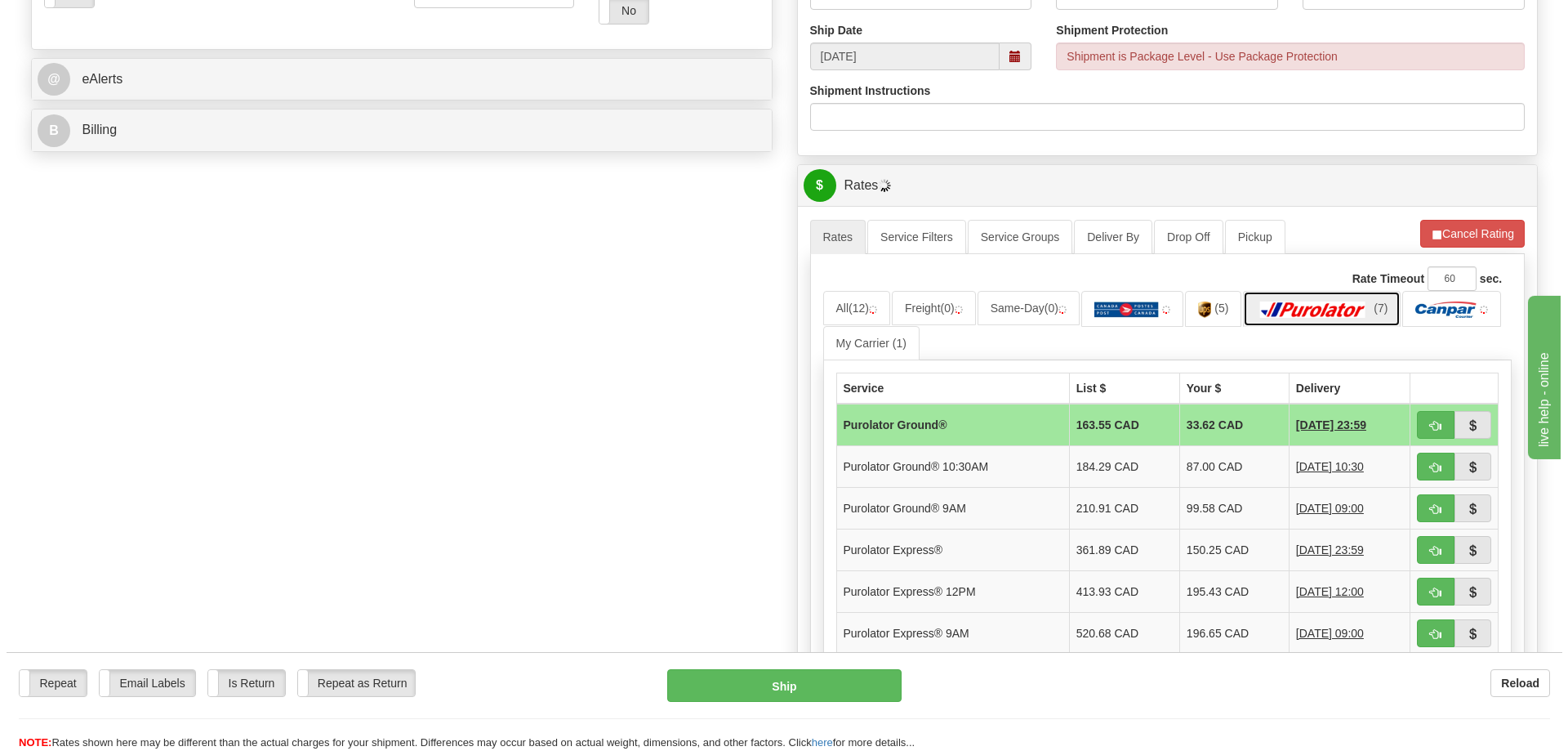
scroll to position [654, 0]
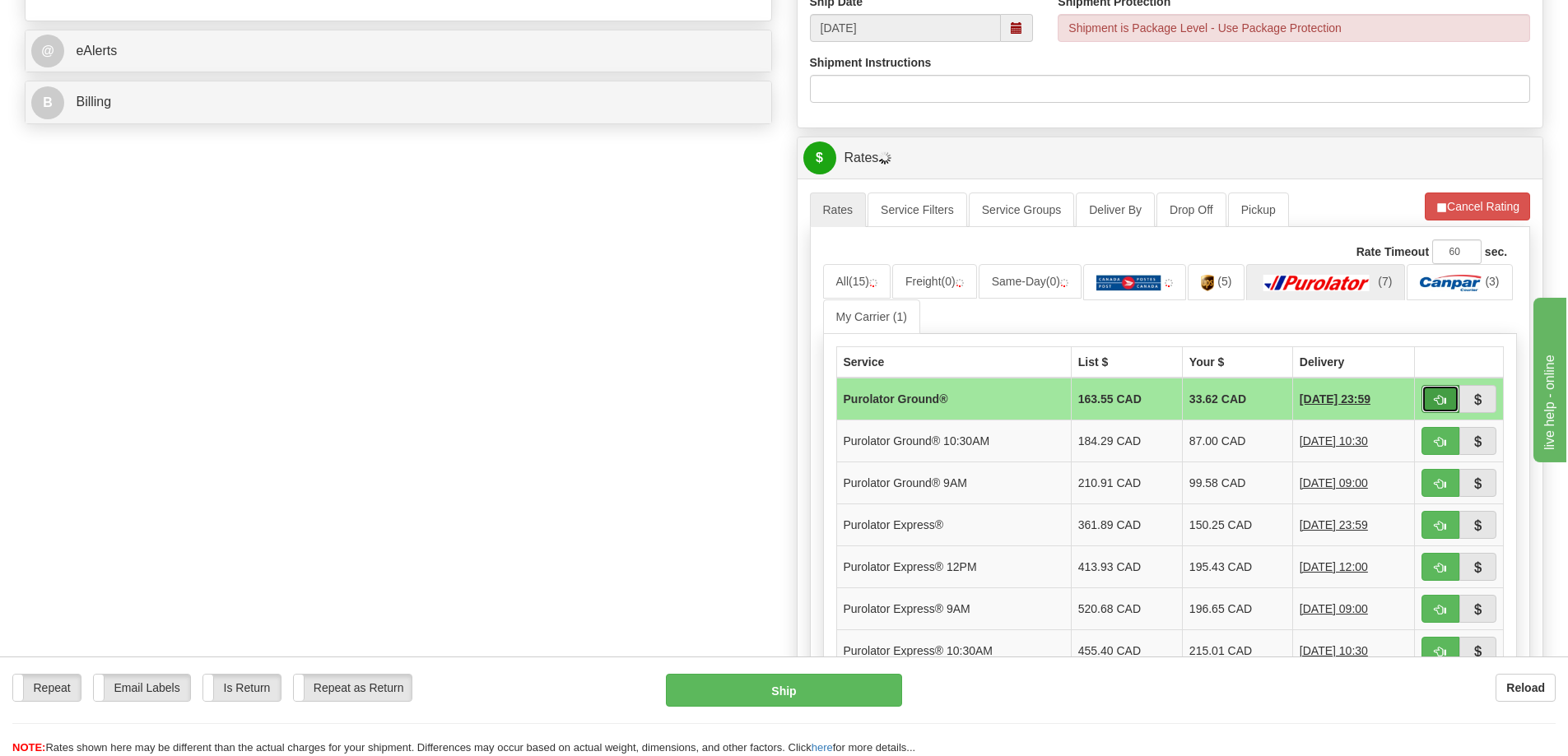
click at [1438, 401] on span "button" at bounding box center [1440, 400] width 12 height 11
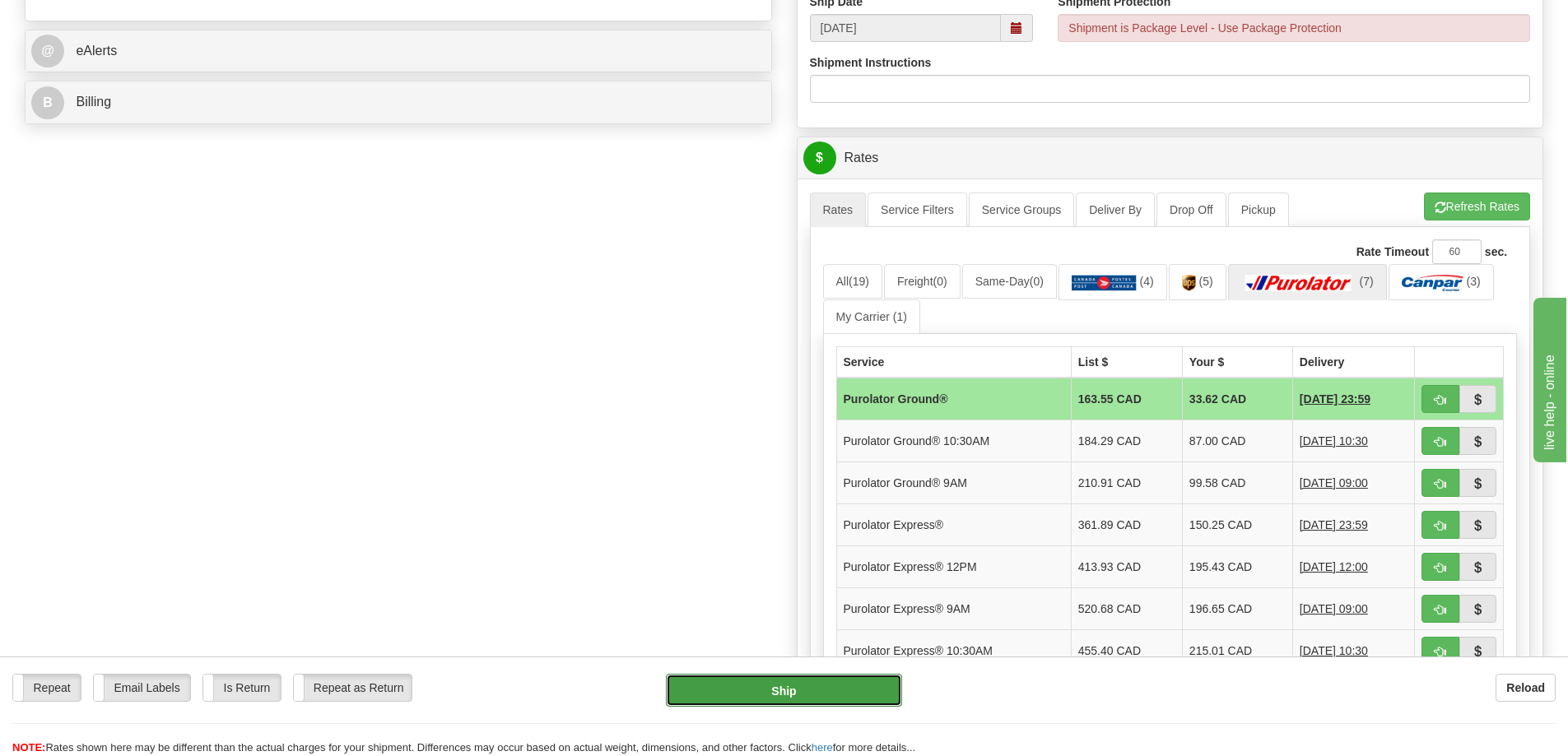
click at [850, 695] on button "Ship" at bounding box center [784, 689] width 236 height 33
type input "260"
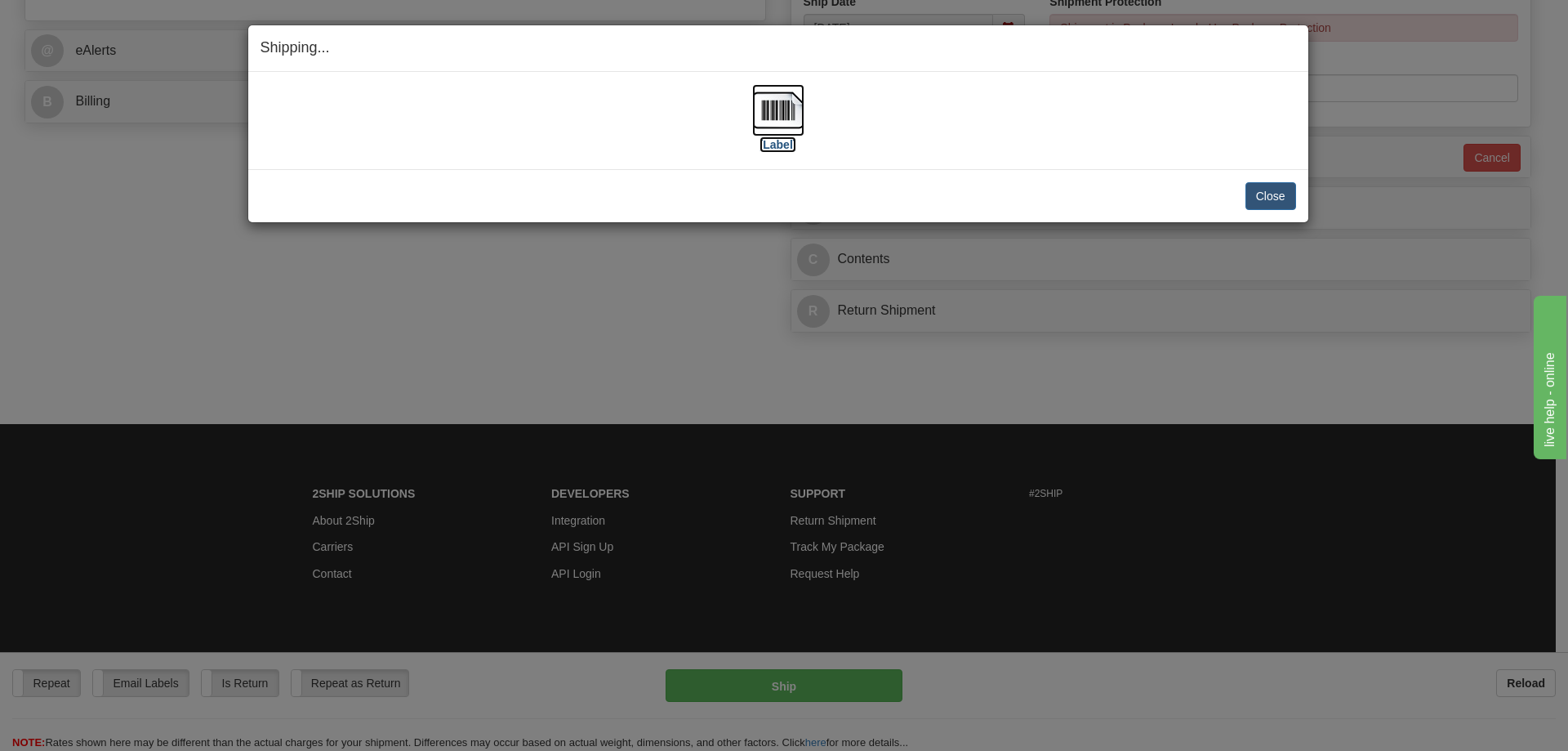
click at [768, 105] on img at bounding box center [778, 109] width 52 height 52
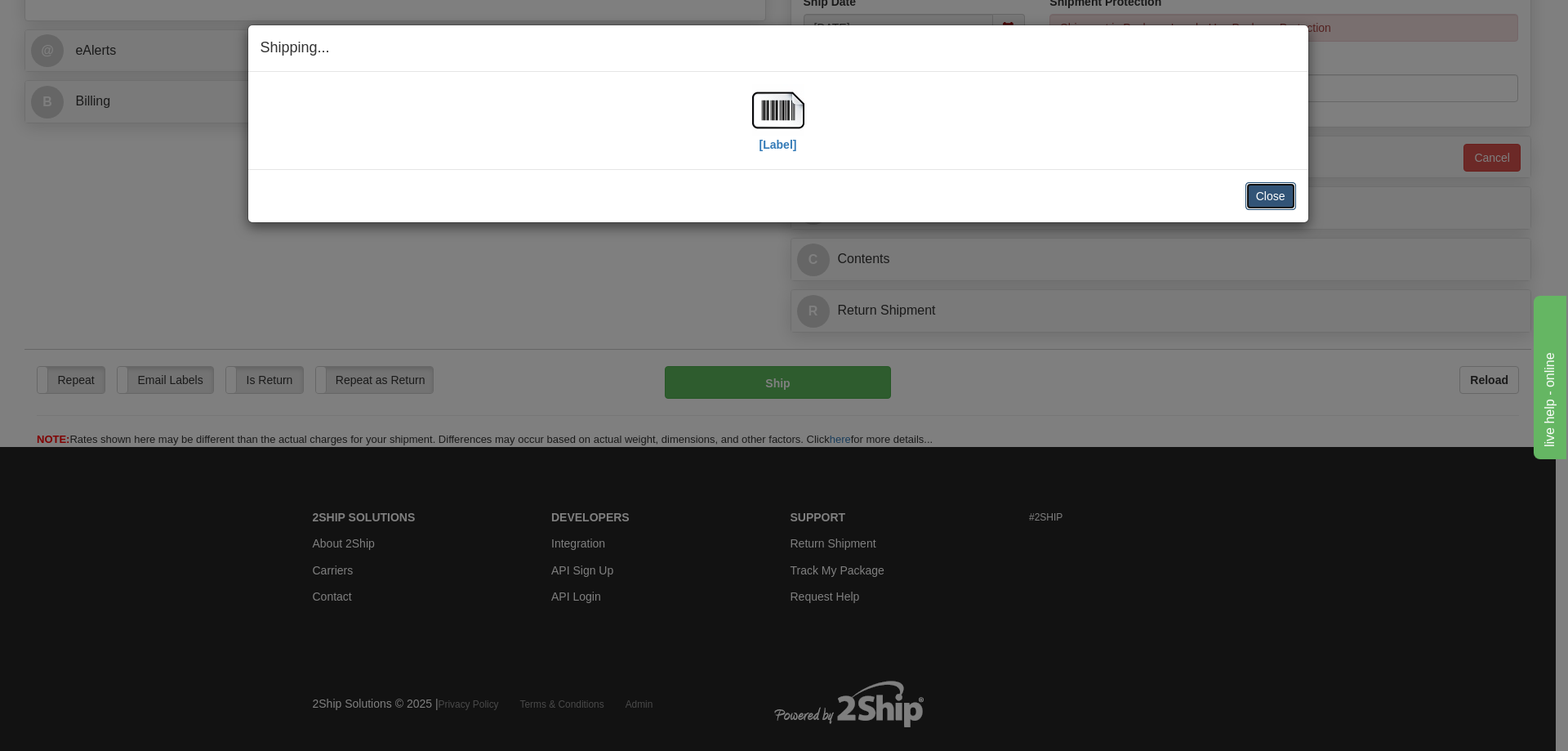
click at [1272, 191] on button "Close" at bounding box center [1270, 197] width 50 height 28
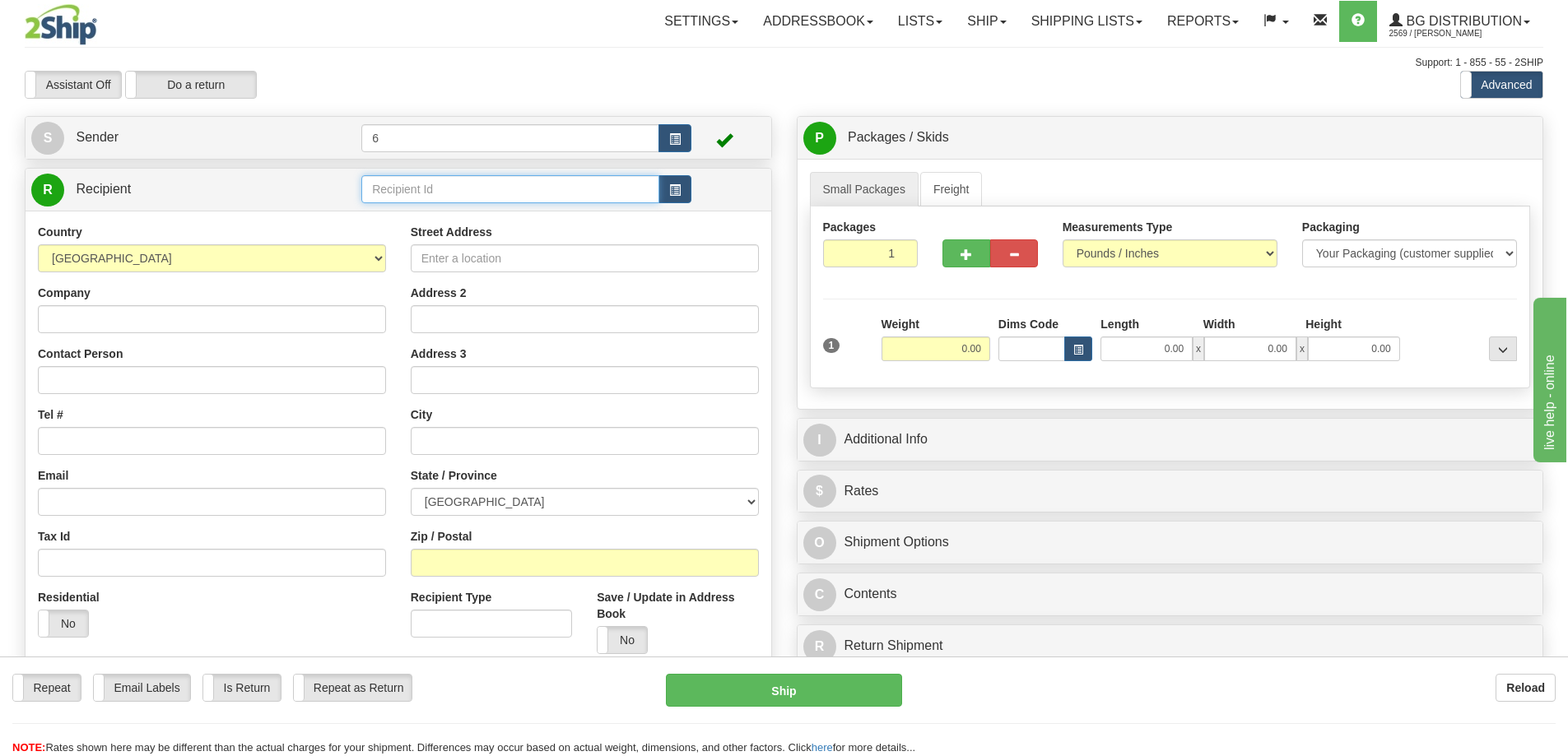
click at [481, 197] on input "text" at bounding box center [511, 189] width 298 height 28
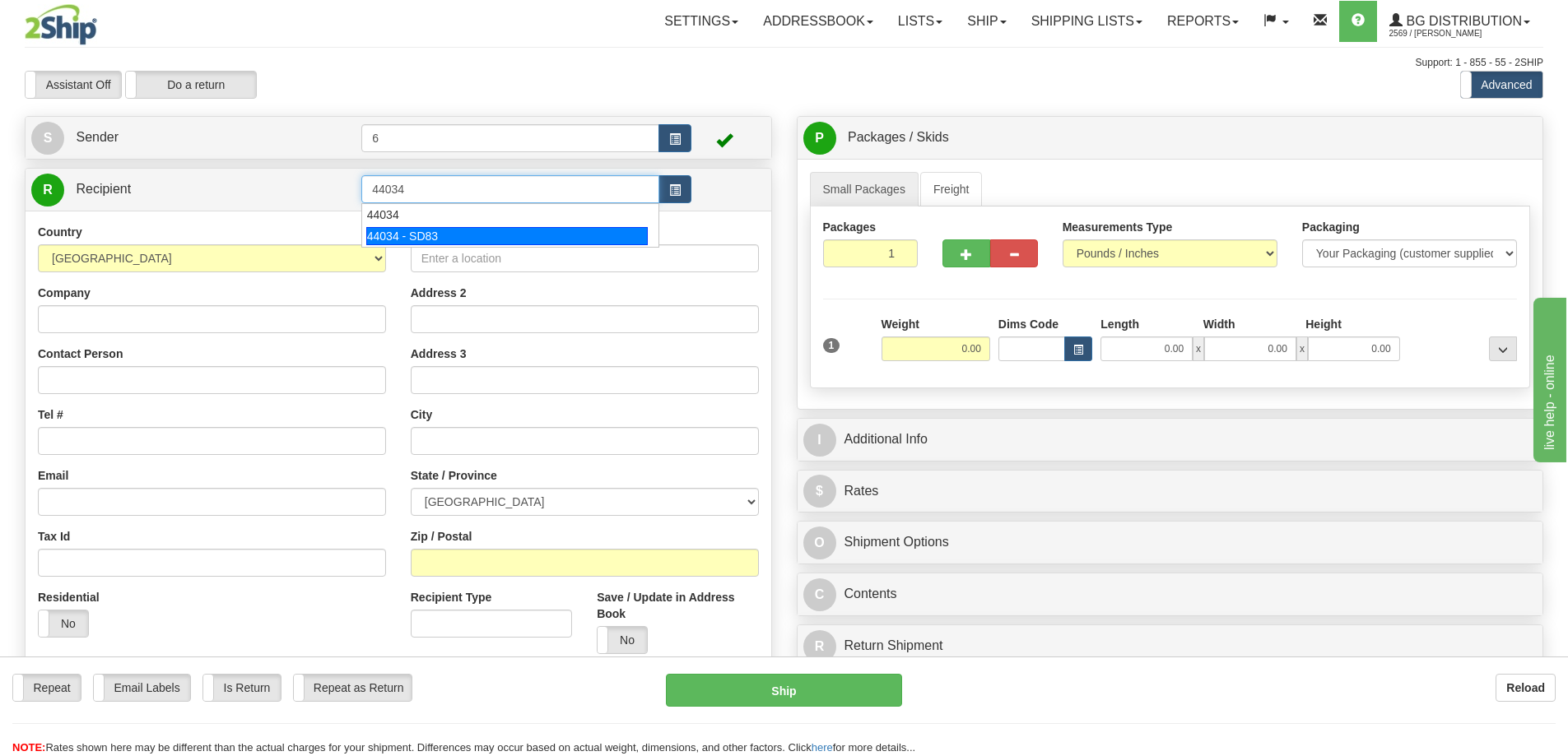
click at [443, 235] on div "44034 - SD83" at bounding box center [508, 236] width 282 height 18
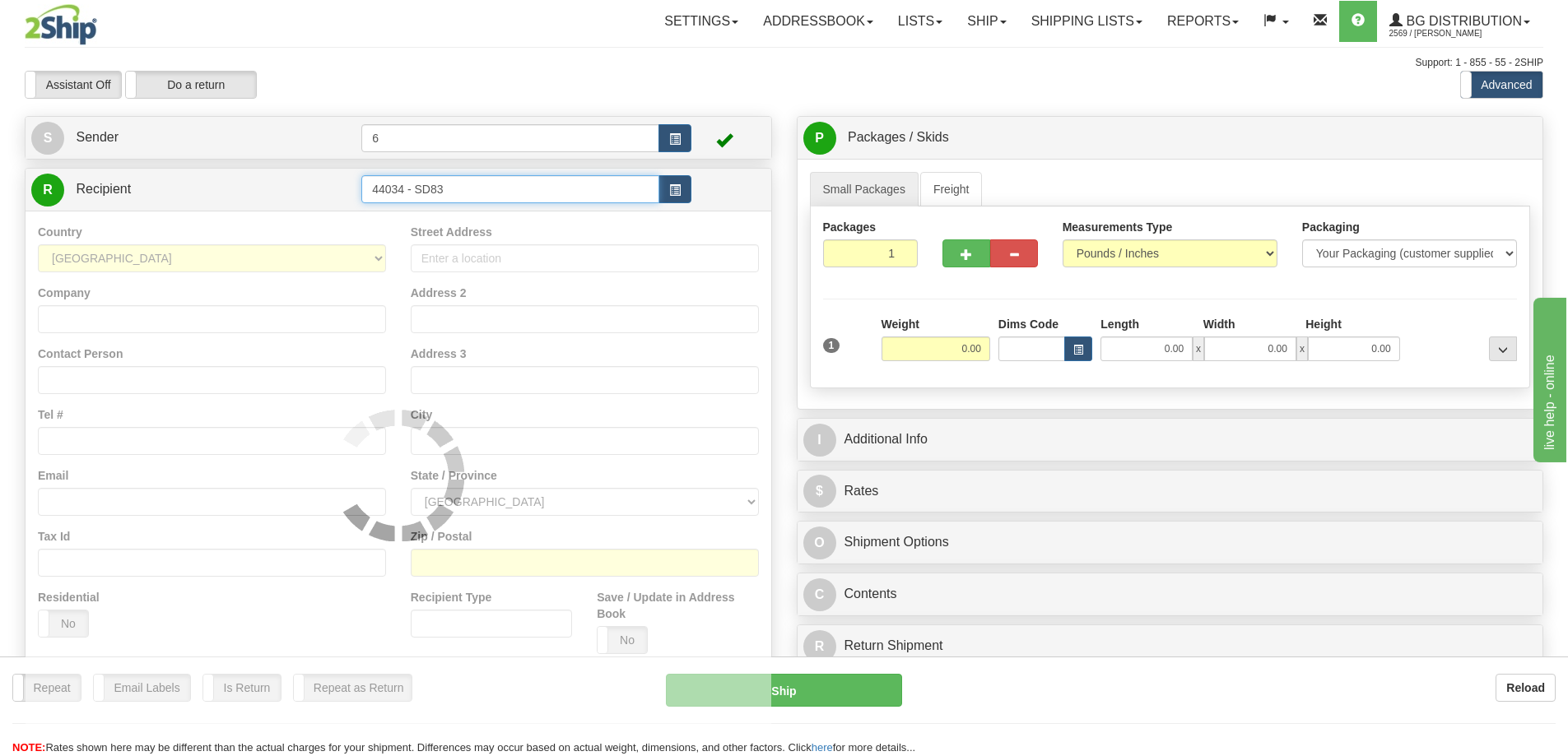
type input "44034 - SD83"
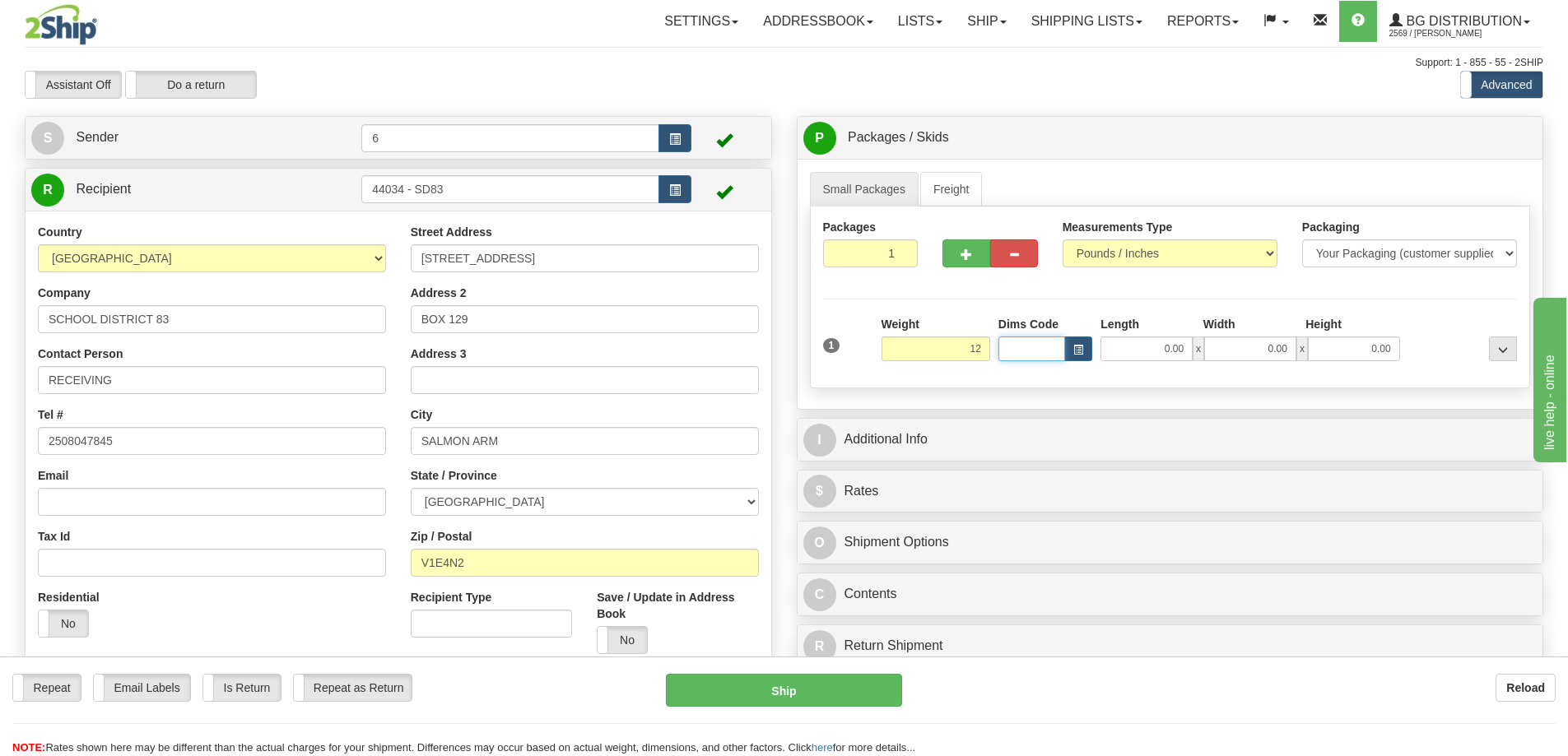
type input "12.00"
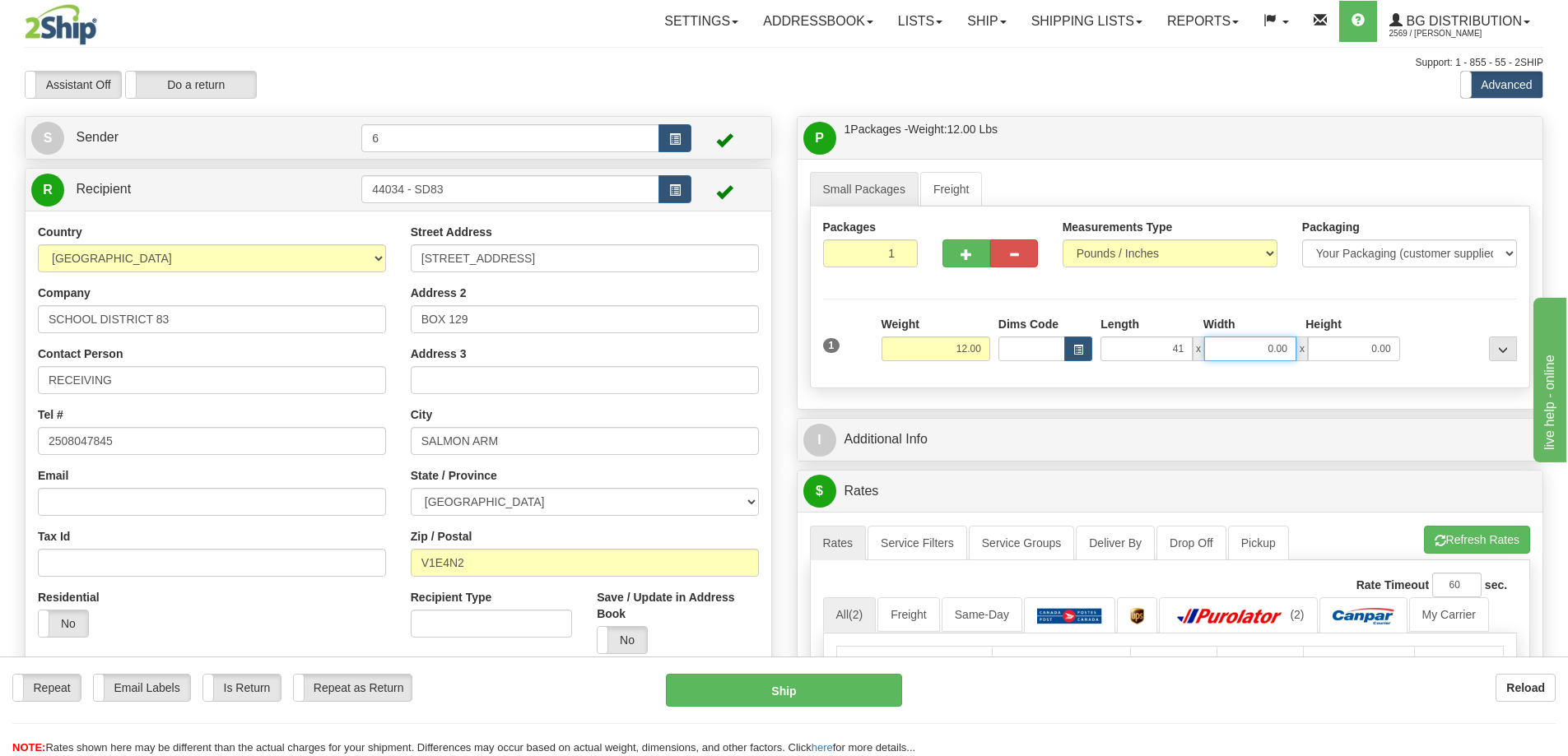
type input "41.00"
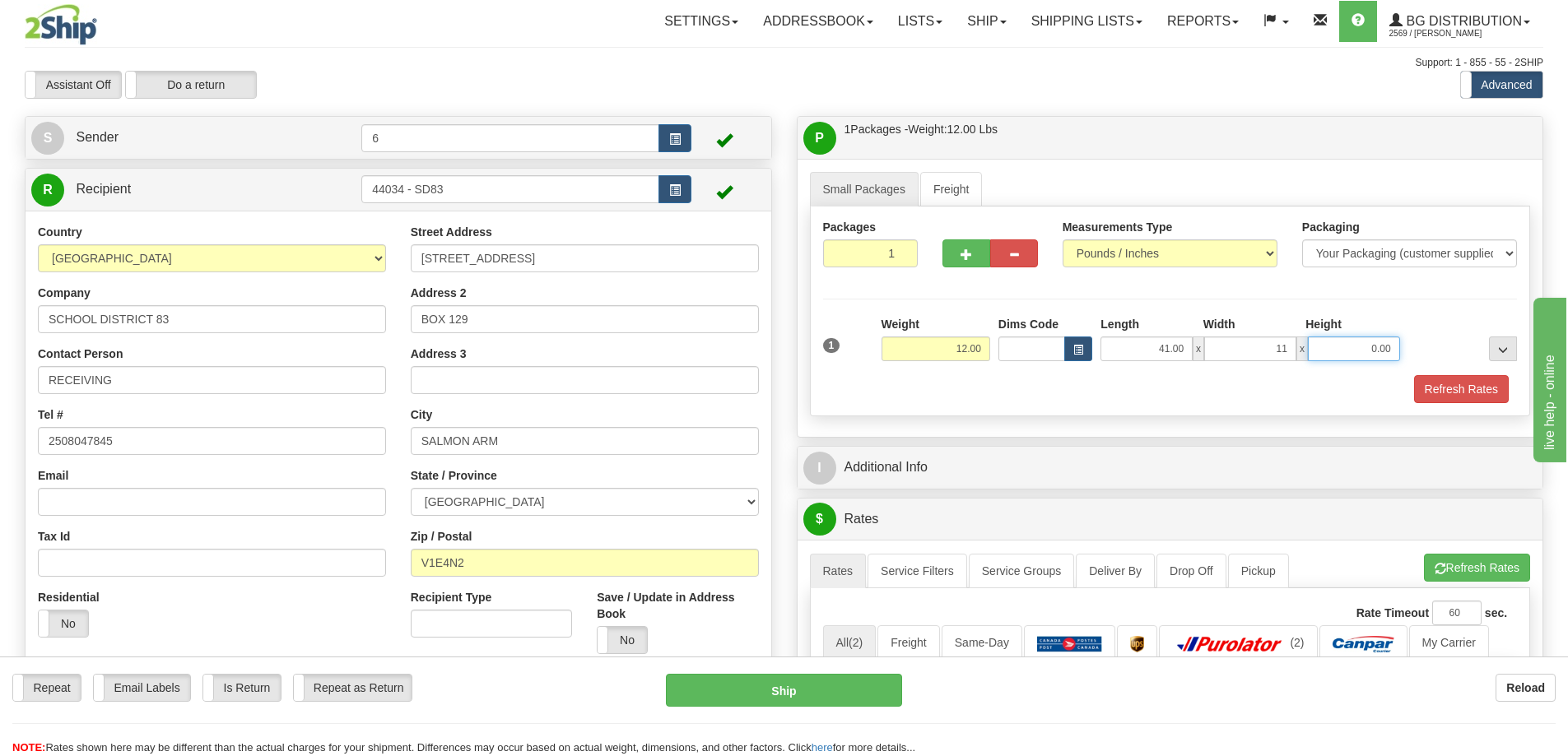
type input "11.00"
type input "6.00"
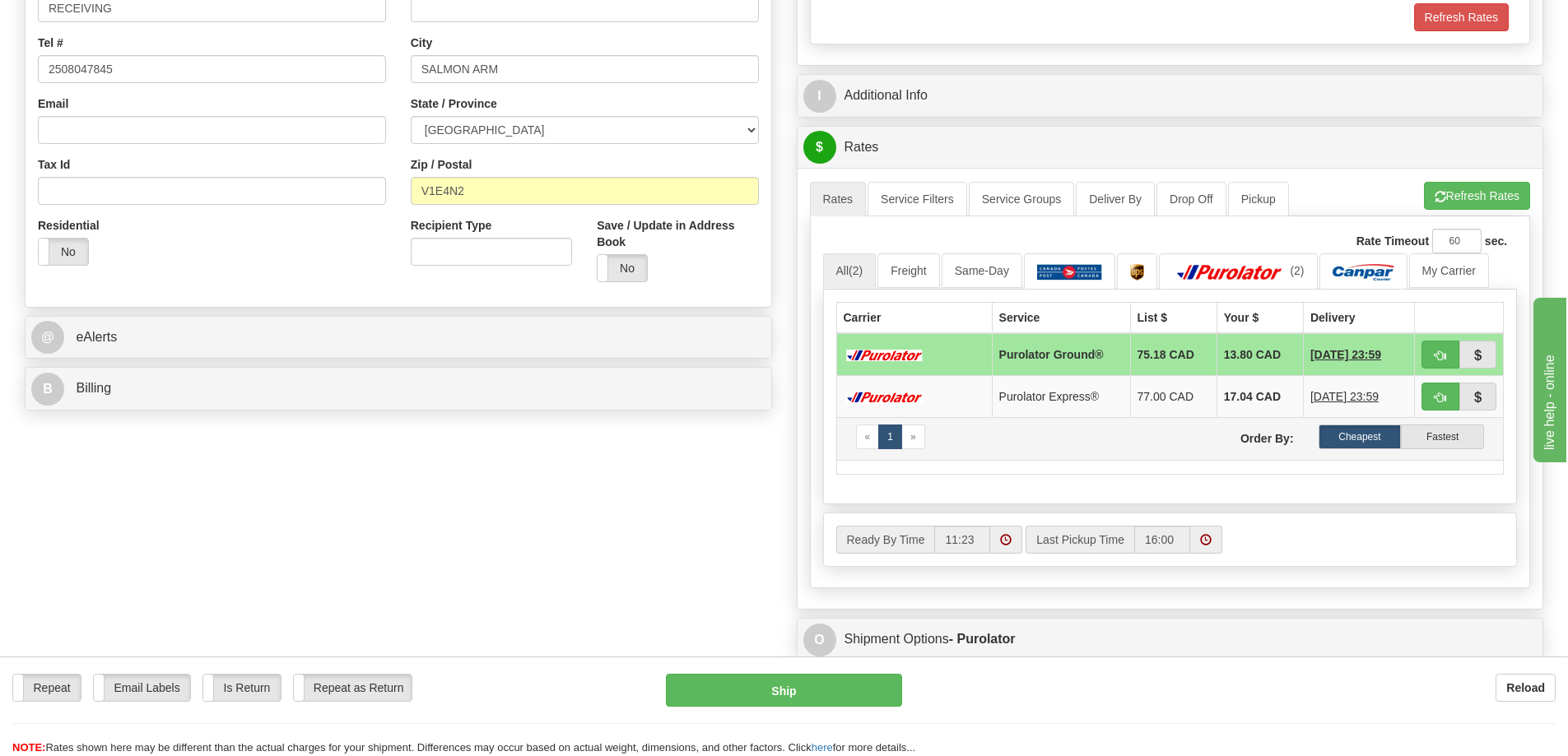
scroll to position [412, 0]
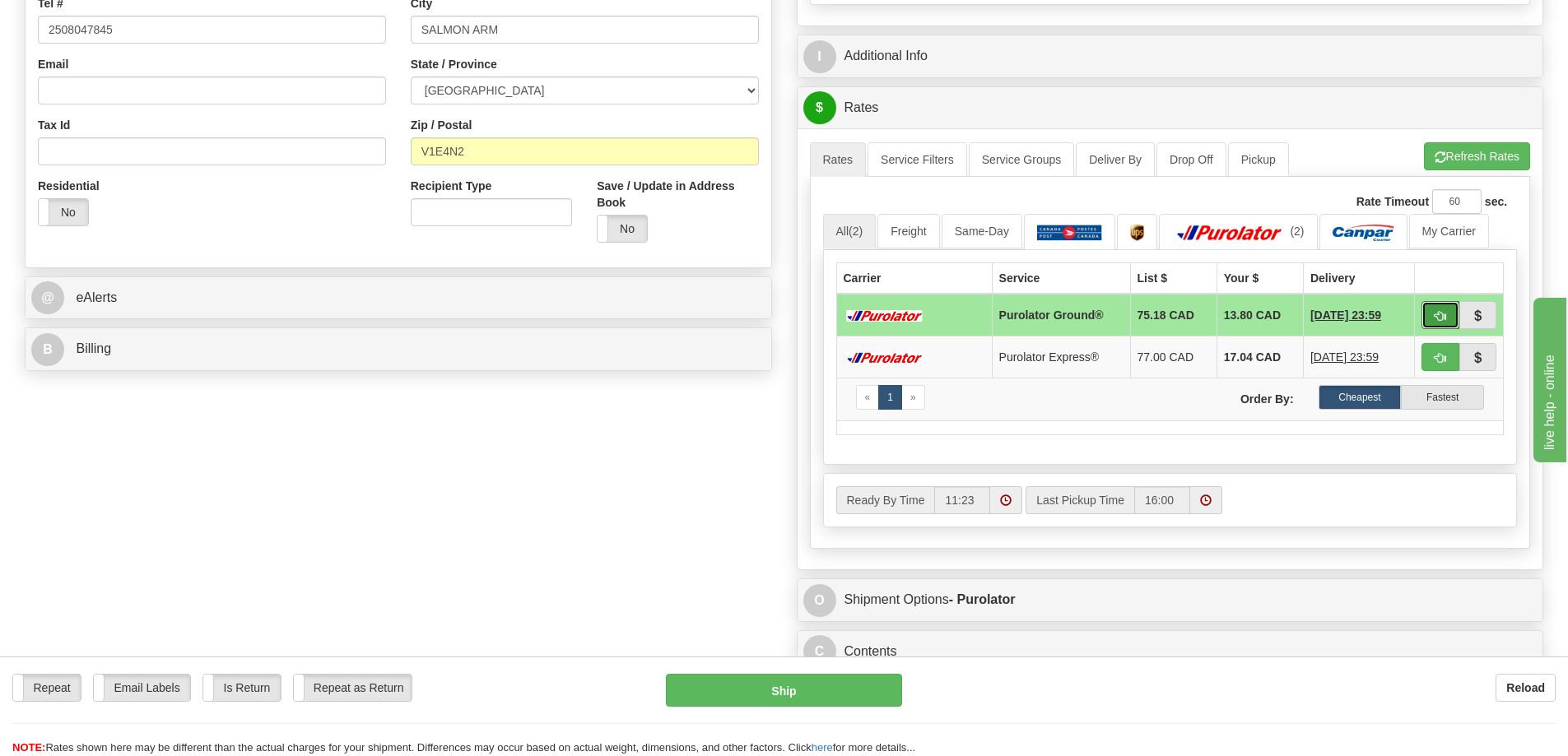
click at [1439, 315] on span "button" at bounding box center [1440, 316] width 12 height 11
type input "260"
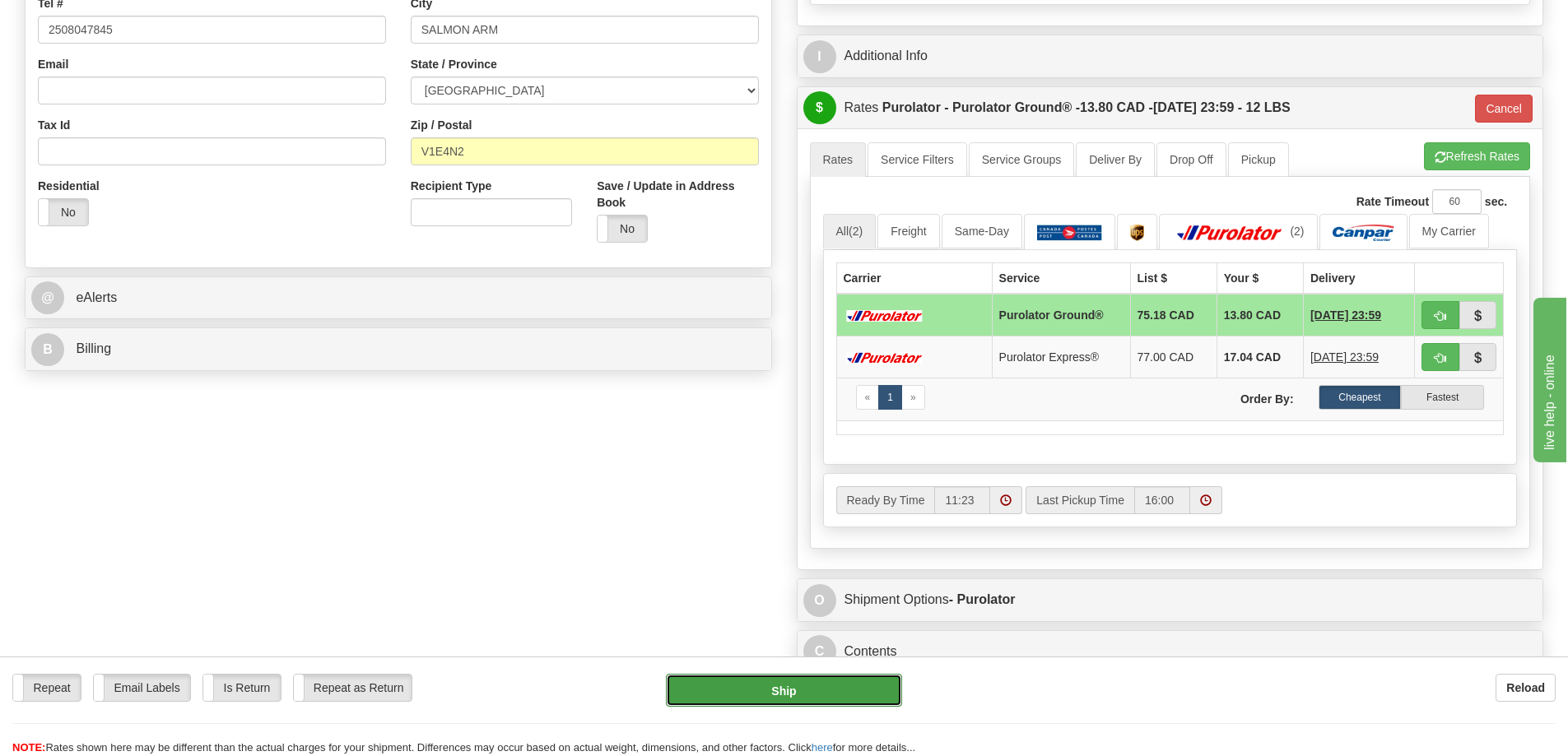
click at [852, 695] on button "Ship" at bounding box center [784, 689] width 236 height 33
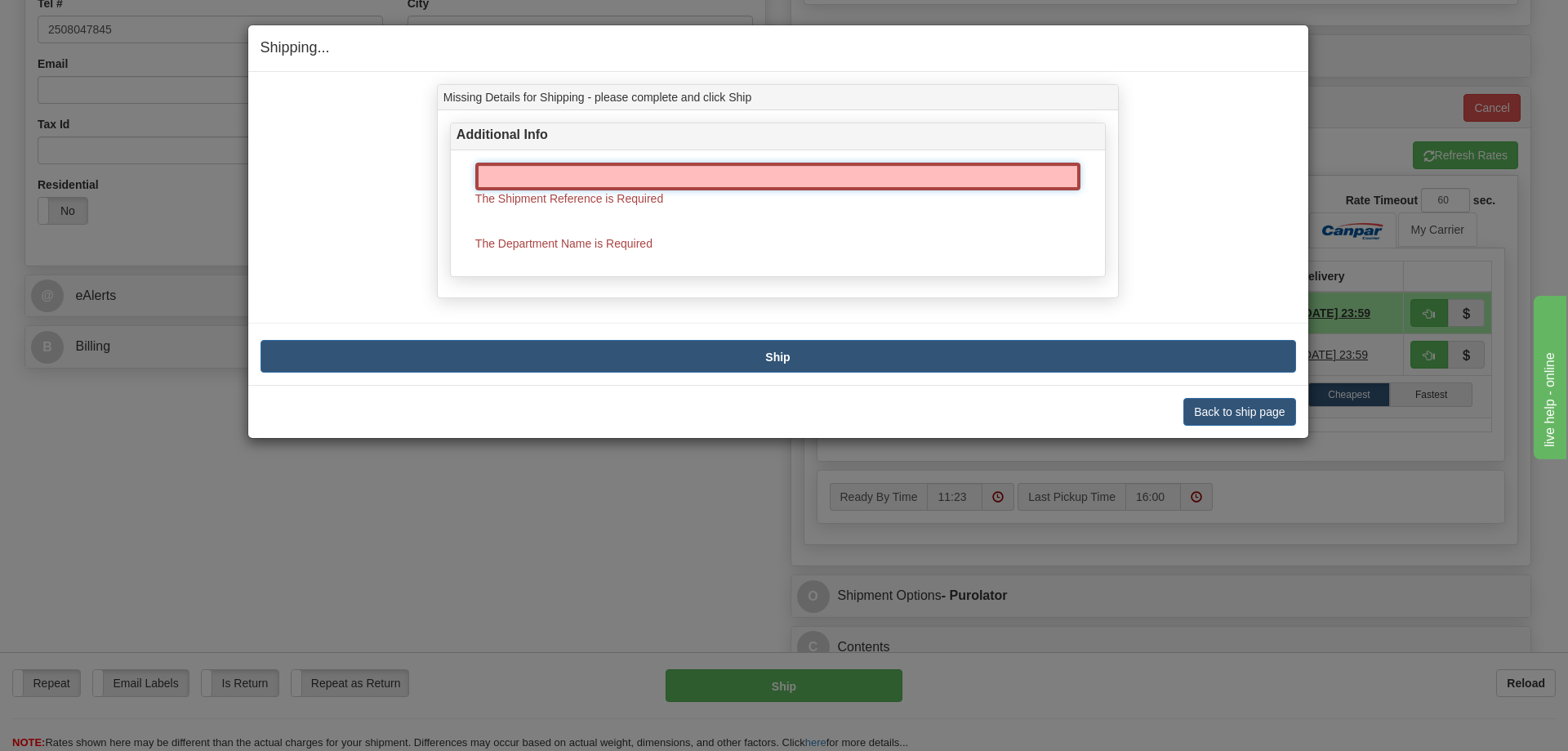
click at [735, 167] on input "text" at bounding box center [778, 177] width 605 height 28
click at [1254, 409] on button "Back to ship page" at bounding box center [1239, 413] width 112 height 28
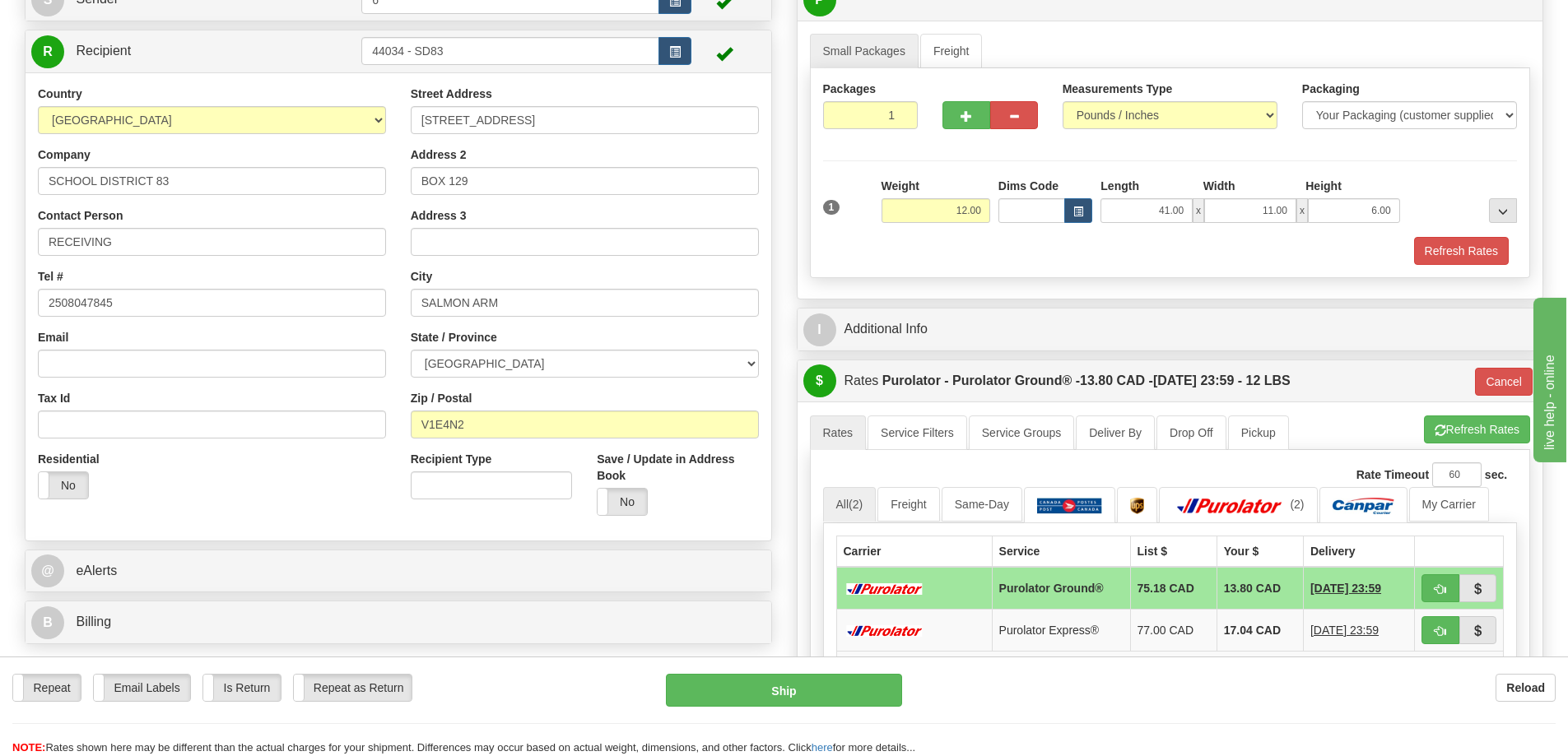
scroll to position [83, 0]
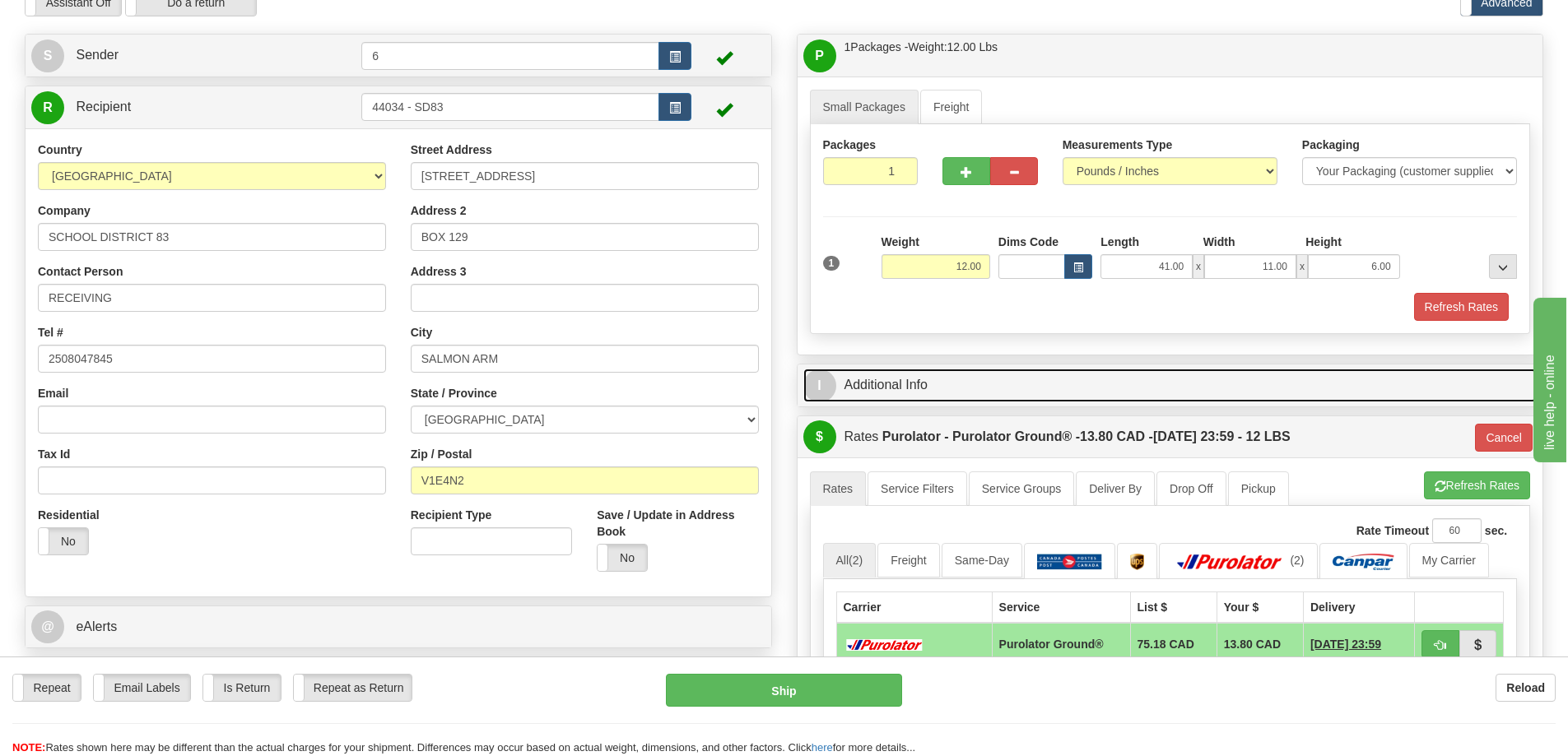
click at [915, 375] on link "I Additional Info" at bounding box center [1170, 385] width 734 height 34
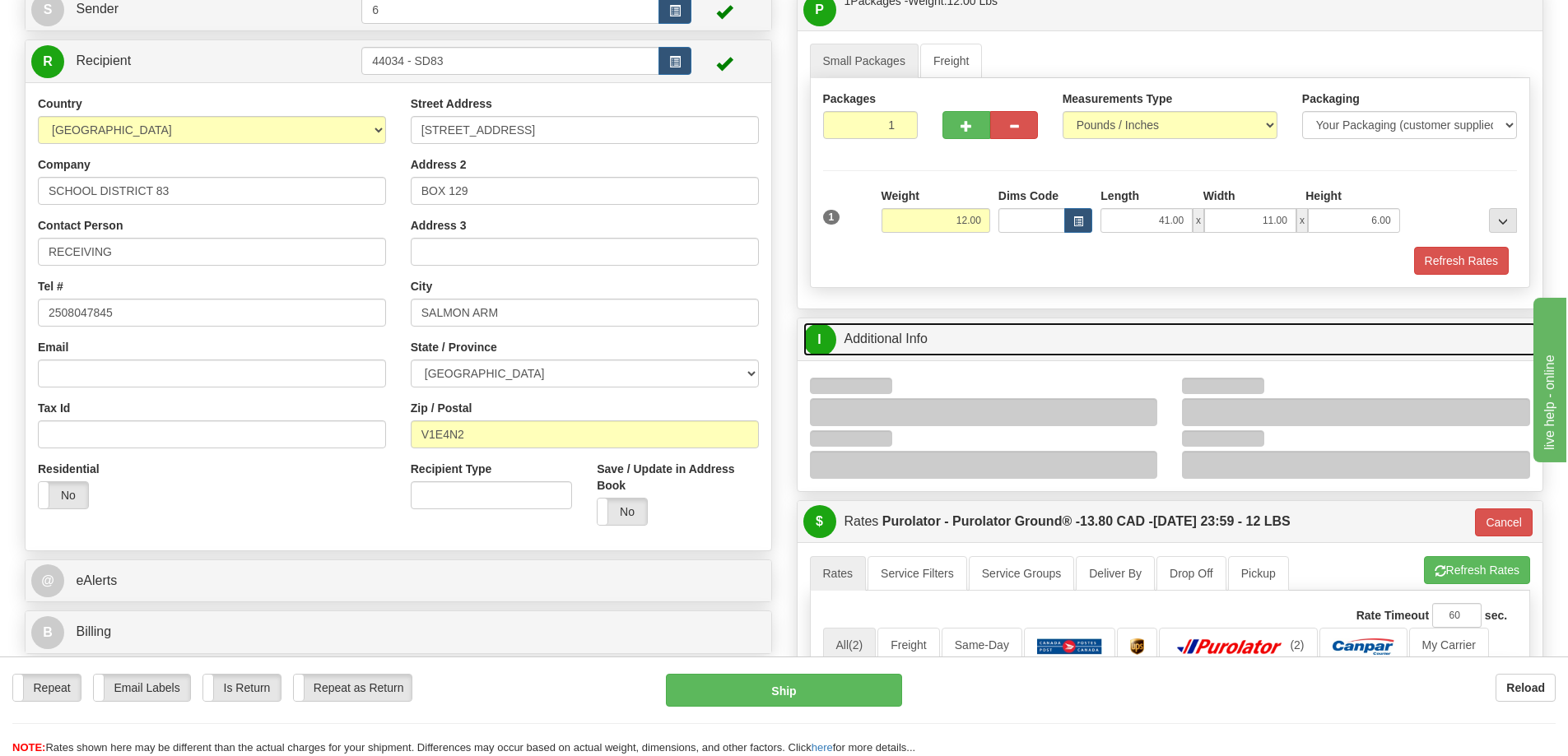
scroll to position [164, 0]
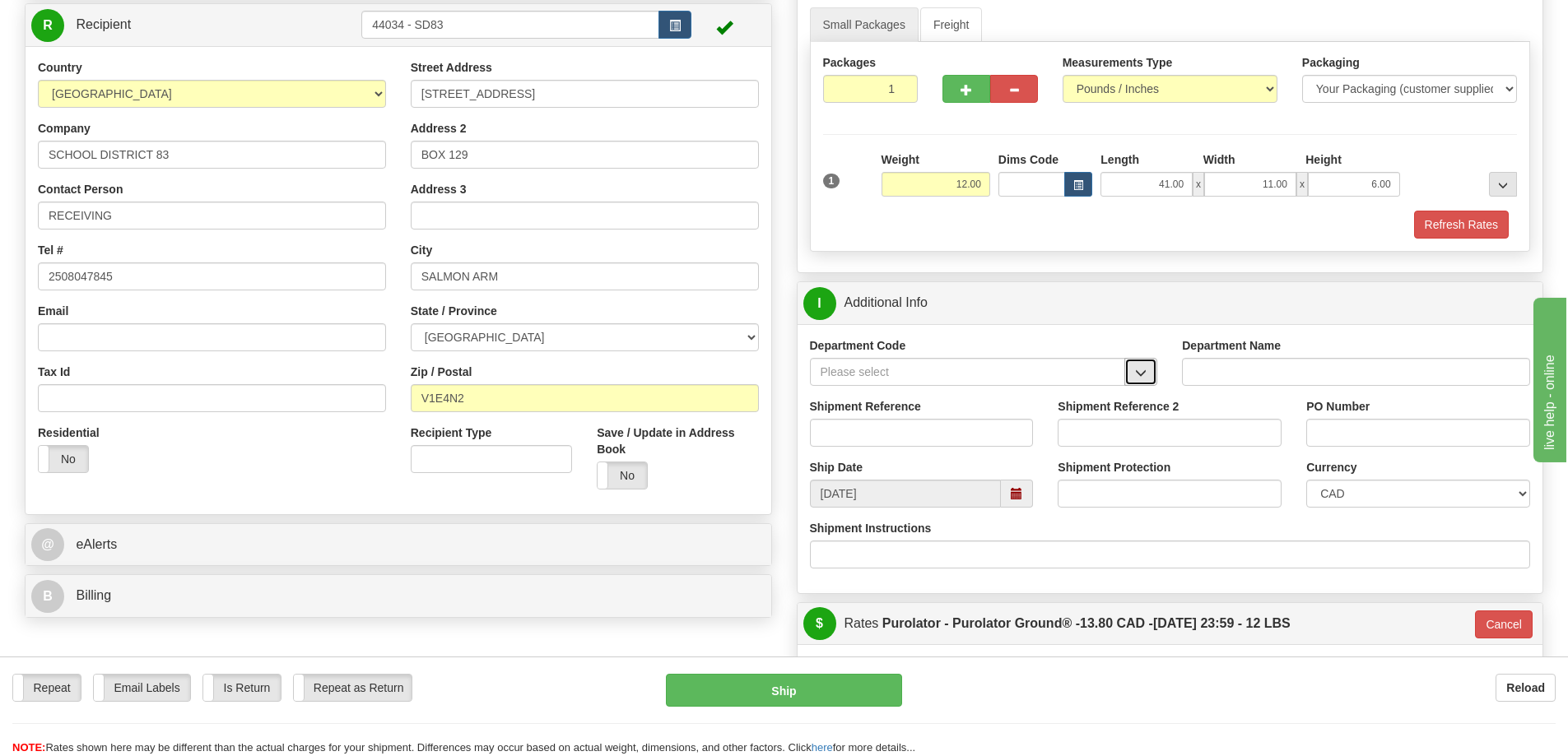
click at [1150, 373] on button "button" at bounding box center [1140, 372] width 33 height 28
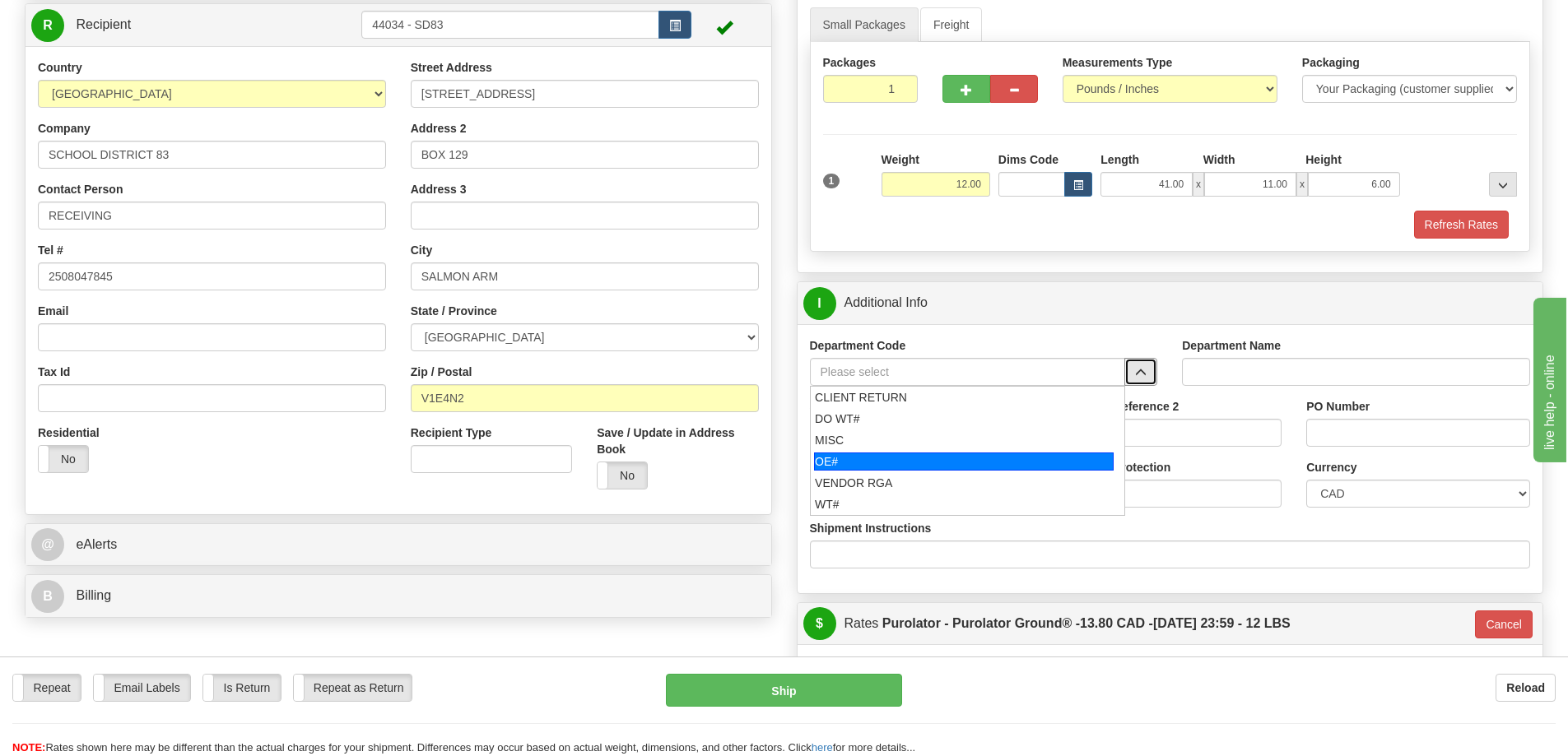
click at [946, 454] on div "OE#" at bounding box center [963, 461] width 299 height 18
type input "OE#"
type input "ORDERS"
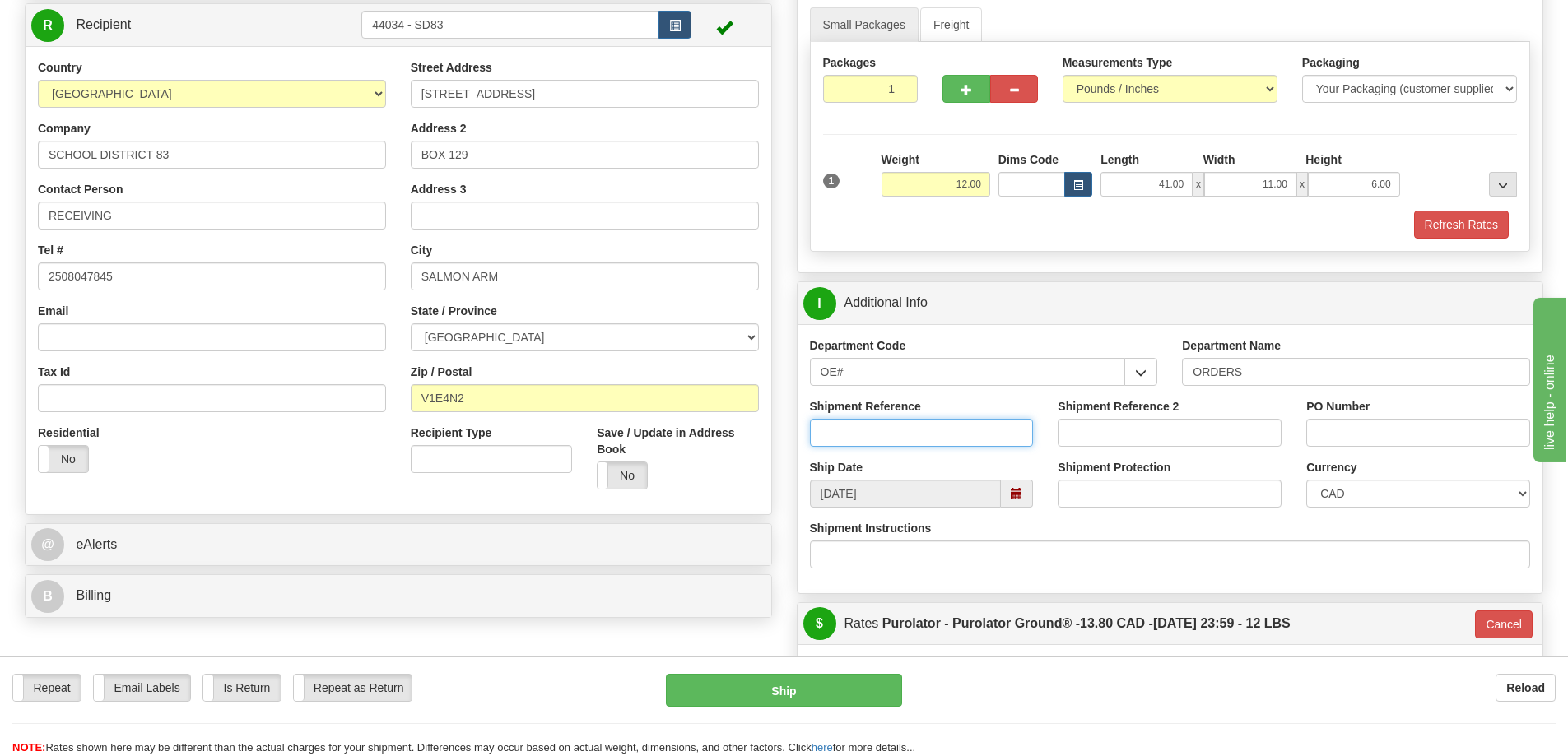
click at [954, 439] on input "Shipment Reference" at bounding box center [922, 433] width 224 height 28
type input "60032949-00"
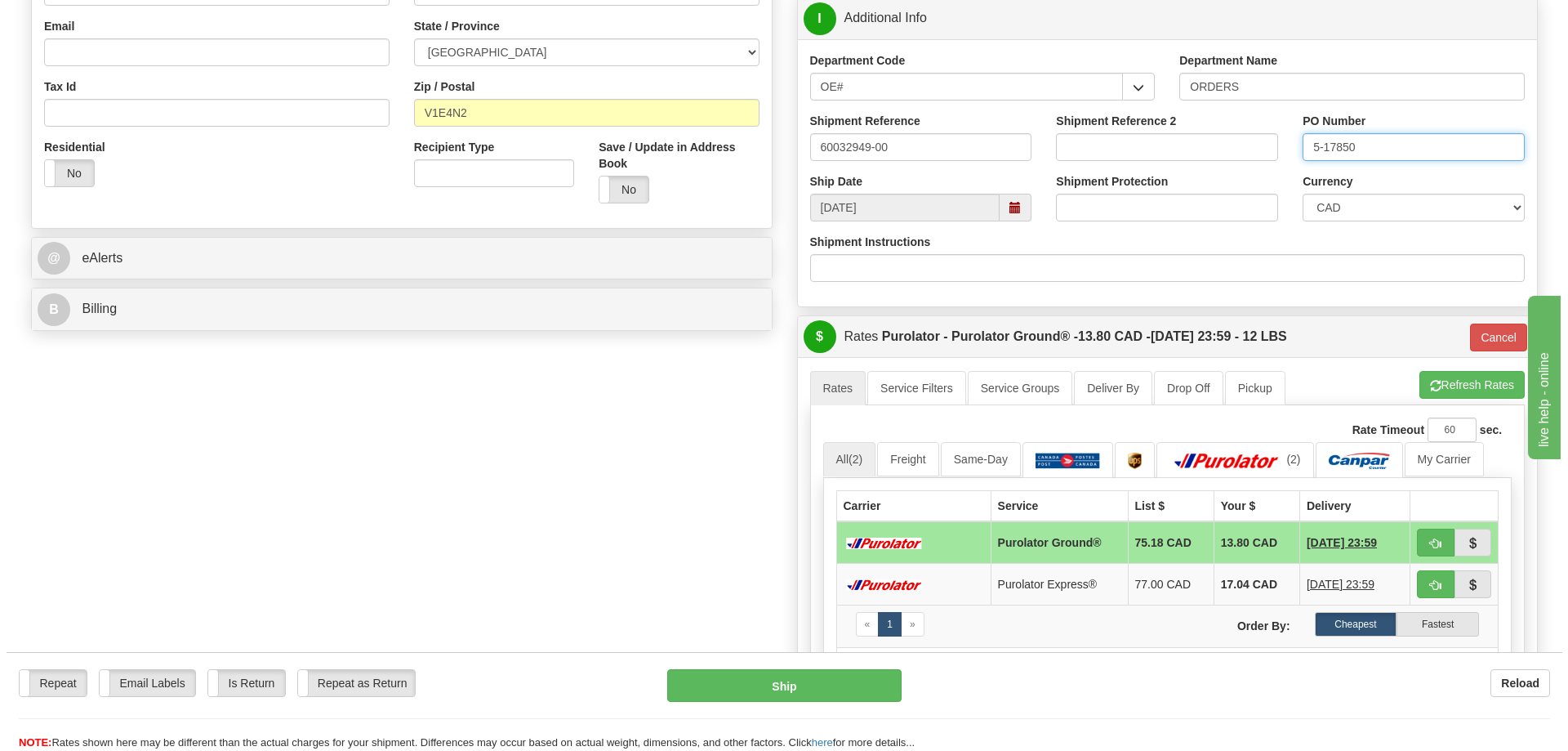
scroll to position [327, 0]
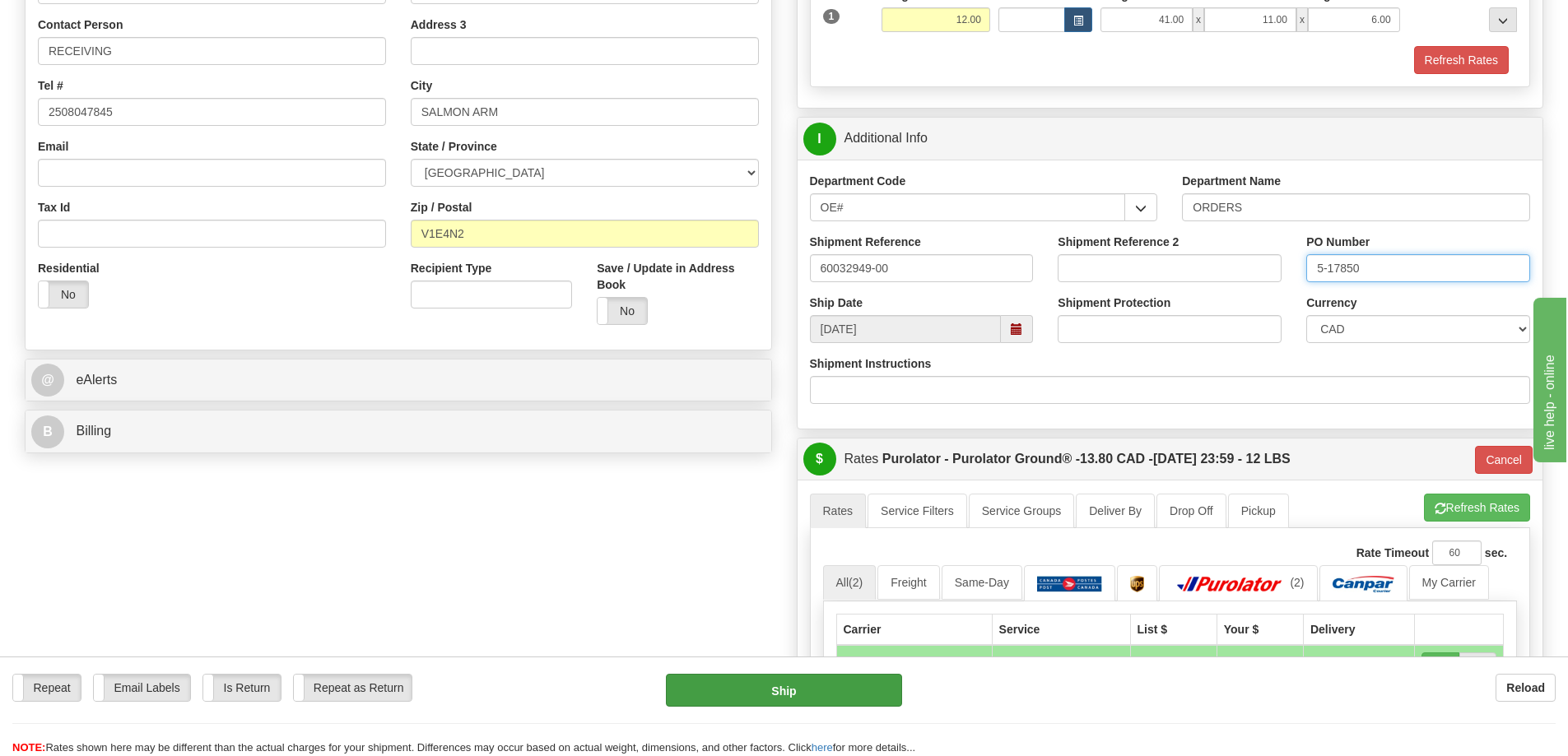
type input "5-17850"
click at [816, 695] on button "Ship" at bounding box center [784, 689] width 236 height 33
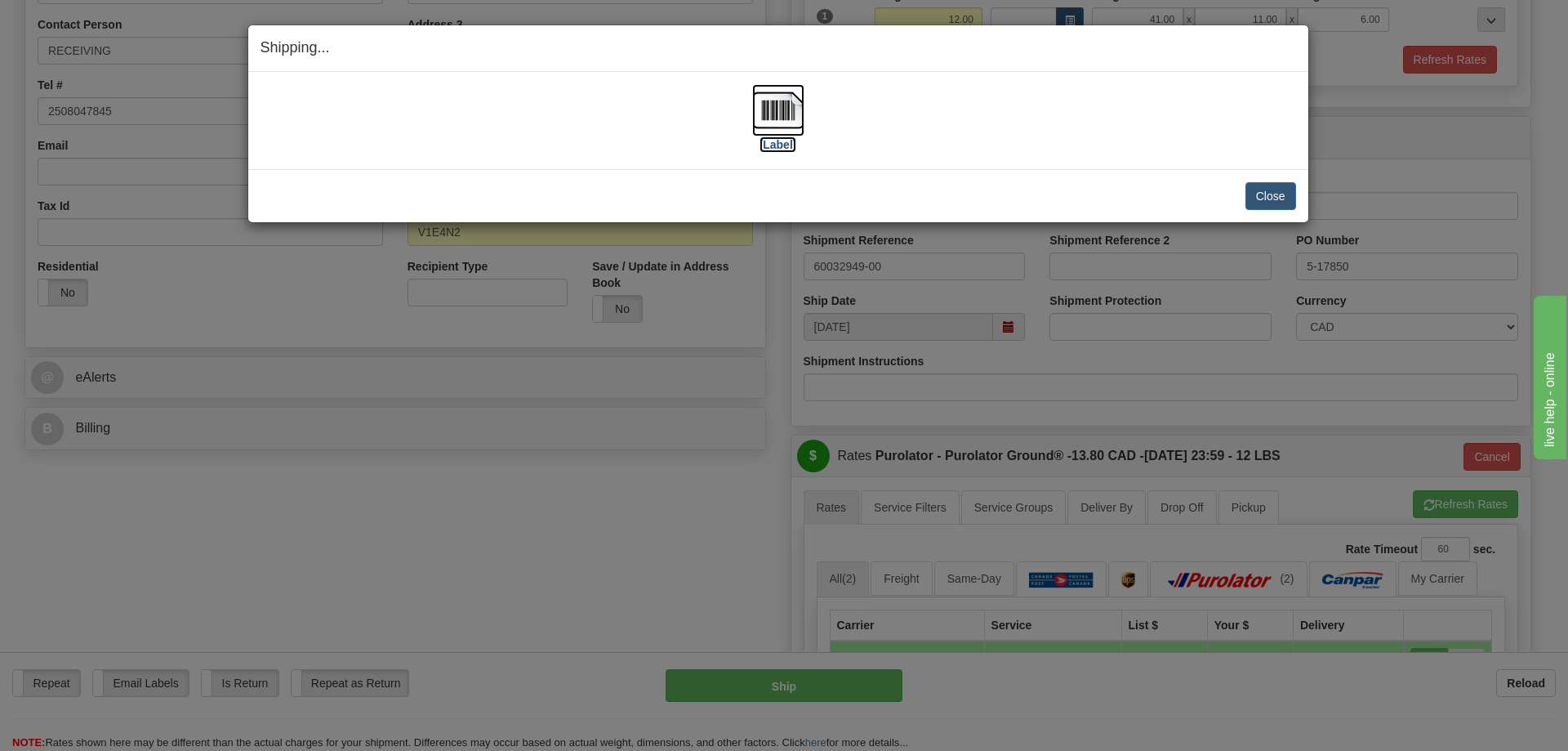
click at [789, 108] on img at bounding box center [778, 109] width 52 height 52
click at [772, 111] on img at bounding box center [778, 109] width 52 height 52
click at [788, 115] on img at bounding box center [778, 109] width 52 height 52
click at [1273, 184] on button "Close" at bounding box center [1270, 197] width 50 height 28
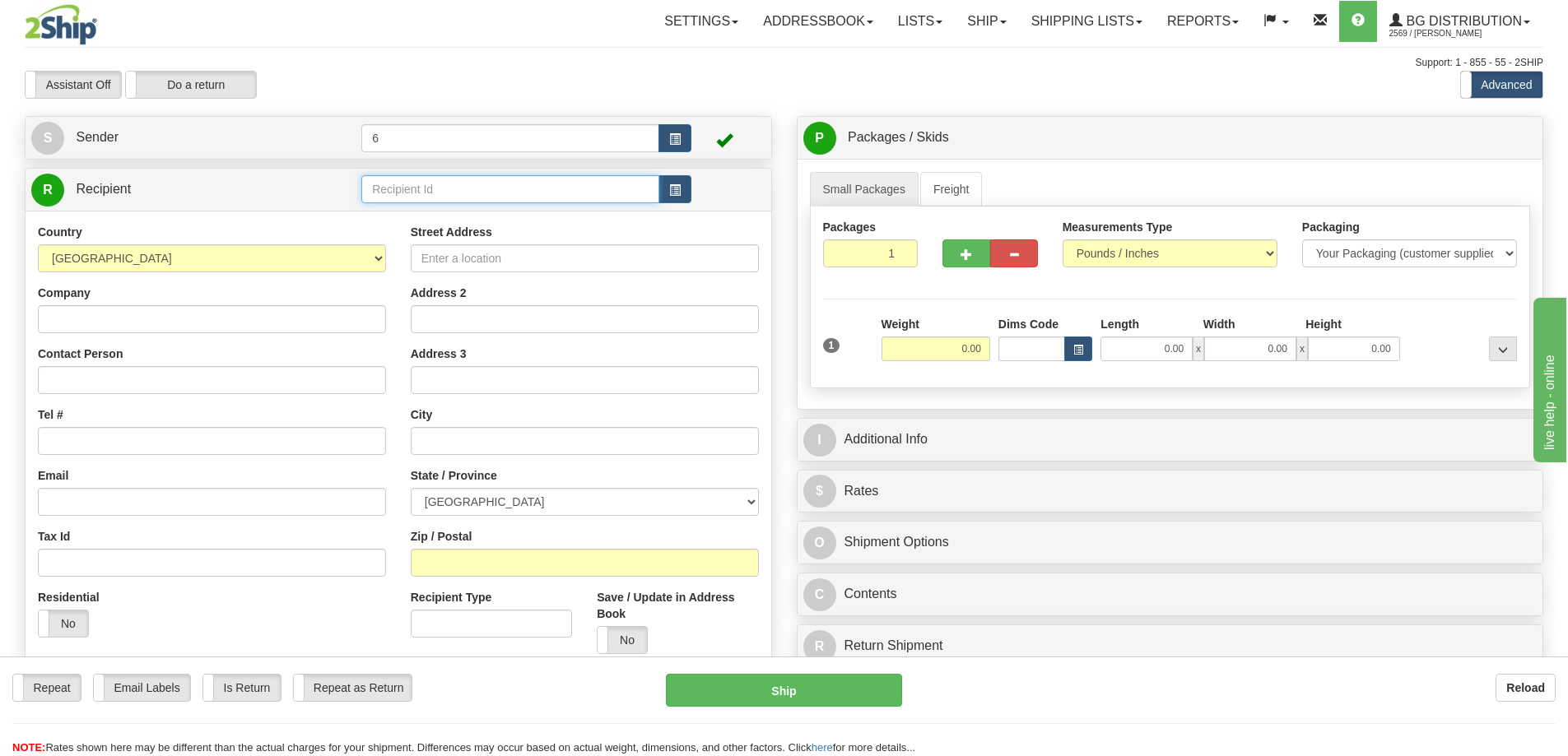
click at [427, 192] on input "text" at bounding box center [511, 189] width 298 height 28
click at [418, 210] on div "44008" at bounding box center [508, 215] width 282 height 18
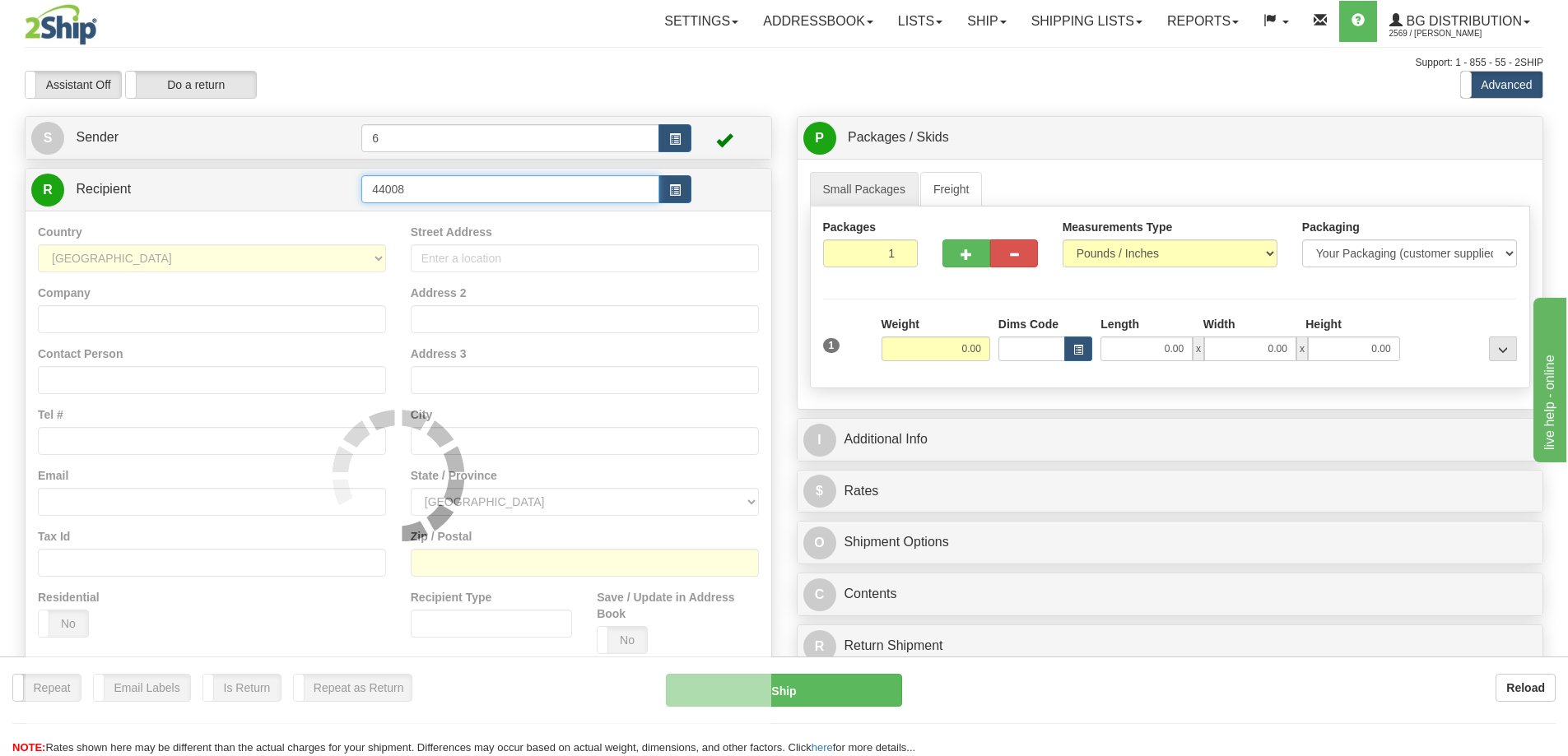
type input "44008"
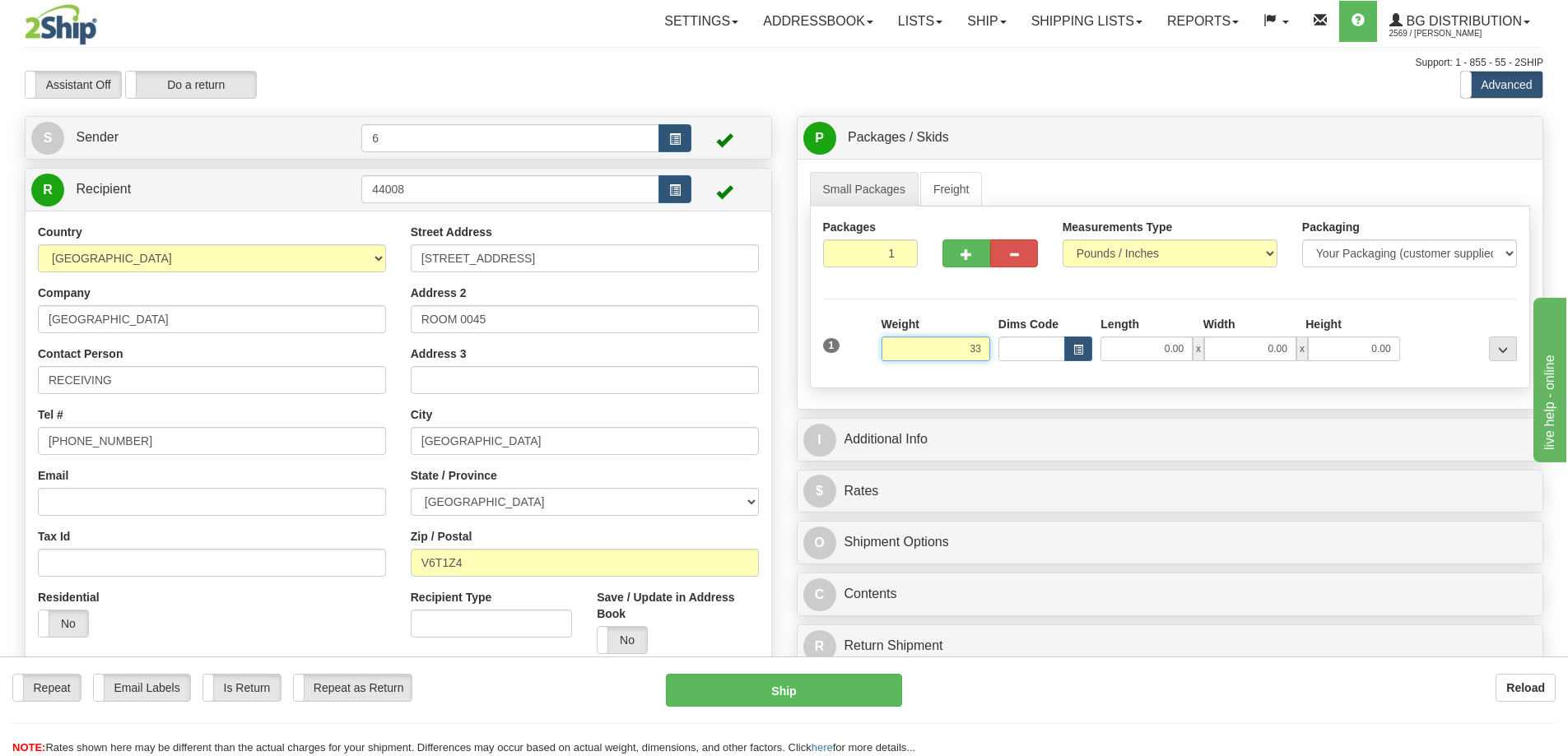
type input "3"
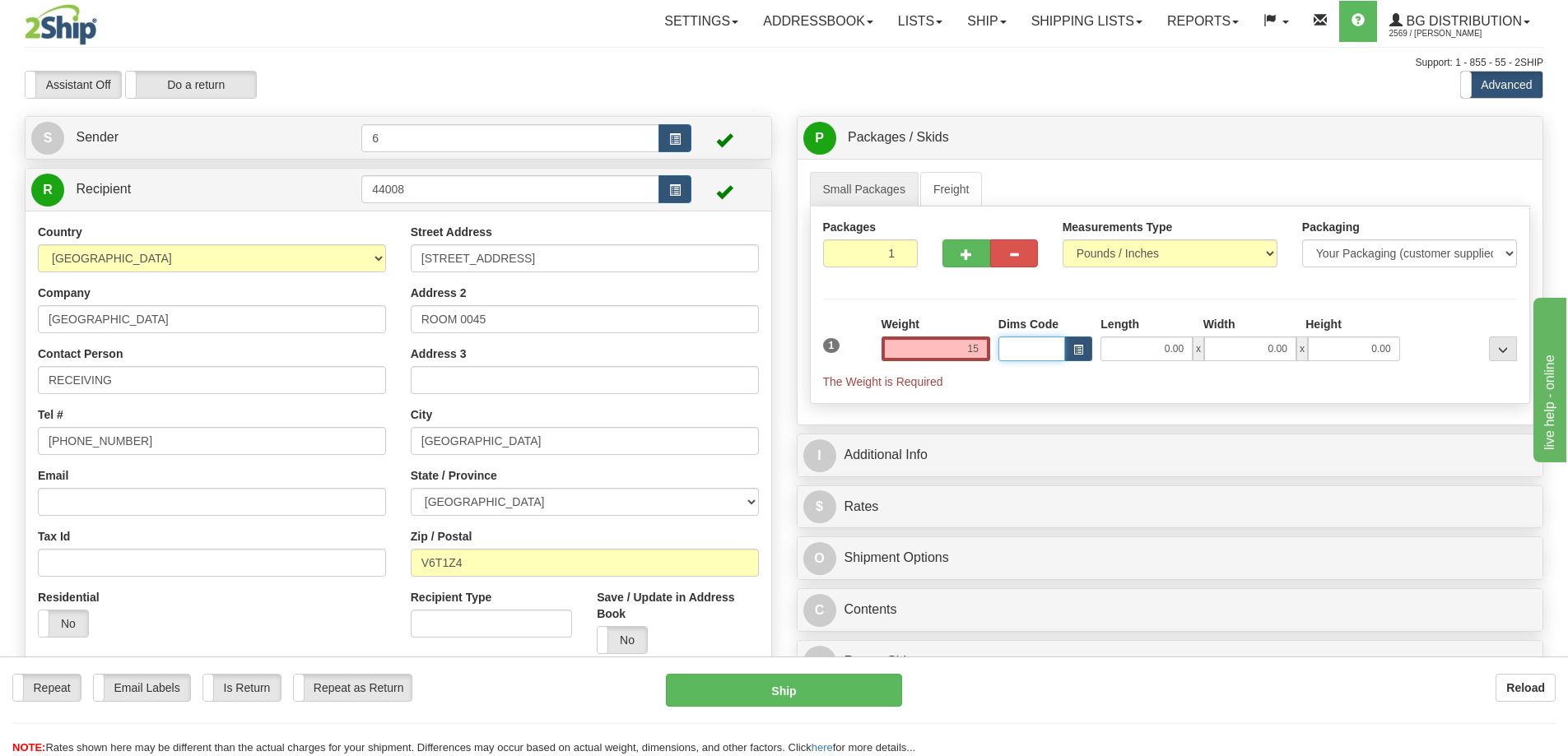
type input "15.00"
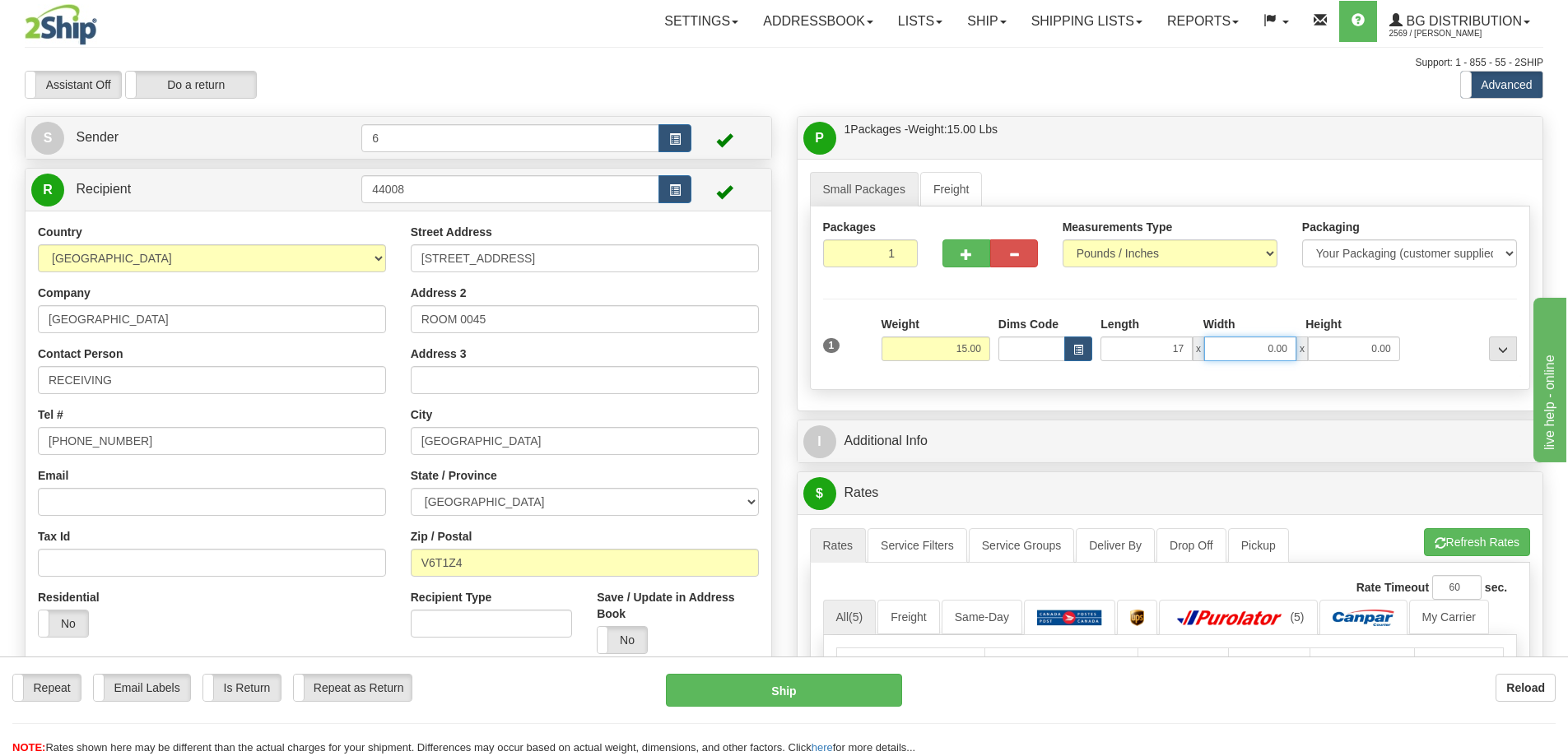
type input "17.00"
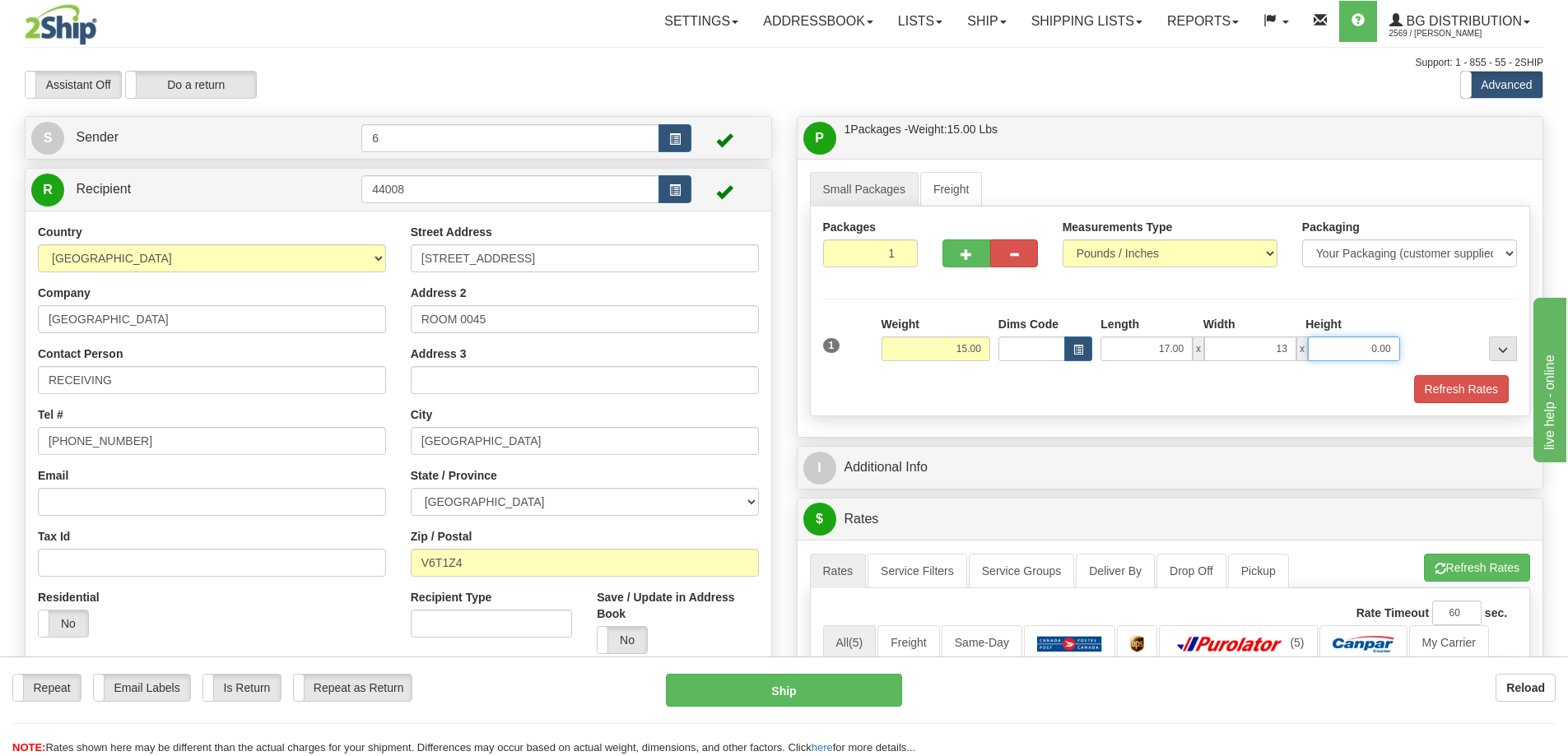
type input "13.00"
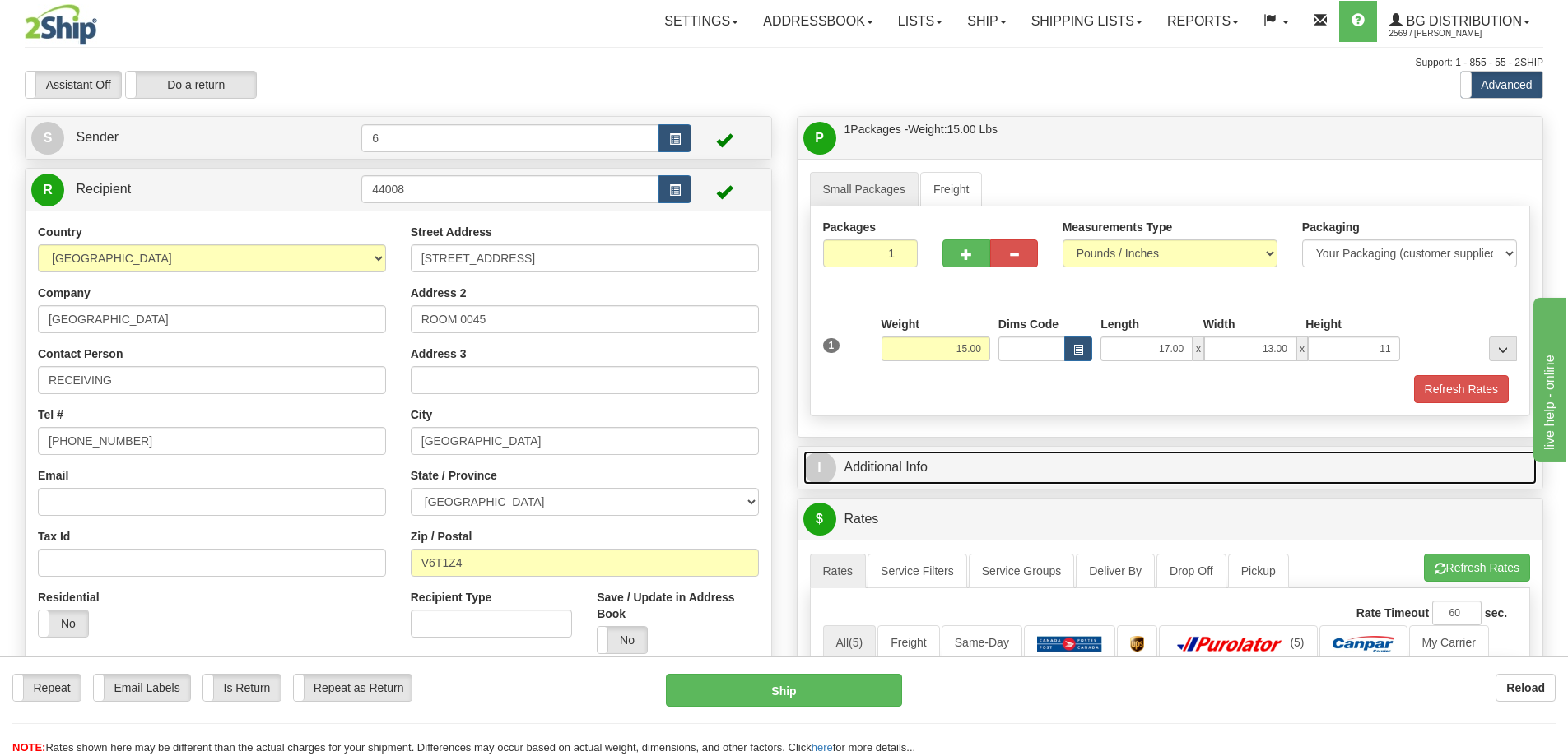
type input "11.00"
click at [1049, 469] on link "I Additional Info" at bounding box center [1170, 468] width 734 height 34
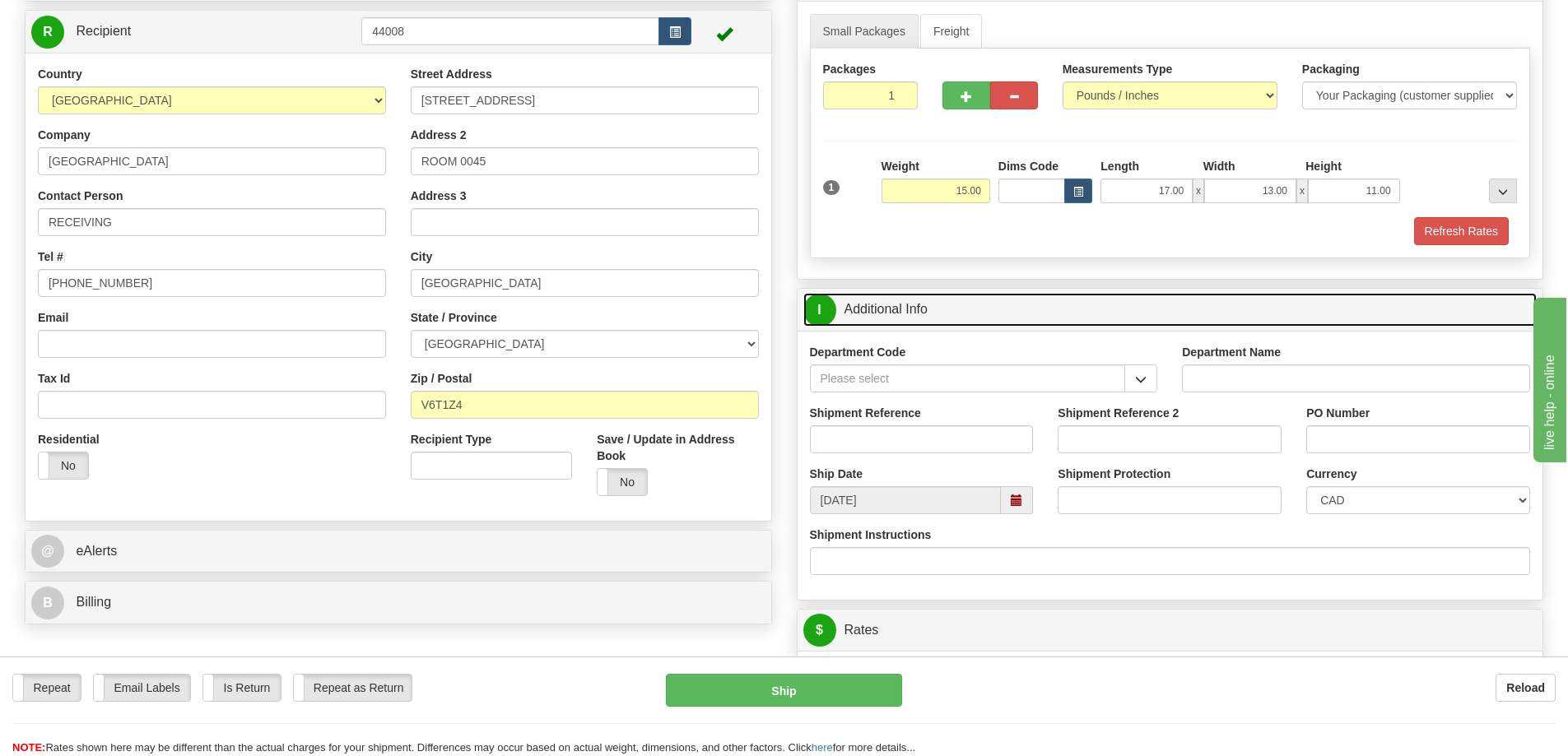
scroll to position [164, 0]
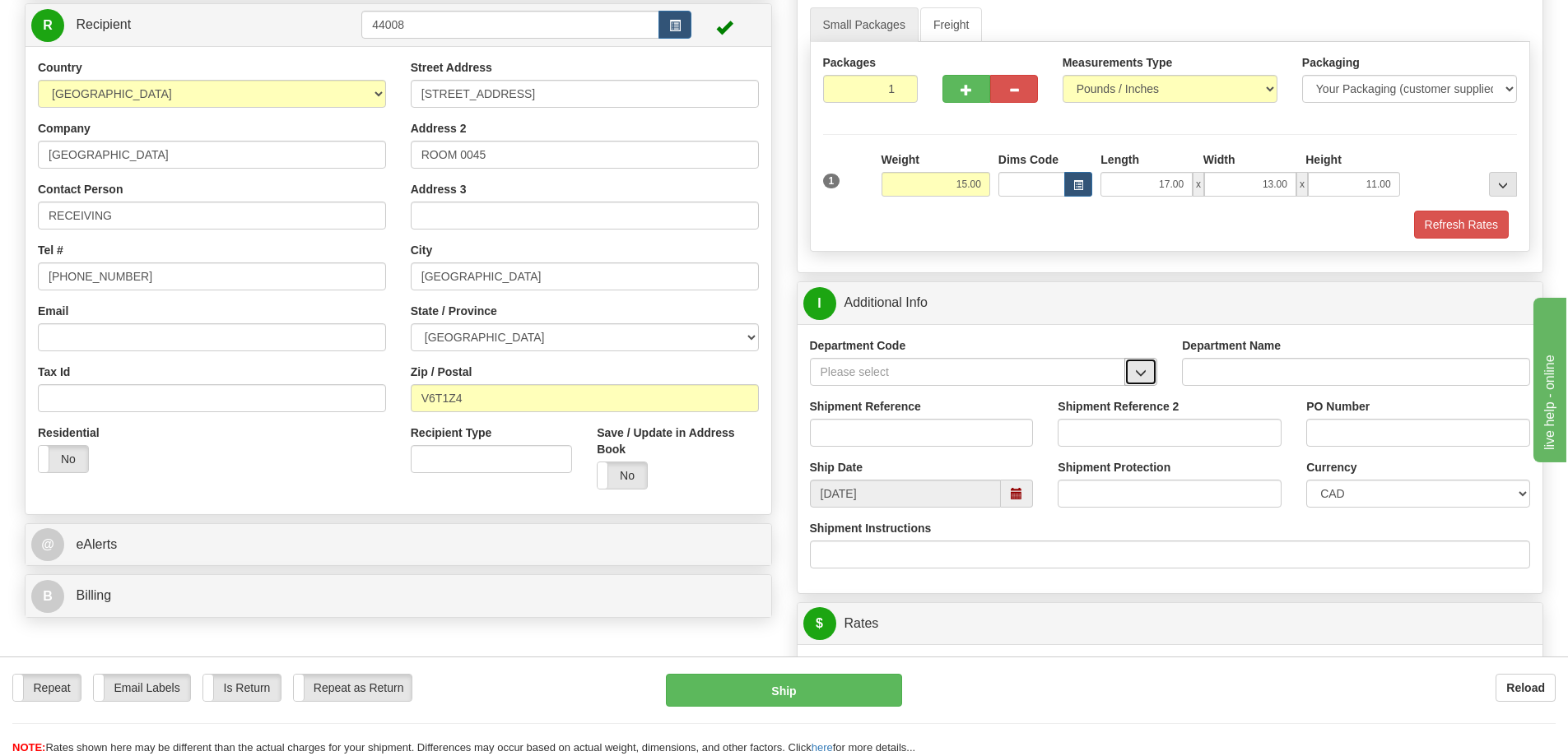
click at [1143, 375] on span "button" at bounding box center [1141, 373] width 12 height 11
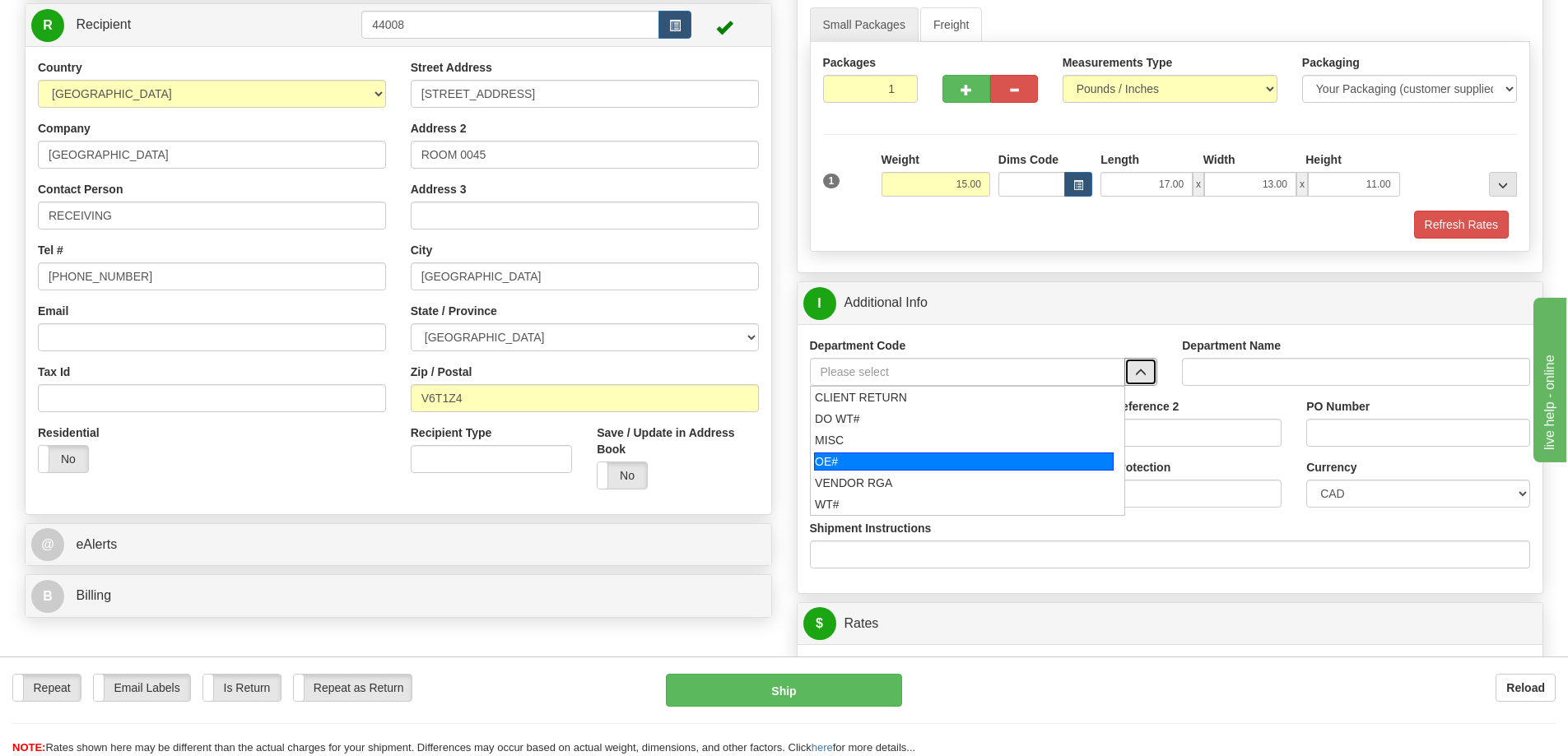
click at [927, 465] on div "OE#" at bounding box center [963, 461] width 299 height 18
type input "OE#"
type input "ORDERS"
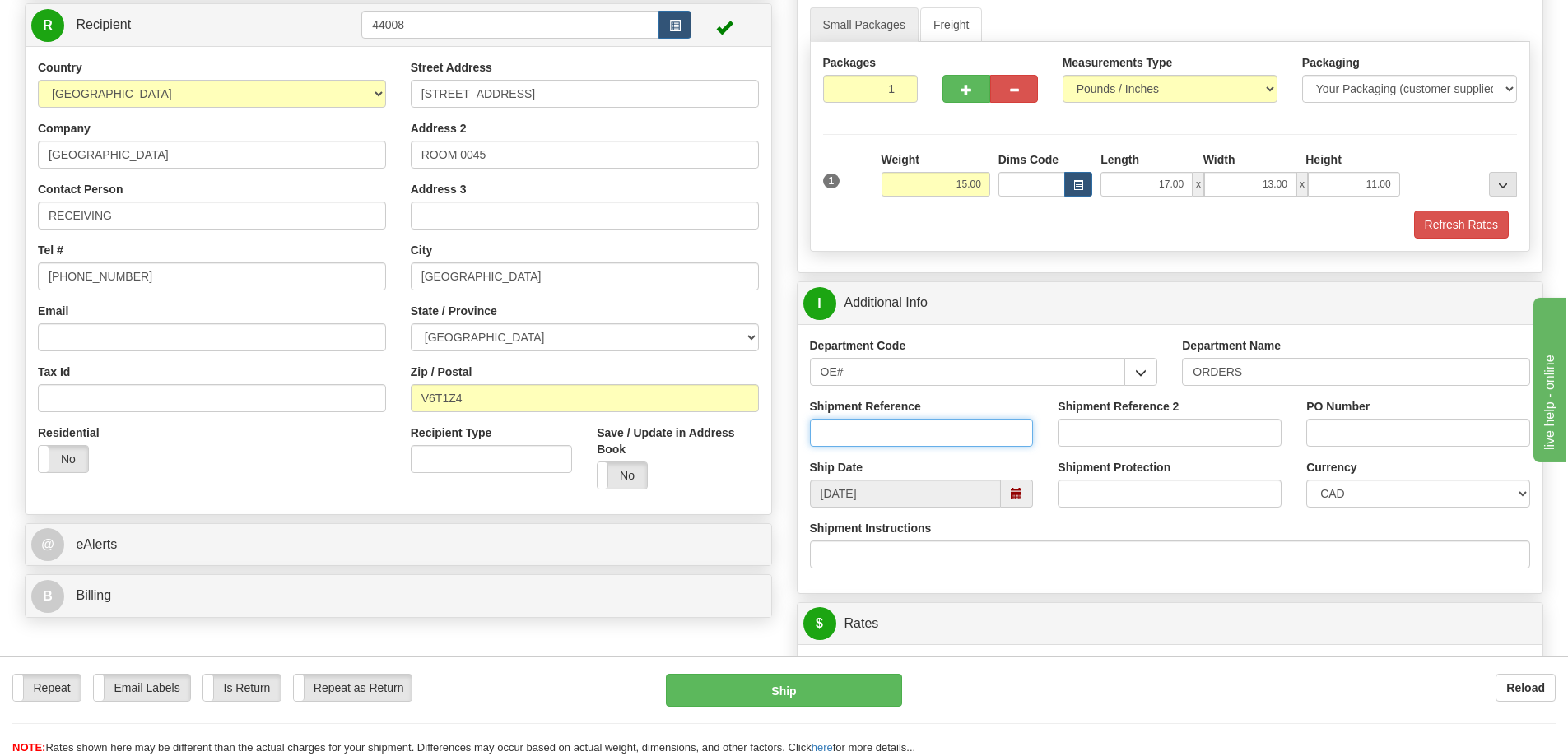
click at [954, 436] on input "Shipment Reference" at bounding box center [922, 433] width 224 height 28
type input "60033278-00"
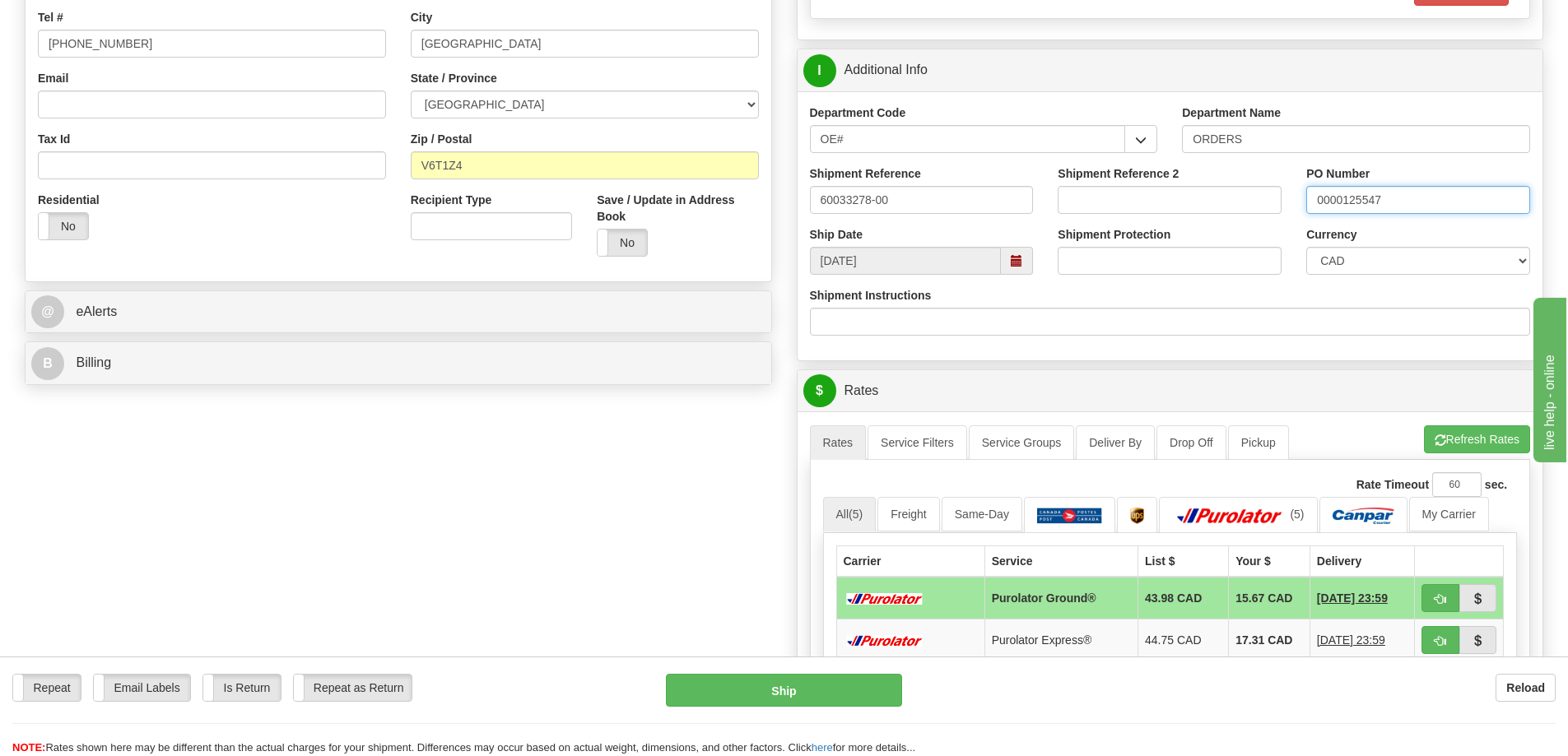
scroll to position [412, 0]
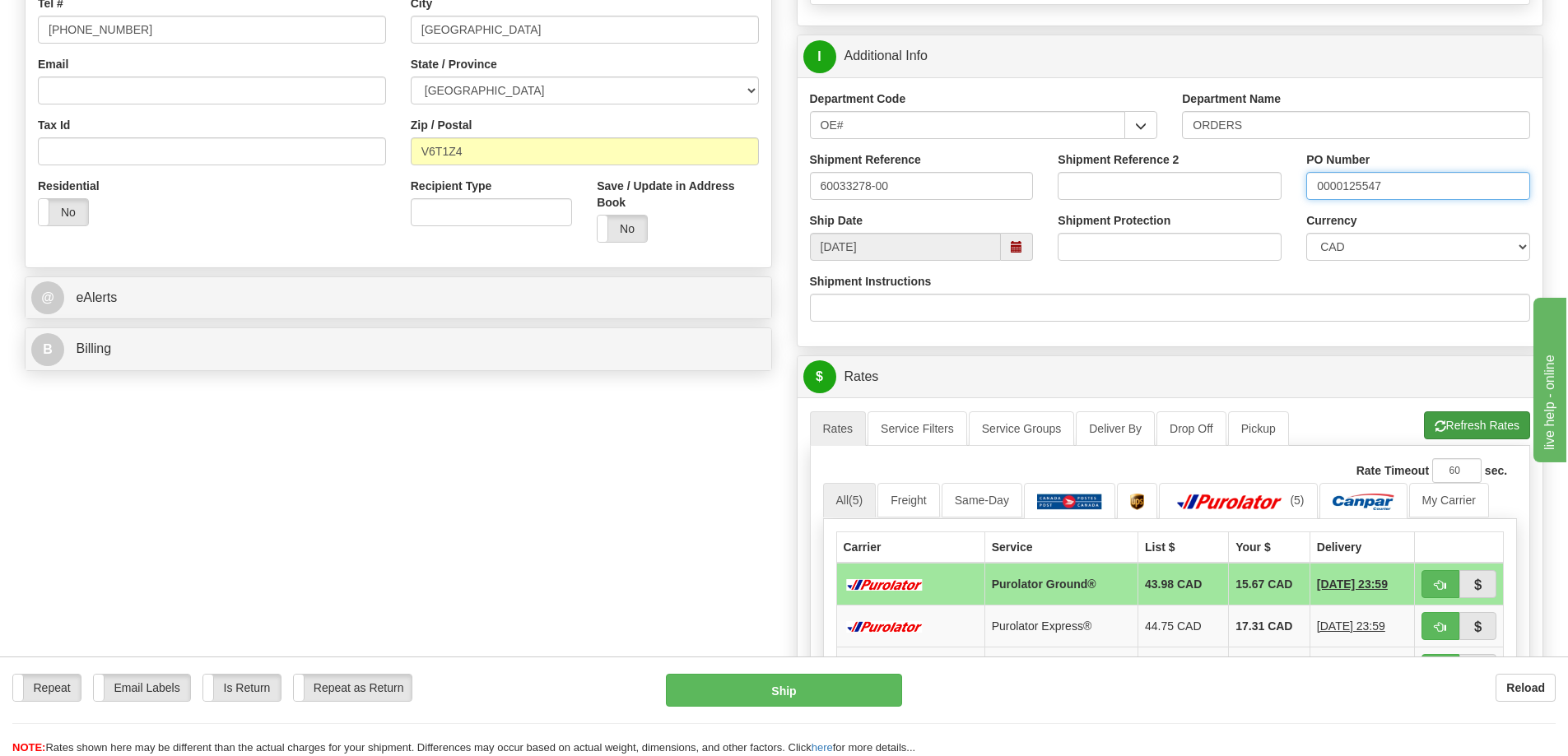
type input "0000125547"
click at [1465, 423] on button "Refresh Rates" at bounding box center [1477, 426] width 107 height 28
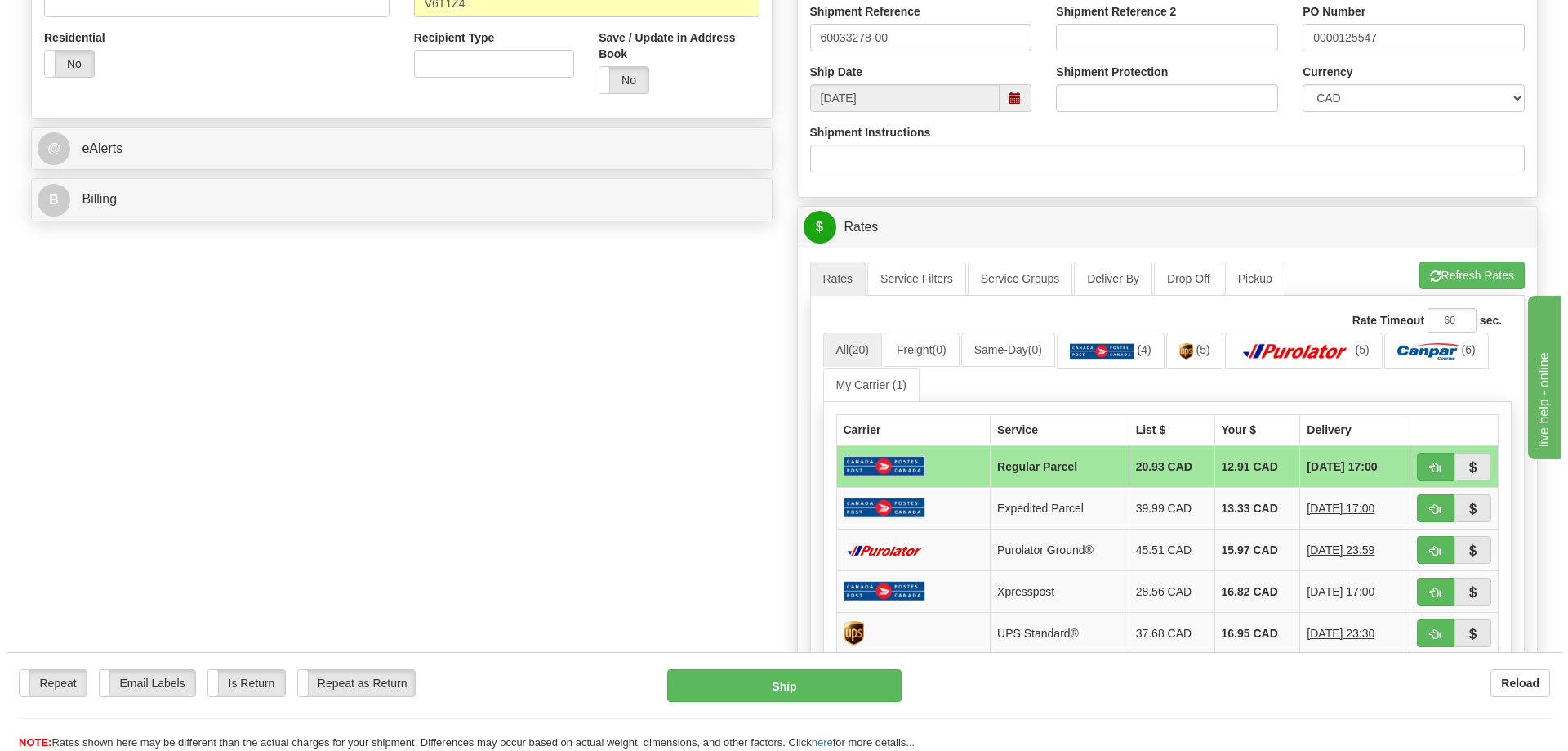
scroll to position [572, 0]
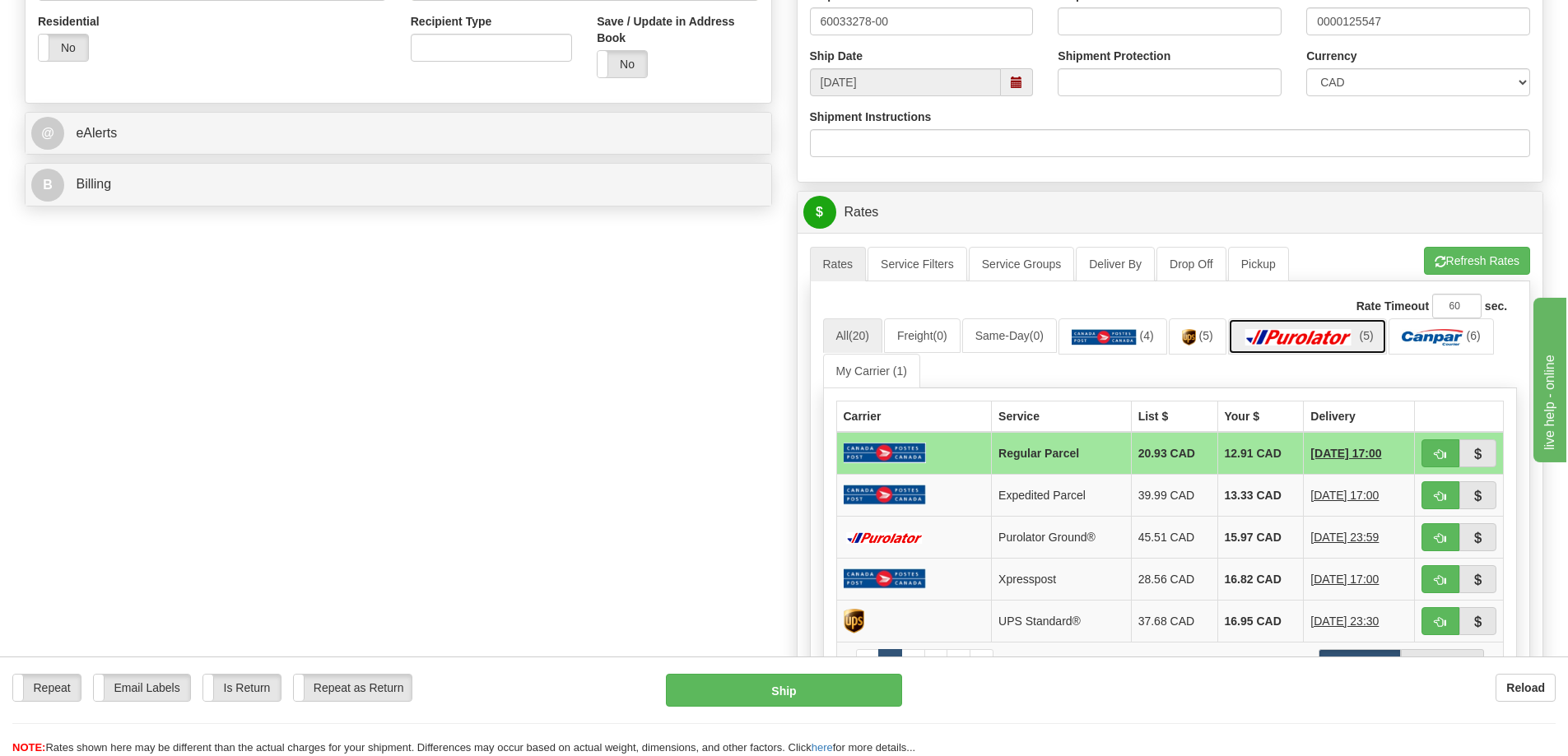
click at [1320, 345] on img at bounding box center [1299, 337] width 115 height 17
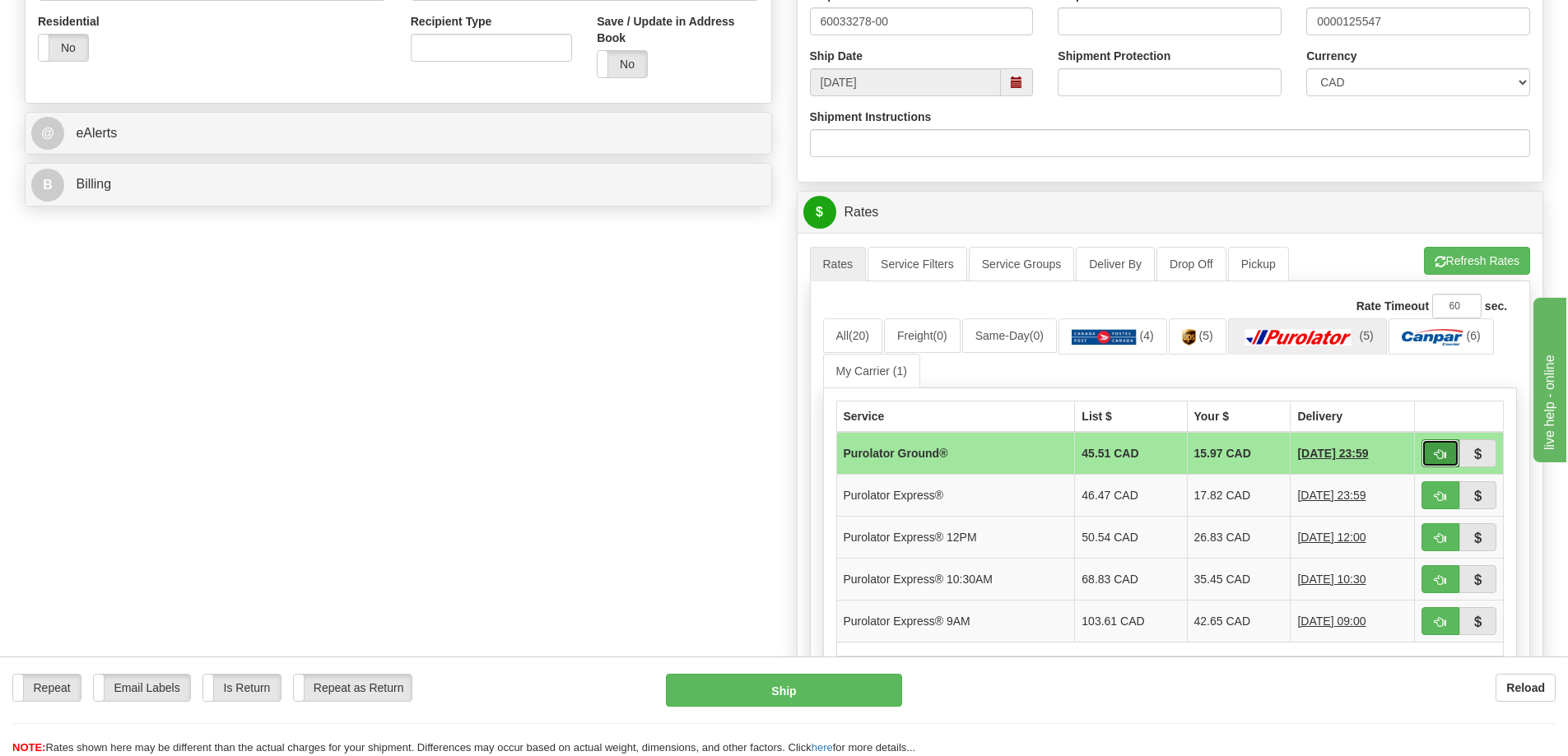
click at [1436, 455] on span "button" at bounding box center [1440, 454] width 12 height 11
type input "260"
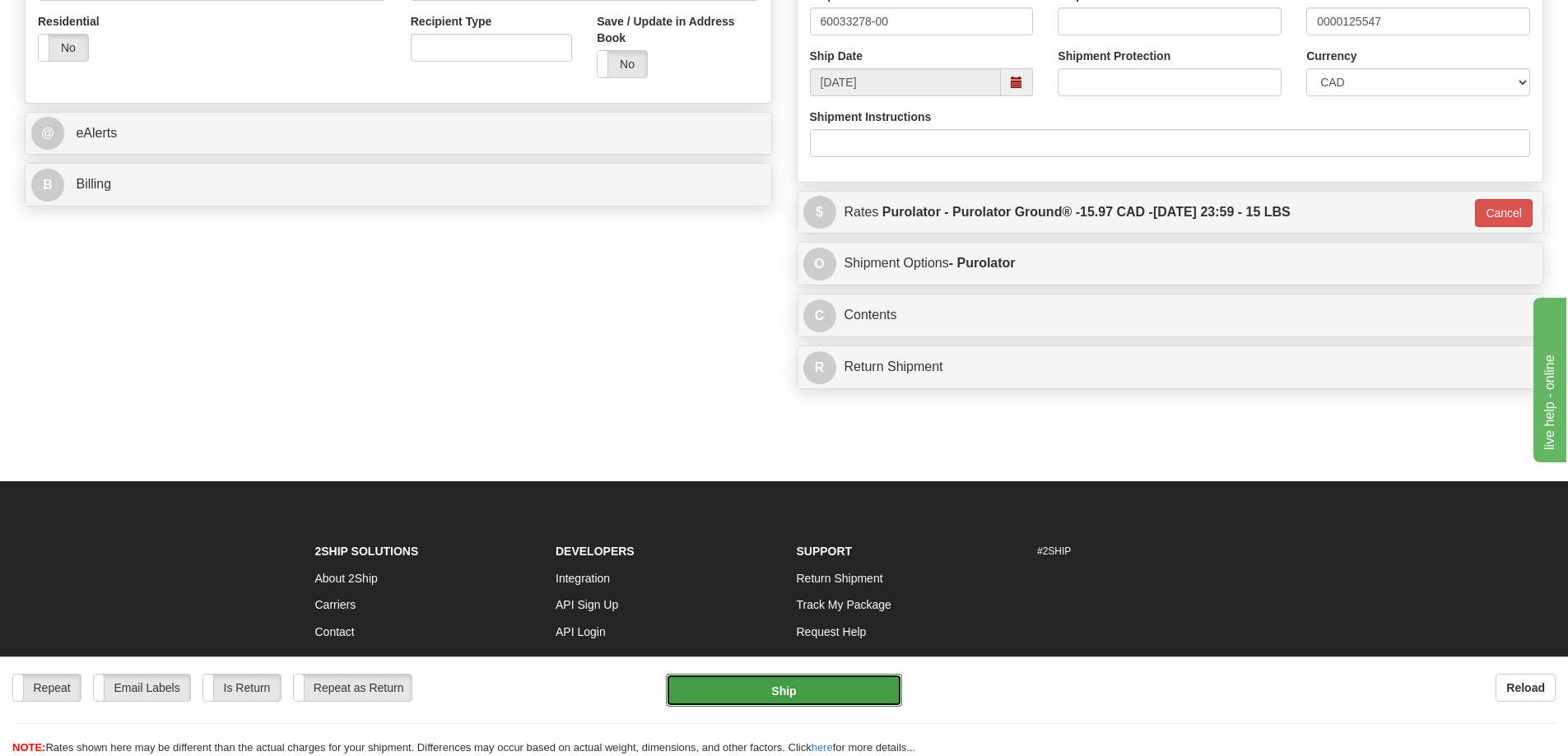
click at [853, 697] on button "Ship" at bounding box center [784, 689] width 236 height 33
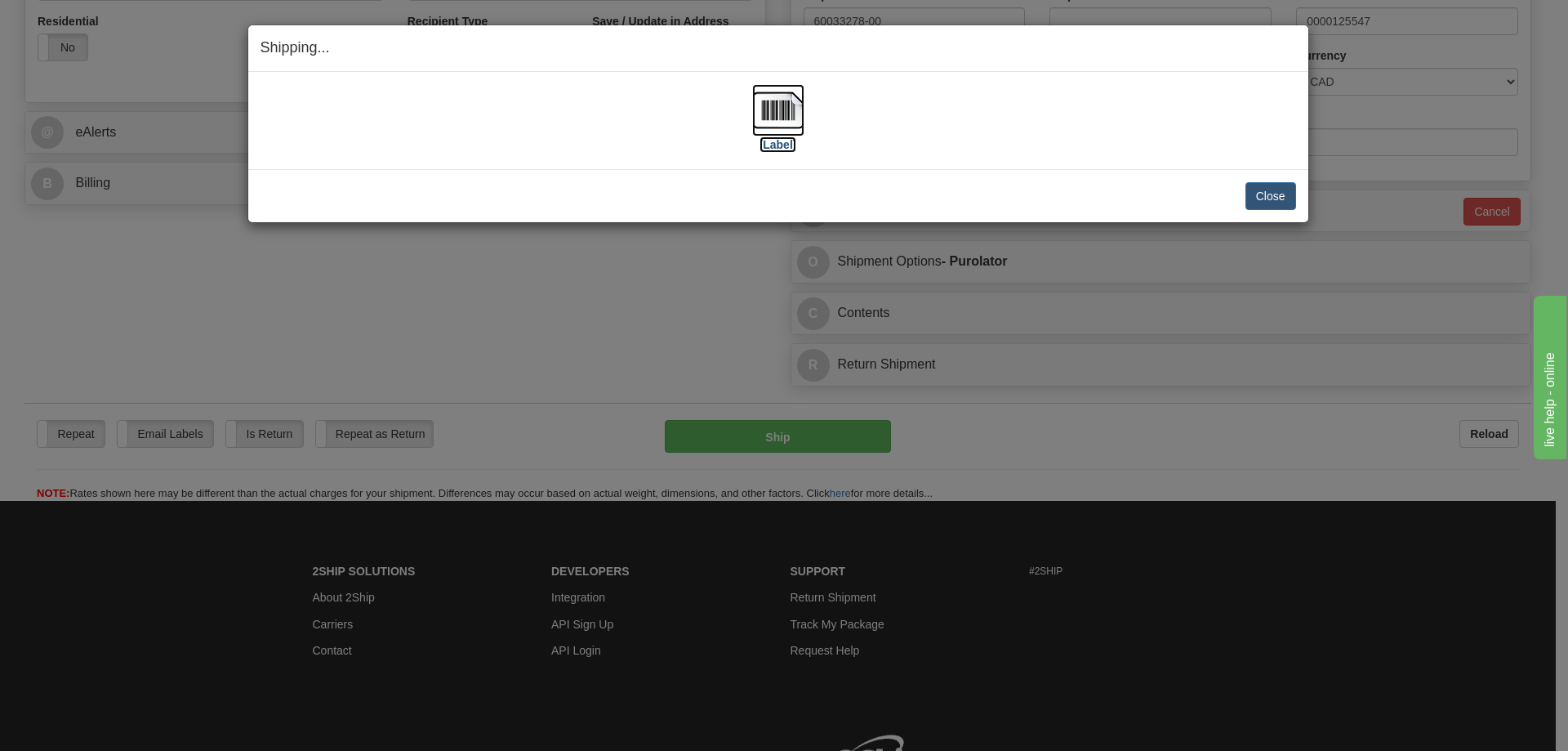
click at [793, 115] on img at bounding box center [778, 109] width 52 height 52
